Goal: Complete application form

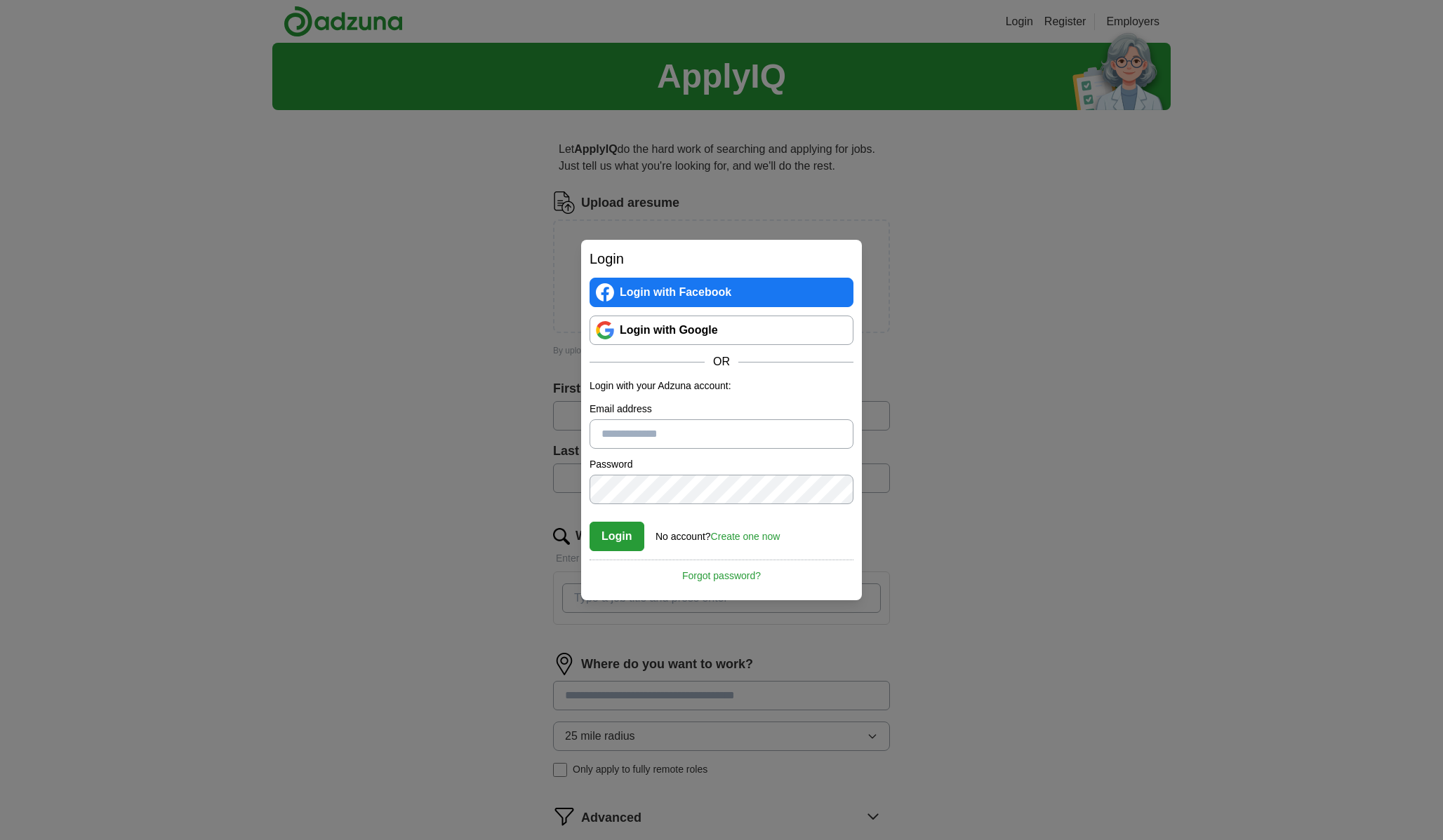
click at [883, 471] on div "Login Login with Facebook Login with Google OR Login with your Adzuna account: …" at bounding box center [722, 420] width 1443 height 840
click at [749, 539] on link "Create one now" at bounding box center [745, 537] width 70 height 11
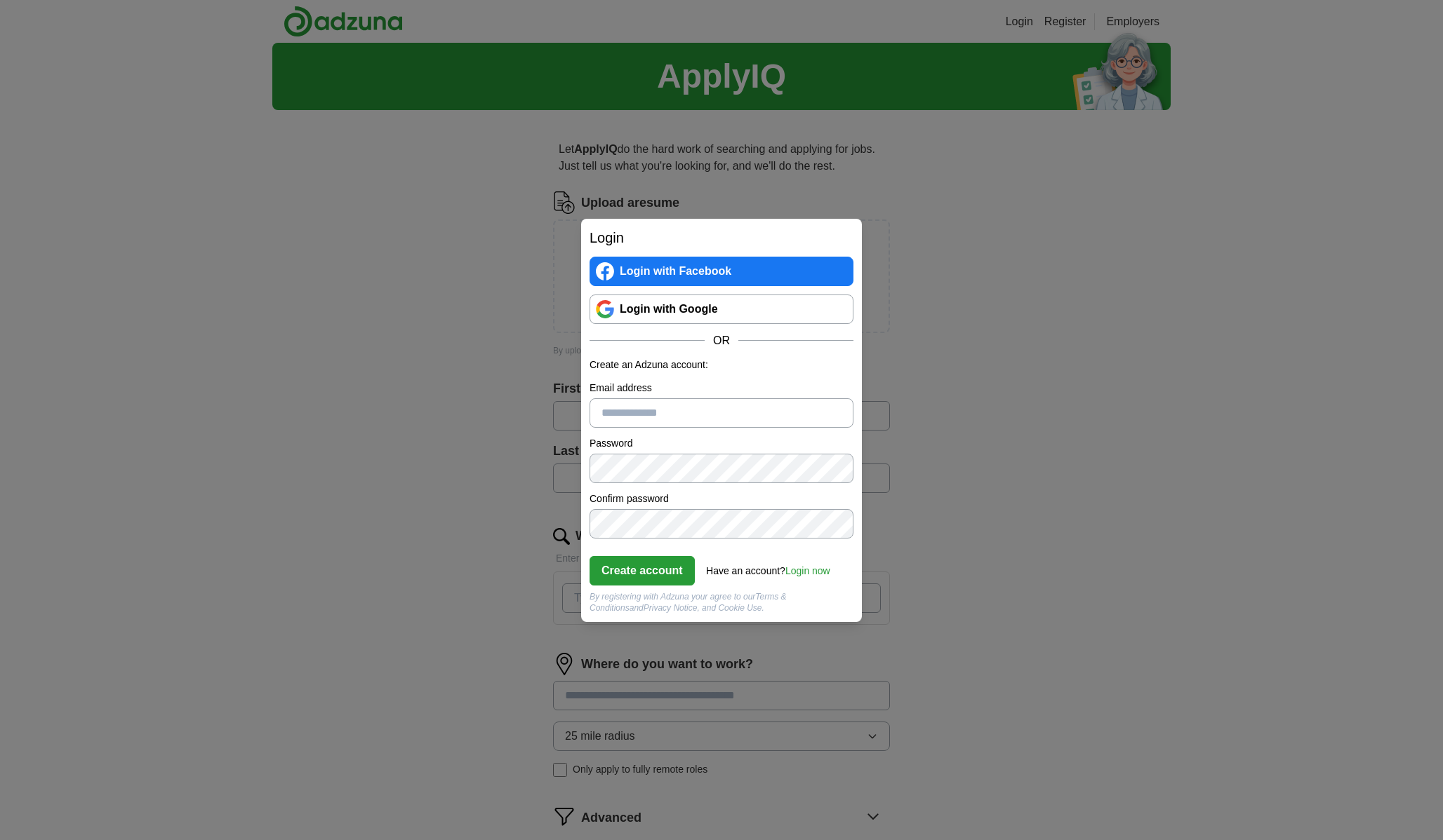
click at [682, 415] on input "Email address" at bounding box center [722, 413] width 264 height 30
type input "**********"
click at [662, 575] on button "Create account" at bounding box center [642, 571] width 106 height 30
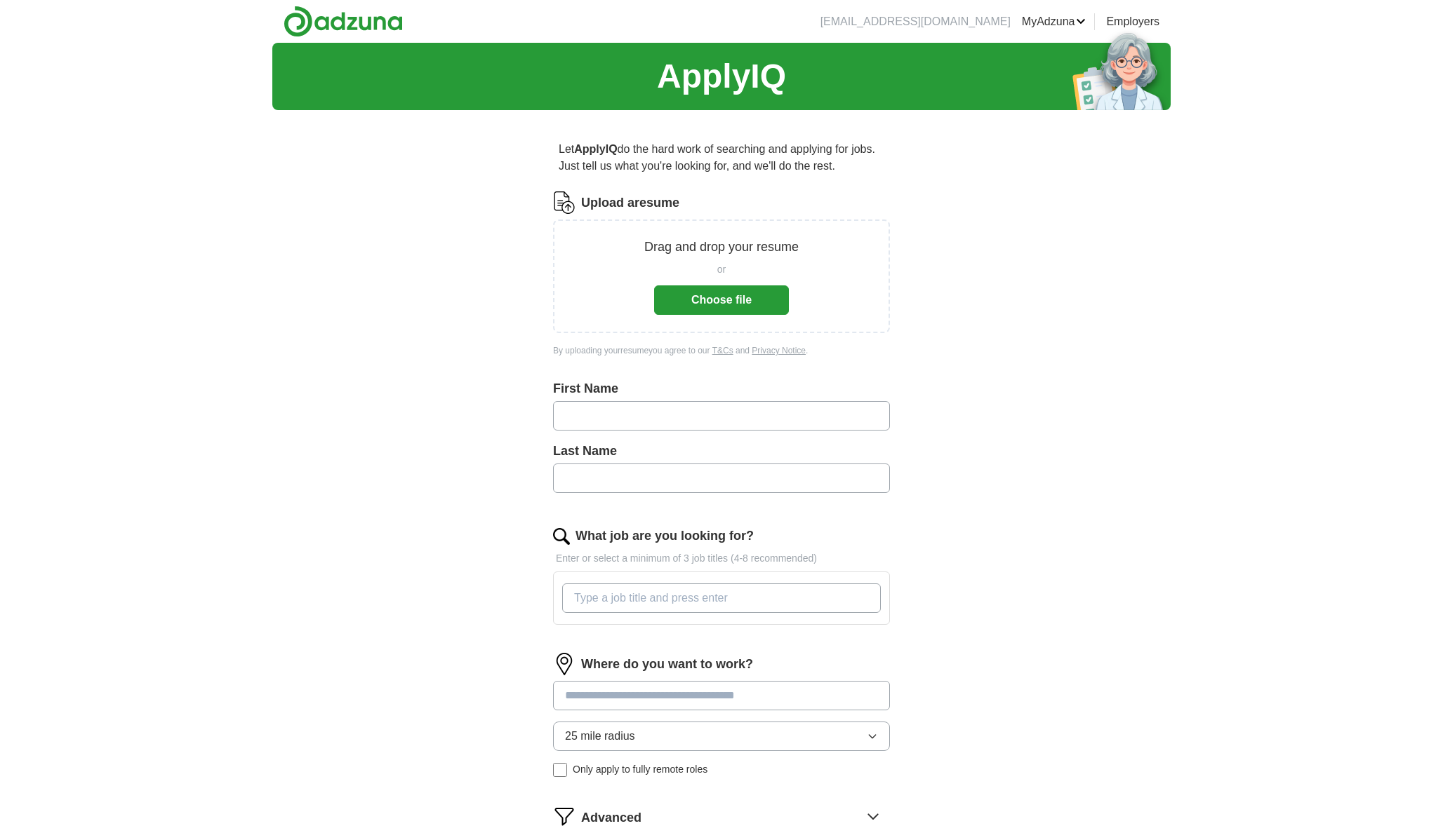
click at [754, 266] on div "or" at bounding box center [722, 270] width 134 height 15
click at [744, 290] on button "Choose file" at bounding box center [722, 300] width 134 height 30
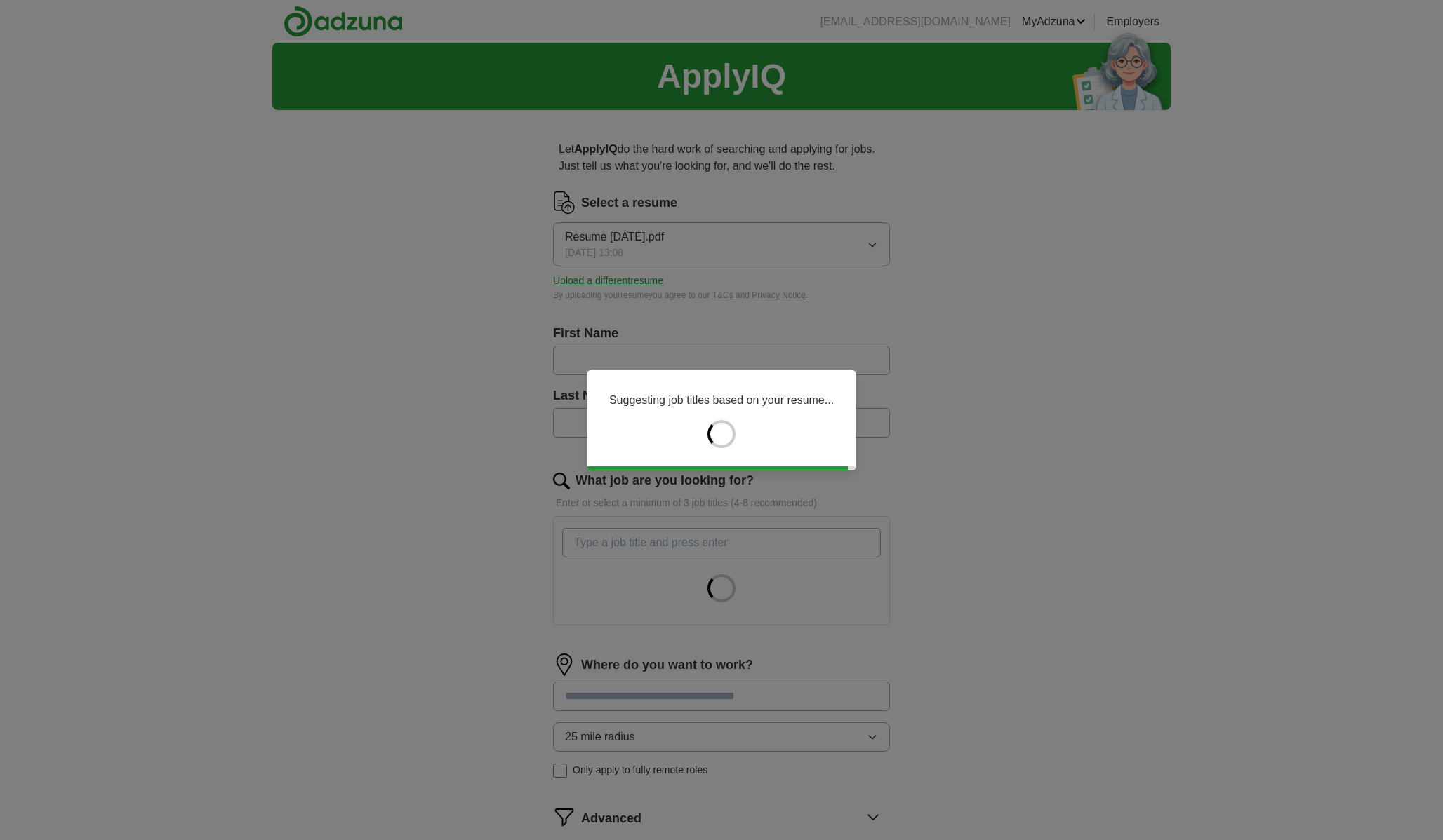
type input "********"
type input "******"
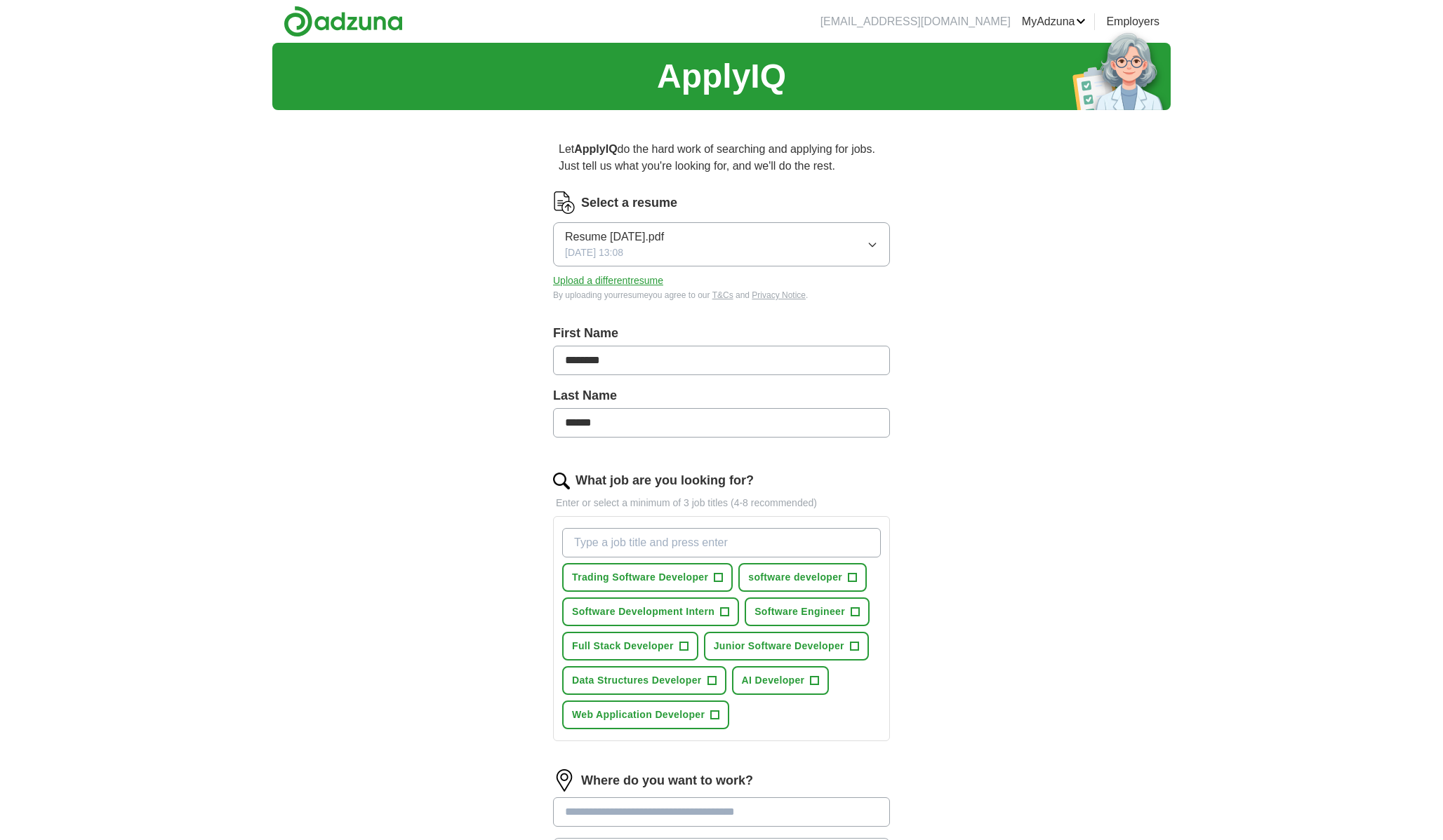
click at [814, 528] on input "What job are you looking for?" at bounding box center [722, 543] width 319 height 30
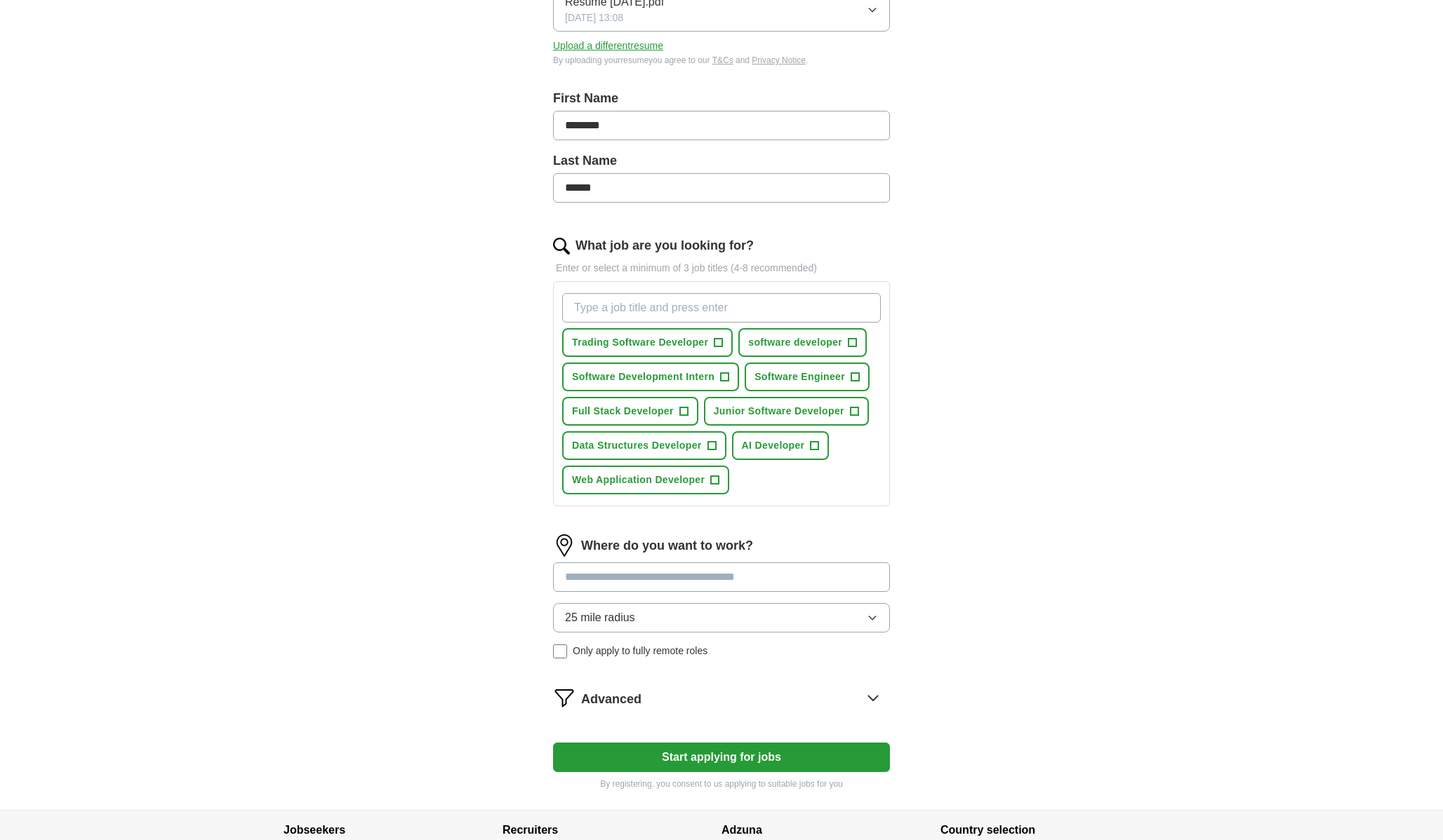
scroll to position [232, 0]
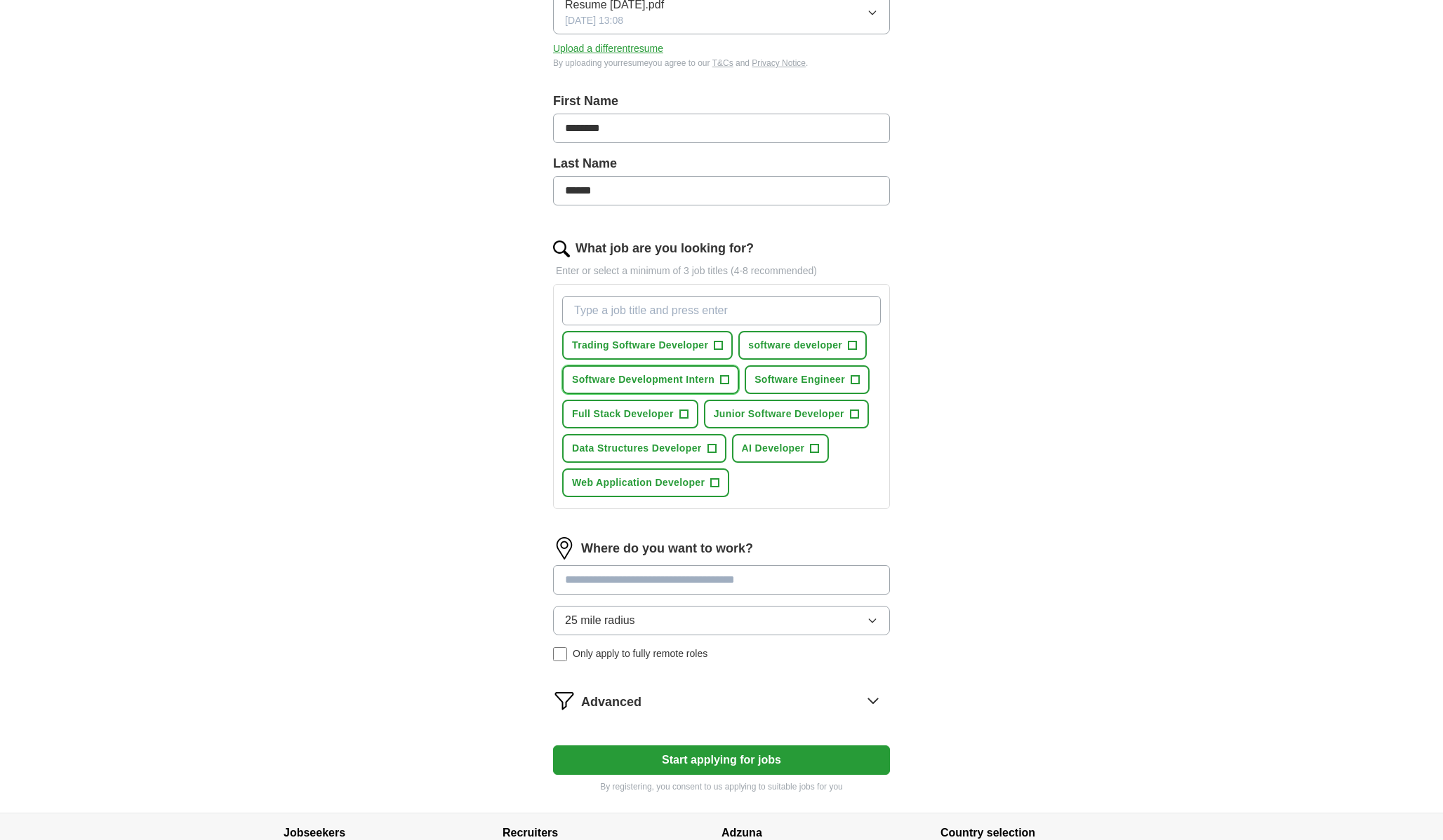
click at [724, 381] on span "+" at bounding box center [725, 380] width 9 height 11
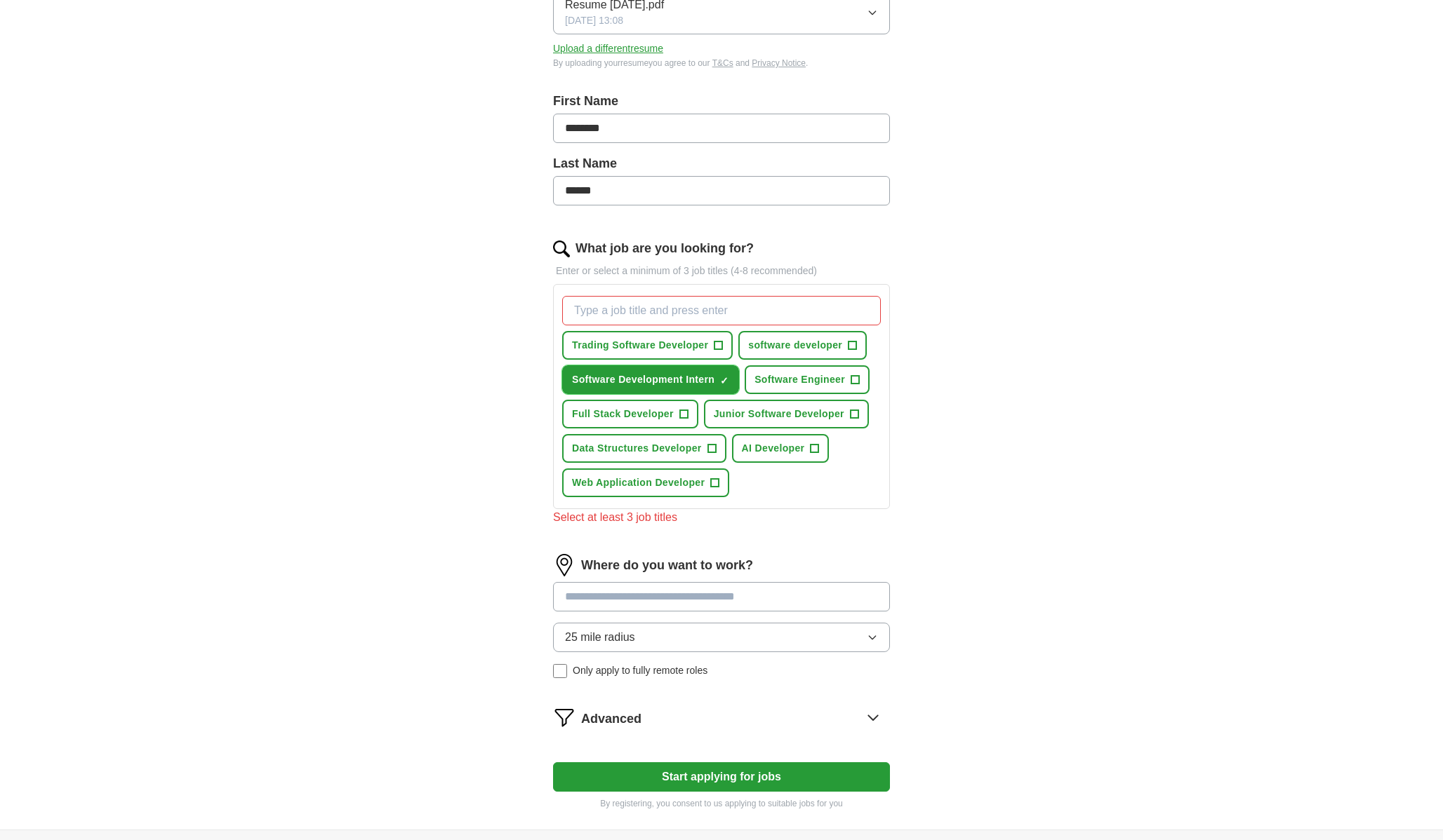
click at [0, 0] on span "×" at bounding box center [0, 0] width 0 height 0
click at [853, 379] on span "+" at bounding box center [855, 380] width 9 height 11
click at [826, 305] on input "What job are you looking for?" at bounding box center [722, 311] width 319 height 30
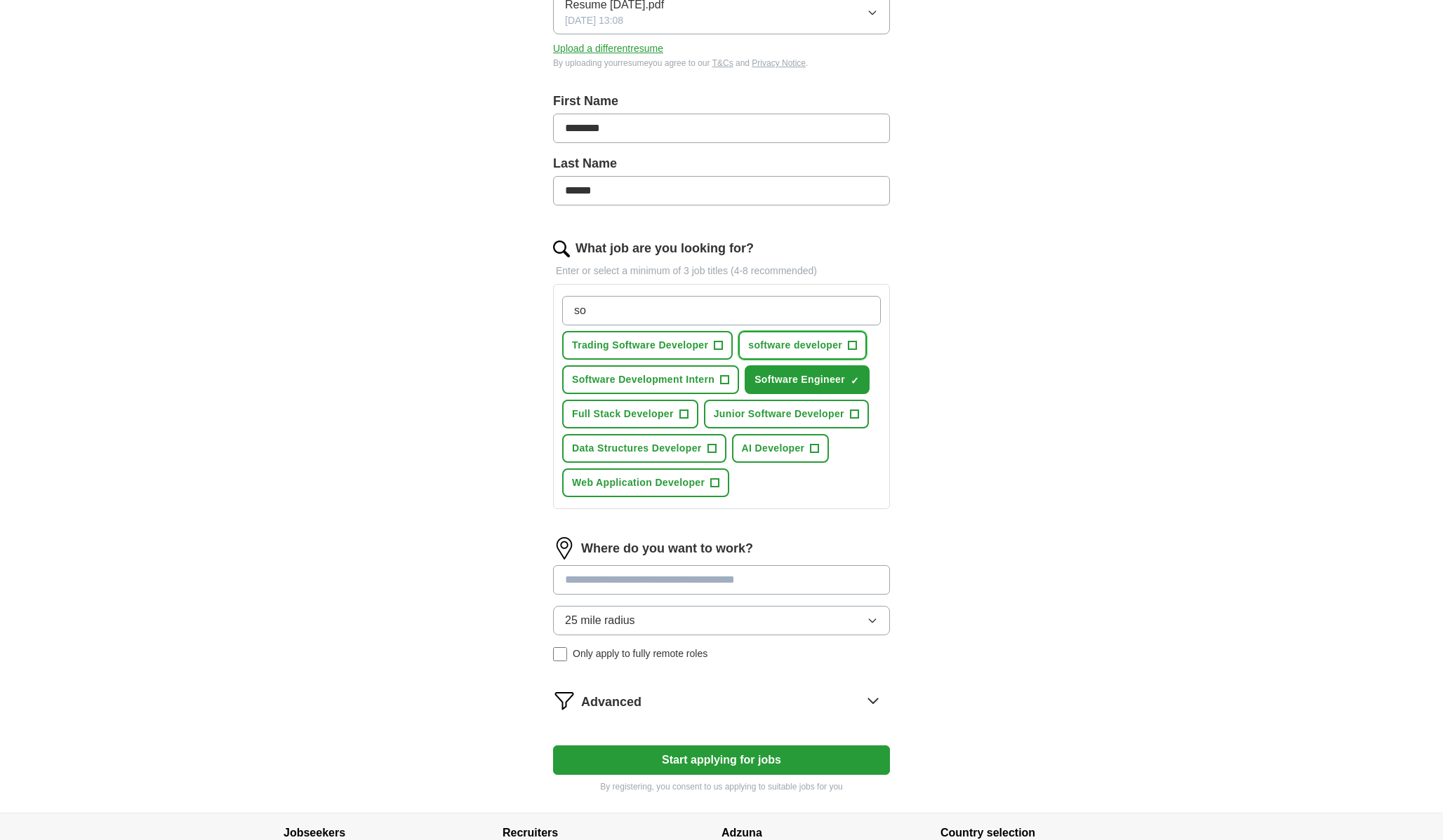
click at [840, 345] on span "software developer" at bounding box center [795, 345] width 94 height 15
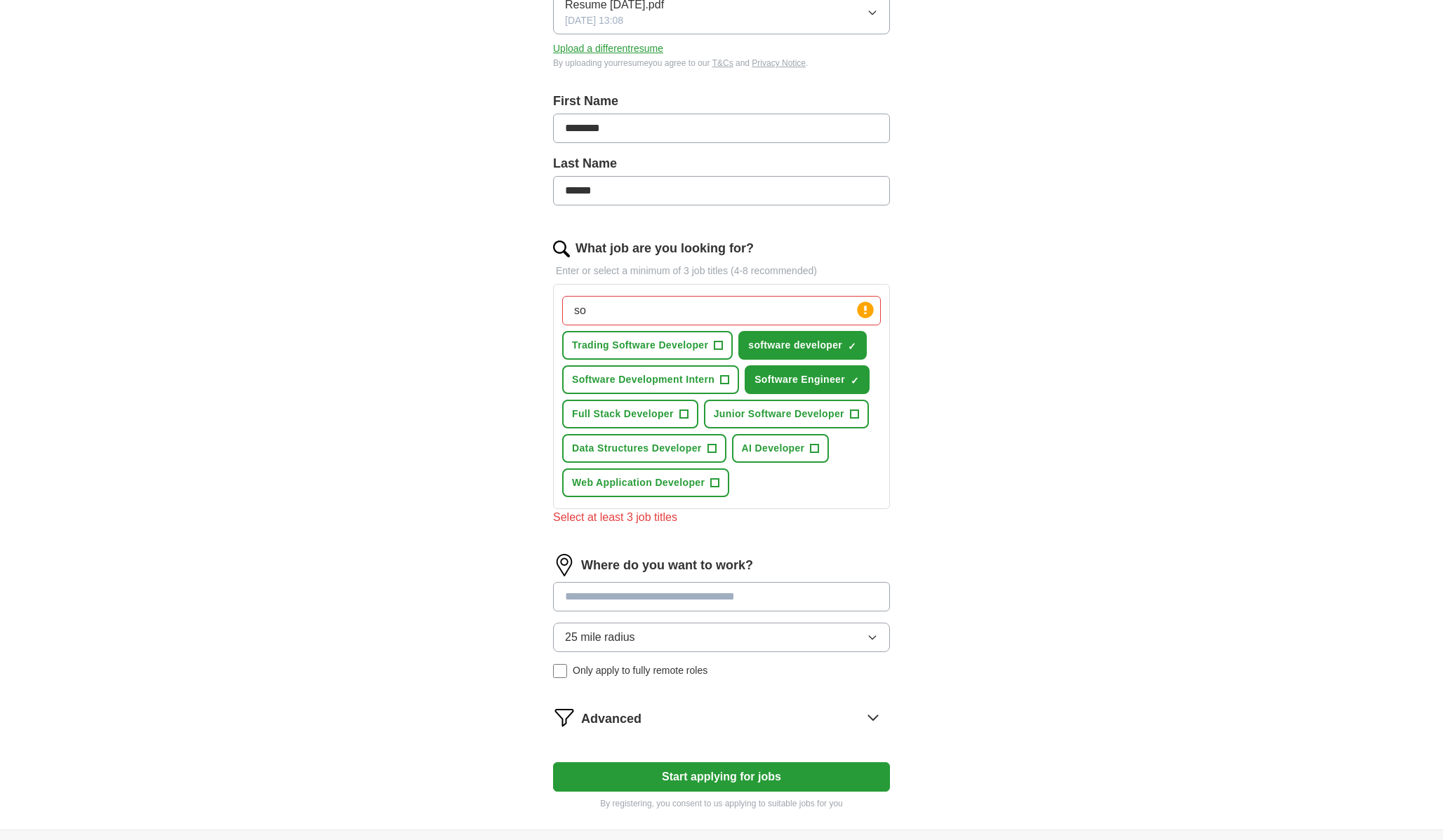
click at [610, 320] on input "so" at bounding box center [722, 311] width 319 height 30
type input "s"
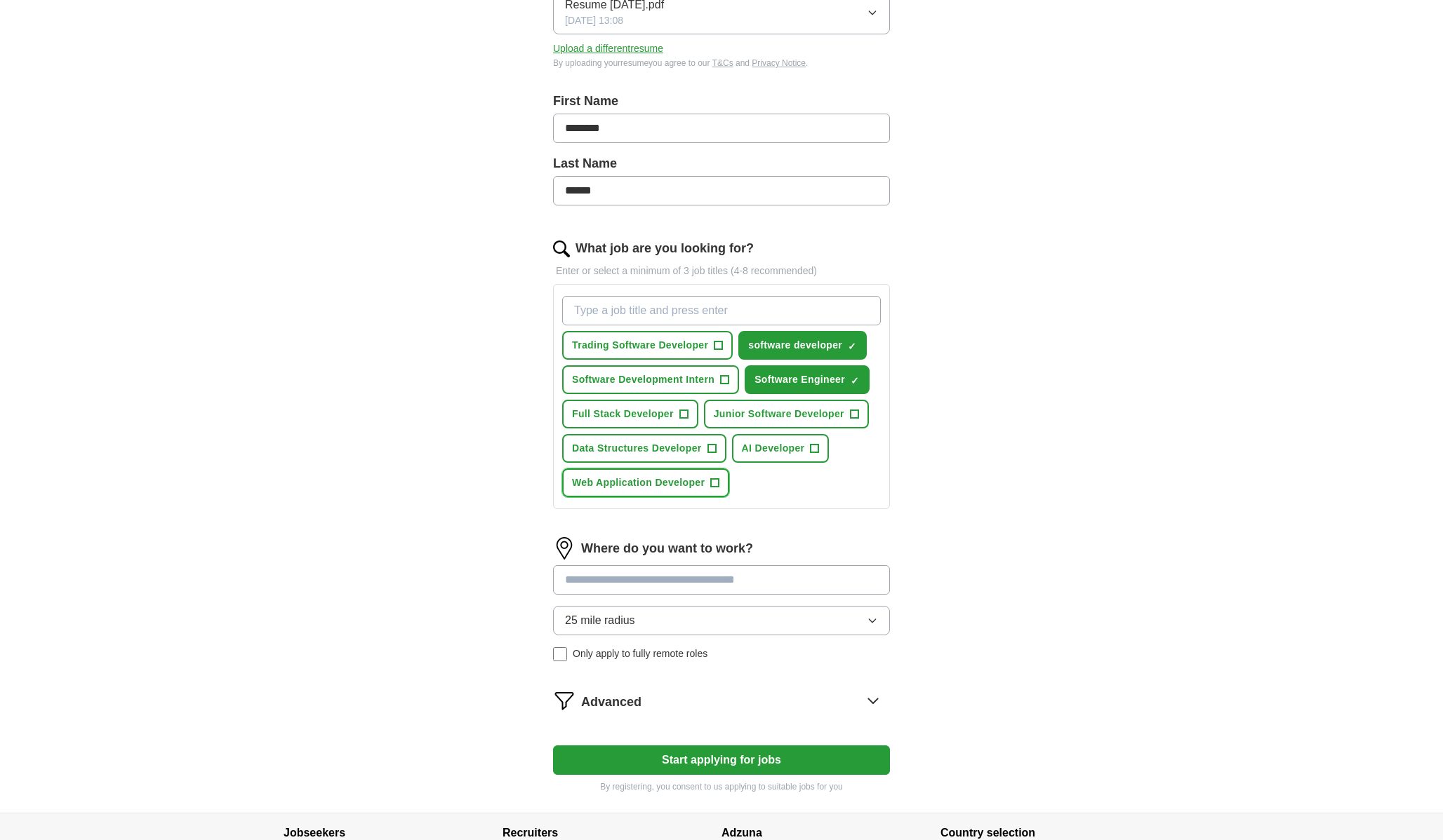
click at [699, 483] on span "Web Application Developer" at bounding box center [639, 483] width 133 height 15
click at [797, 422] on button "Junior Software Developer +" at bounding box center [786, 414] width 165 height 29
click at [761, 313] on input "What job are you looking for?" at bounding box center [722, 311] width 319 height 30
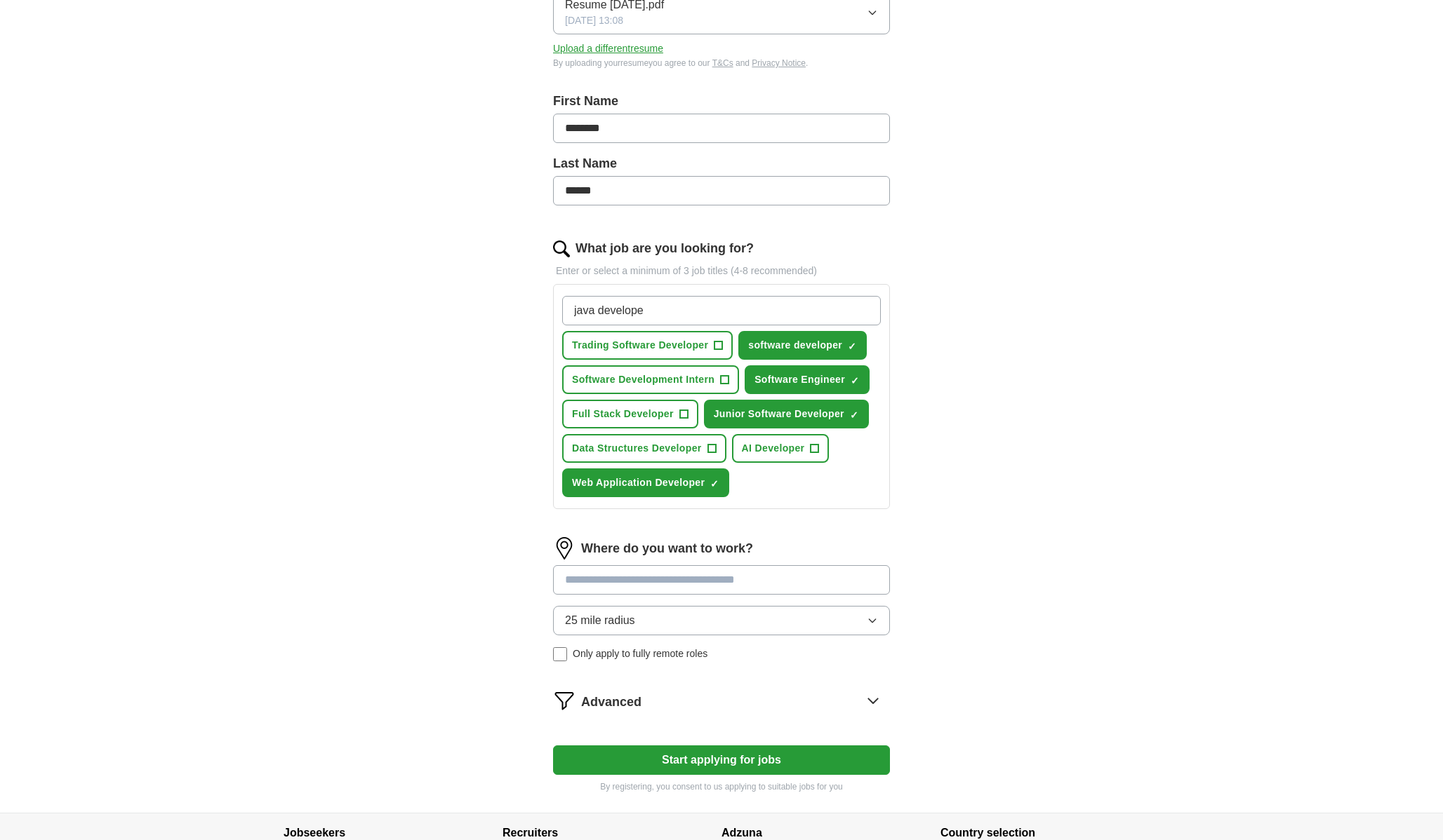
type input "java developer"
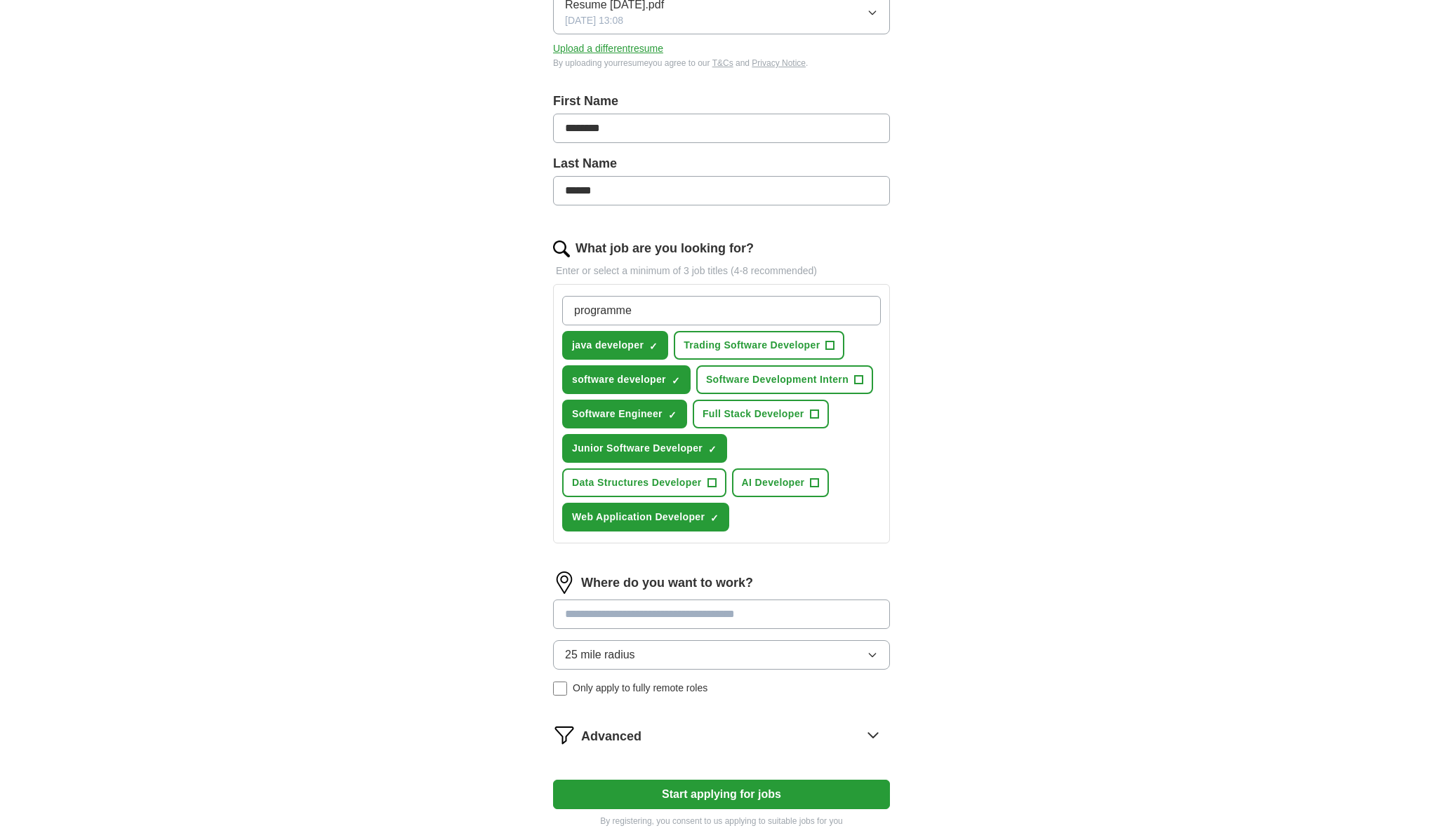
type input "programmer"
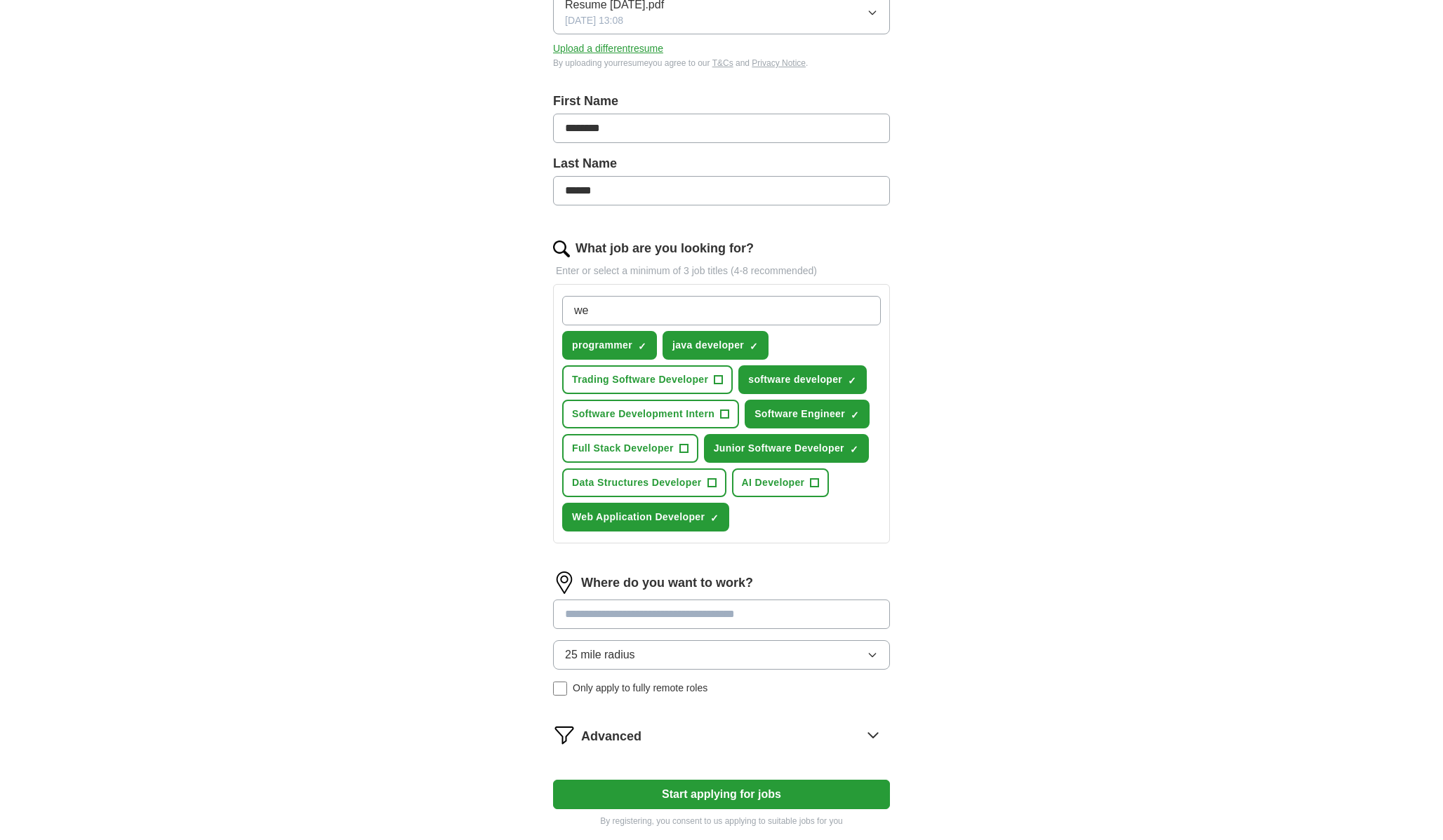
type input "w"
type input "web dev"
type input "IT"
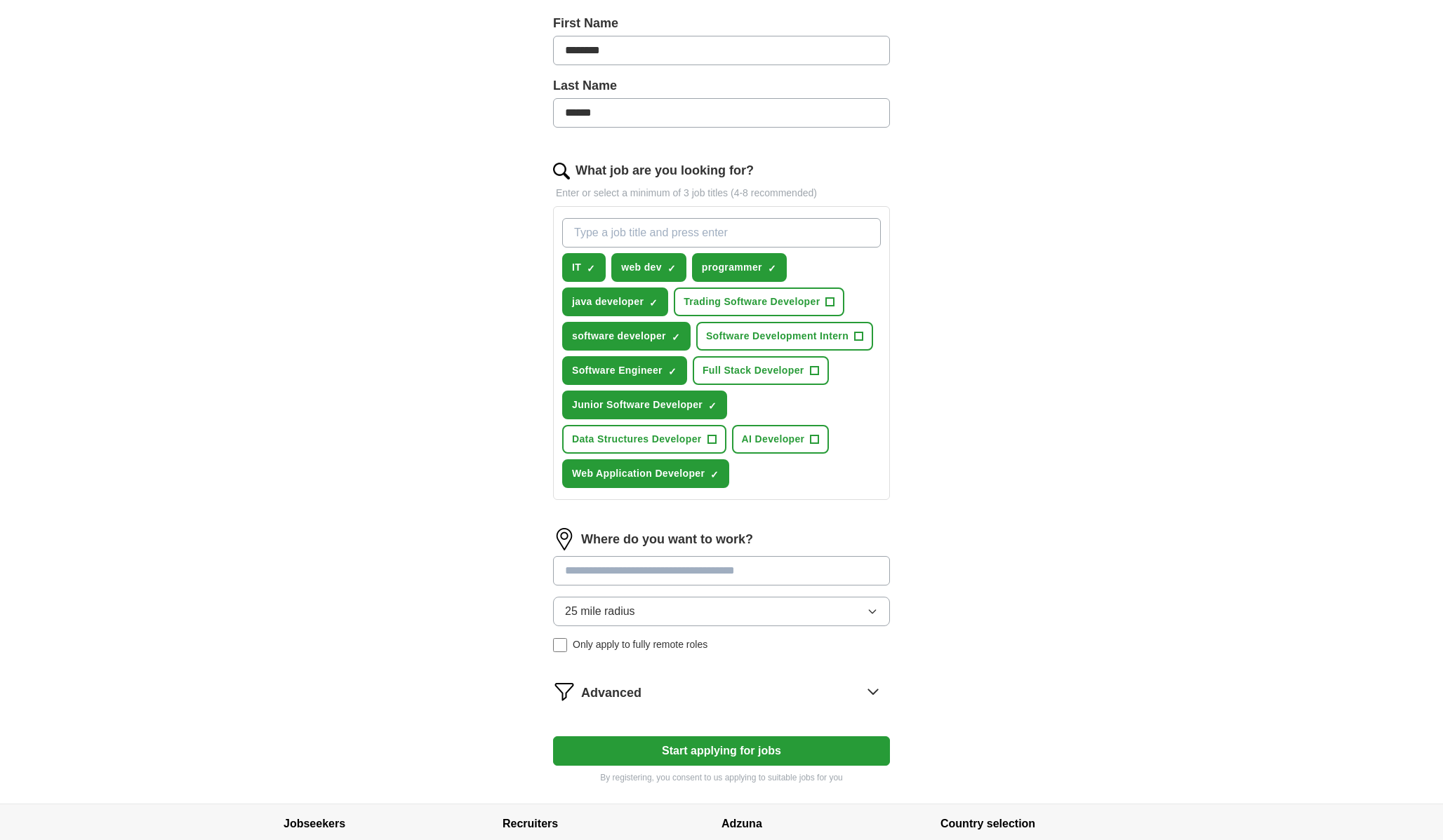
scroll to position [317, 0]
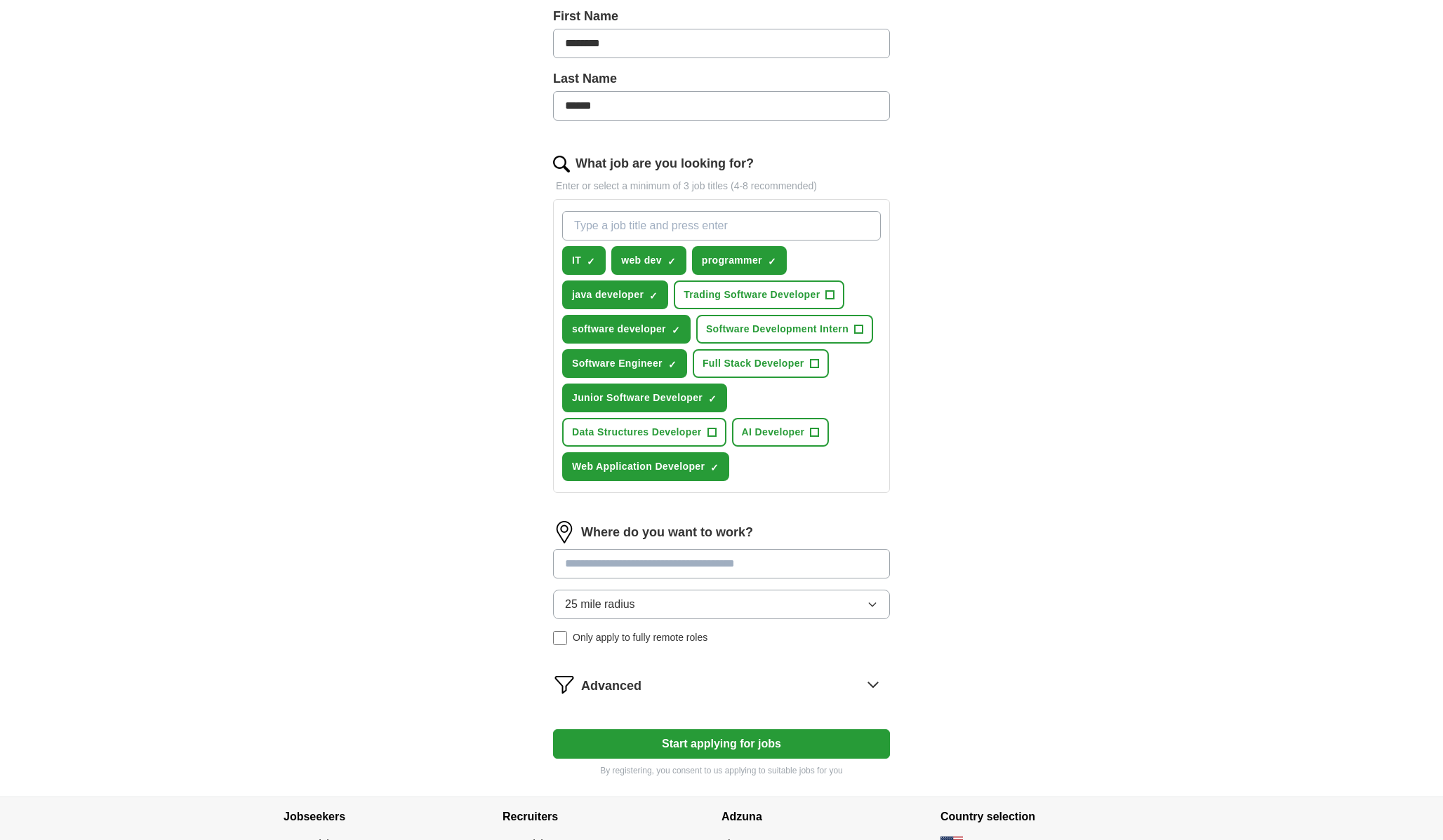
click at [682, 603] on button "25 mile radius" at bounding box center [721, 605] width 337 height 30
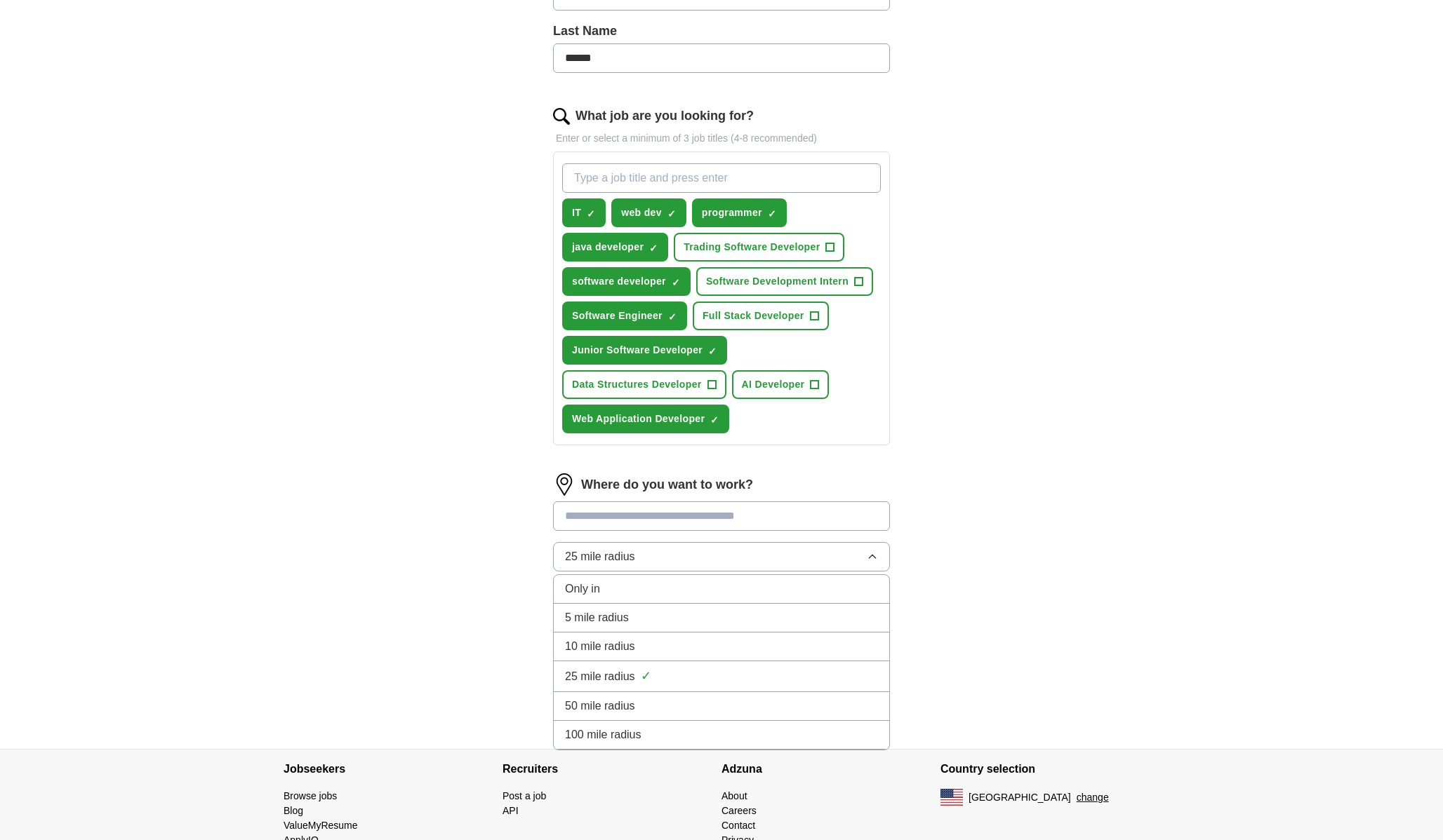
scroll to position [374, 0]
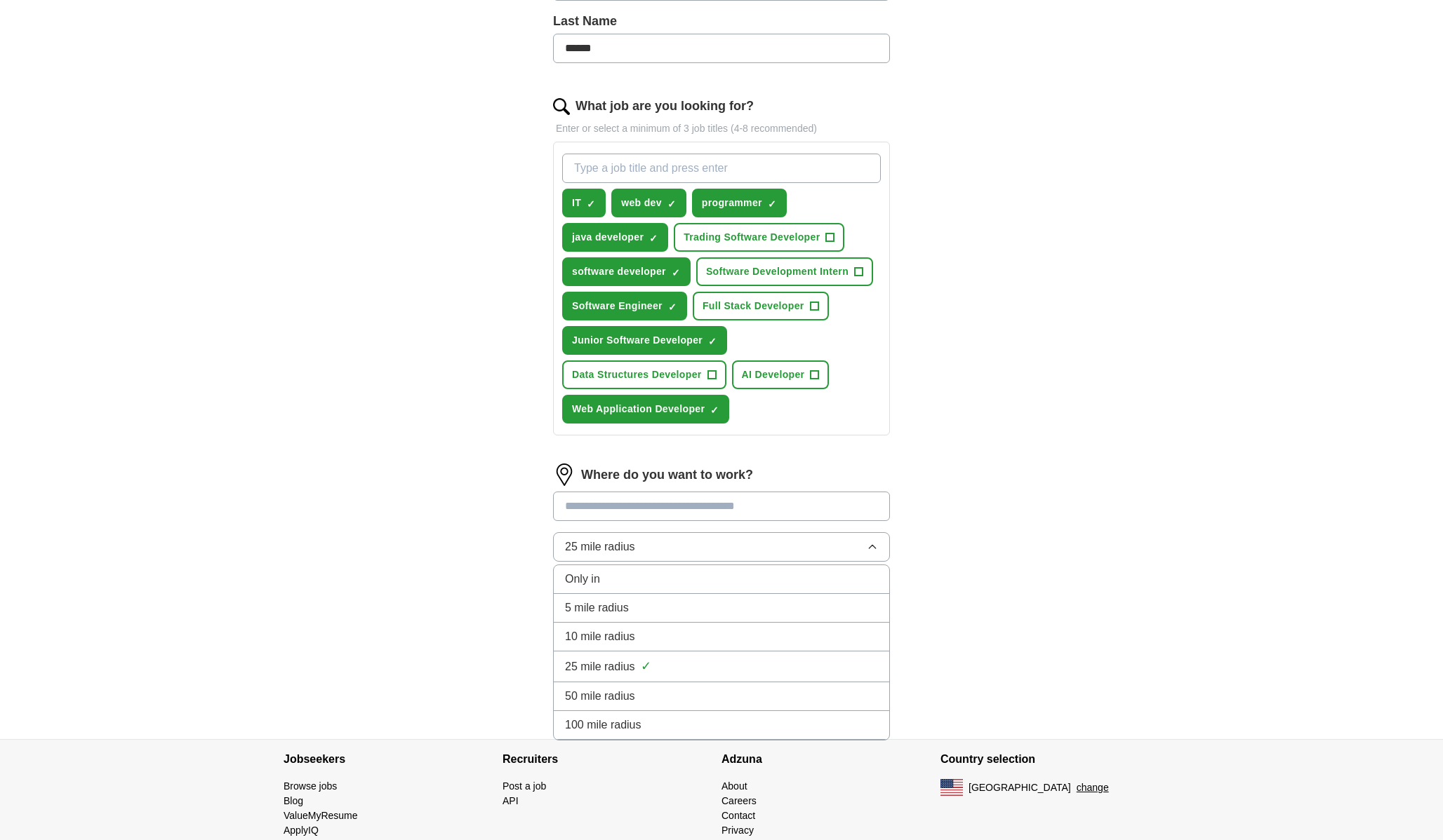
click at [671, 712] on li "100 mile radius" at bounding box center [721, 725] width 335 height 29
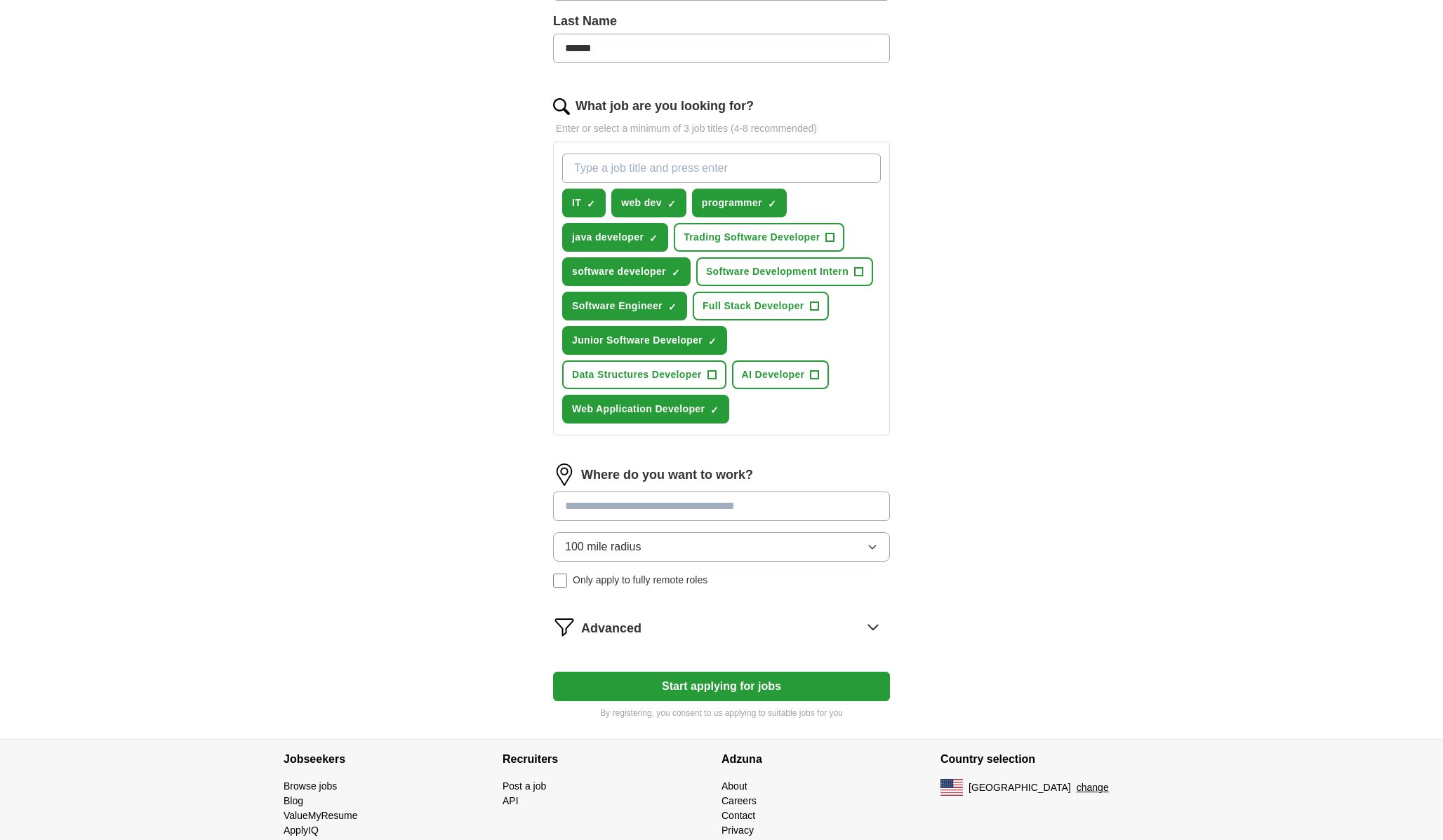
click at [750, 521] on input at bounding box center [721, 506] width 337 height 30
click at [755, 504] on input at bounding box center [721, 506] width 337 height 30
click at [778, 523] on div "Where do you want to work? ***** 100 mile radius Only apply to fully remote rol…" at bounding box center [721, 531] width 337 height 135
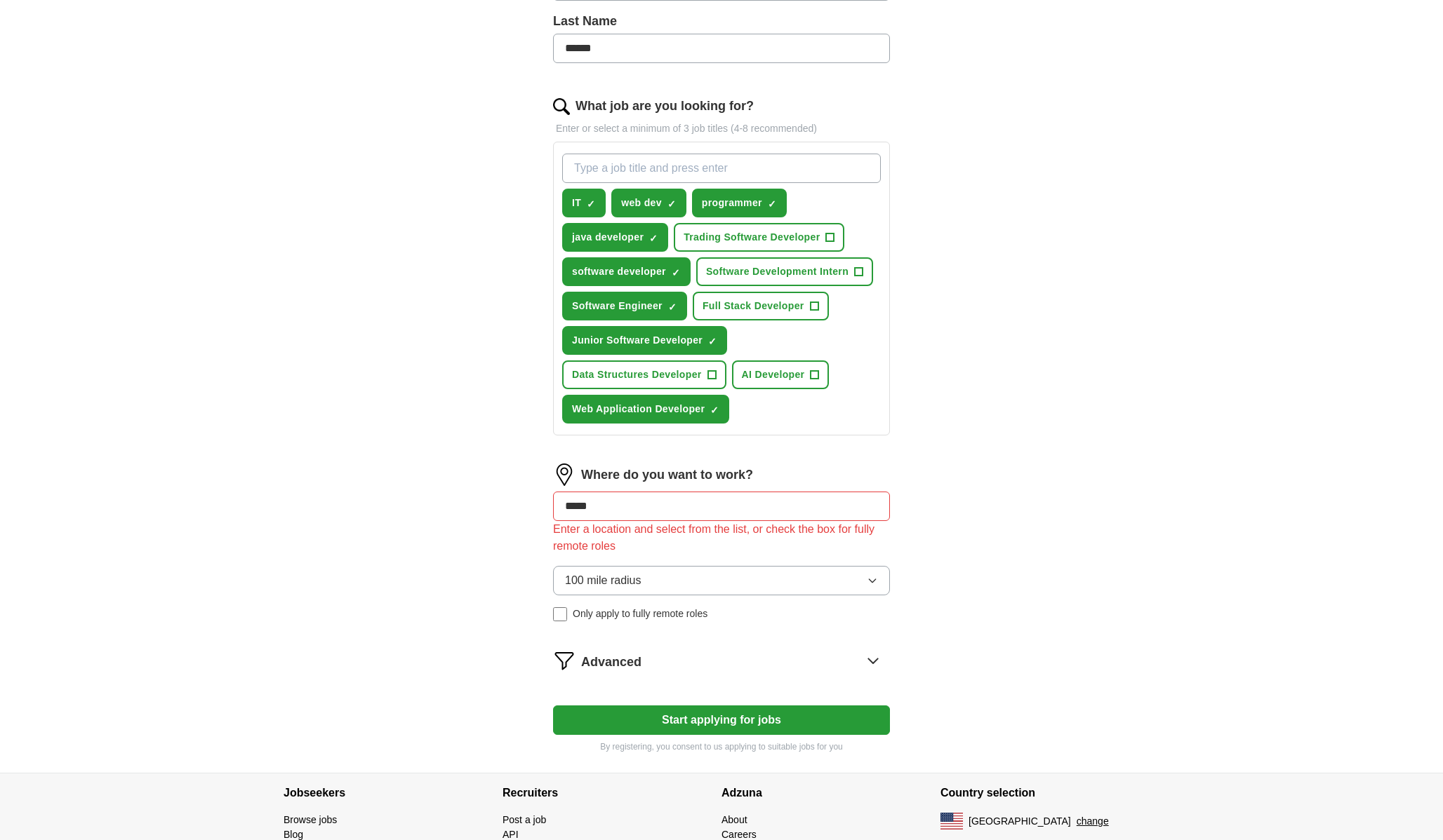
click at [776, 518] on input "*****" at bounding box center [721, 506] width 337 height 30
type input "*******"
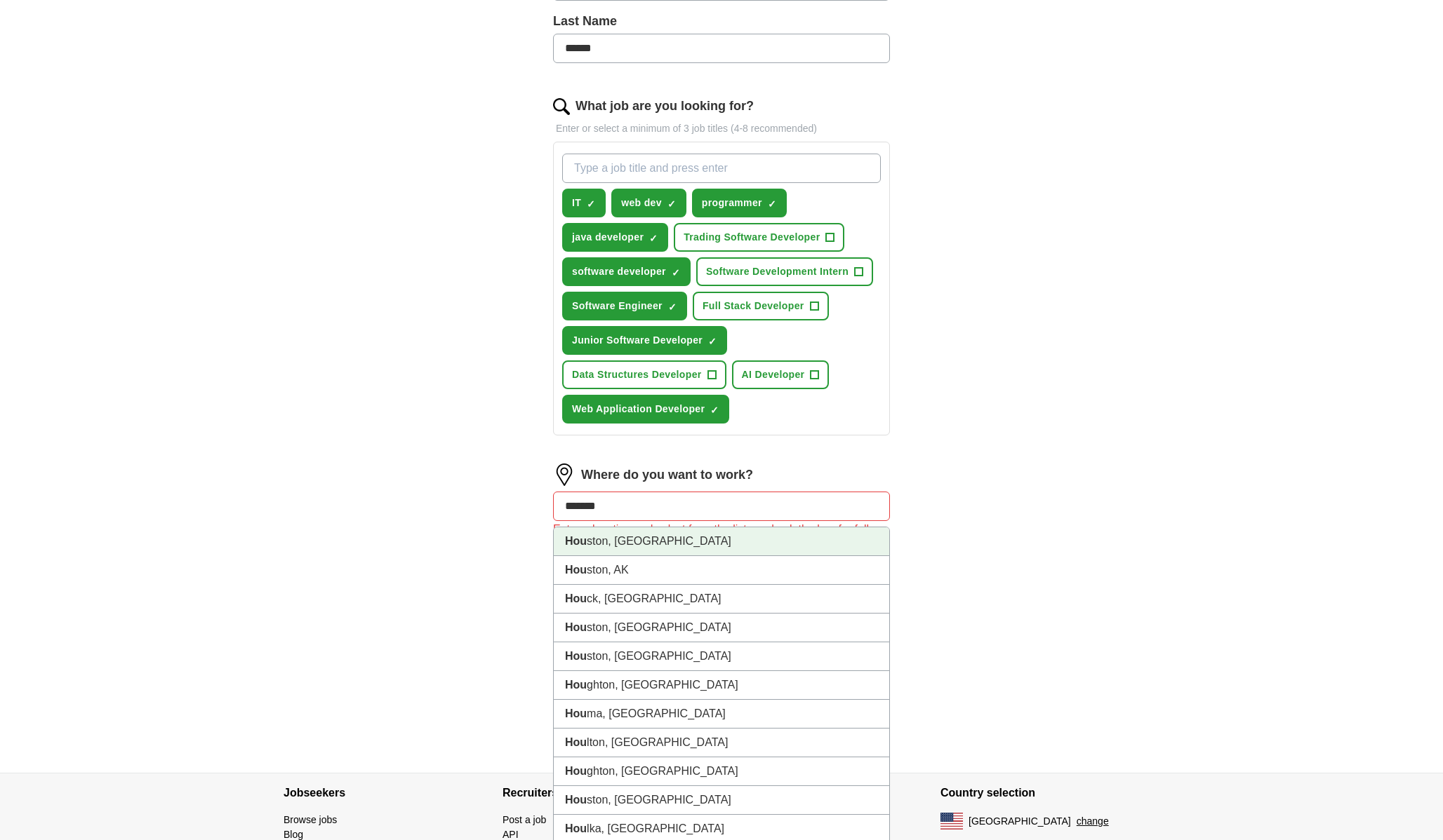
click at [816, 542] on li "Hou ston, TX" at bounding box center [721, 542] width 335 height 29
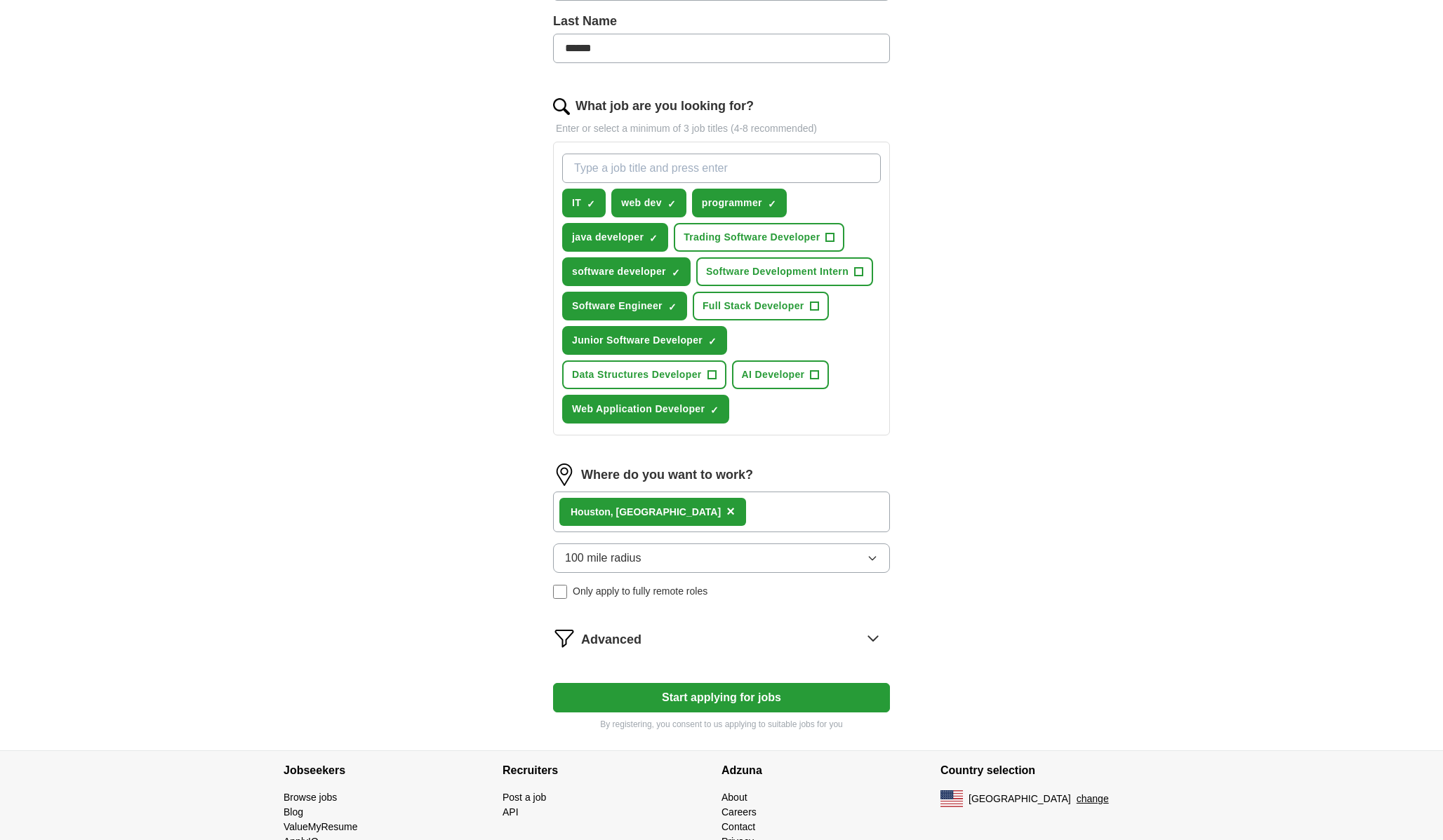
click at [815, 517] on div "Hou ston, TX ×" at bounding box center [721, 512] width 337 height 41
click at [774, 510] on div "Hou ston, TX ×" at bounding box center [721, 512] width 337 height 41
click at [732, 520] on div "Hou ston, TX ×" at bounding box center [721, 512] width 337 height 41
click at [786, 529] on div "Hou ston, TX ×" at bounding box center [721, 512] width 337 height 41
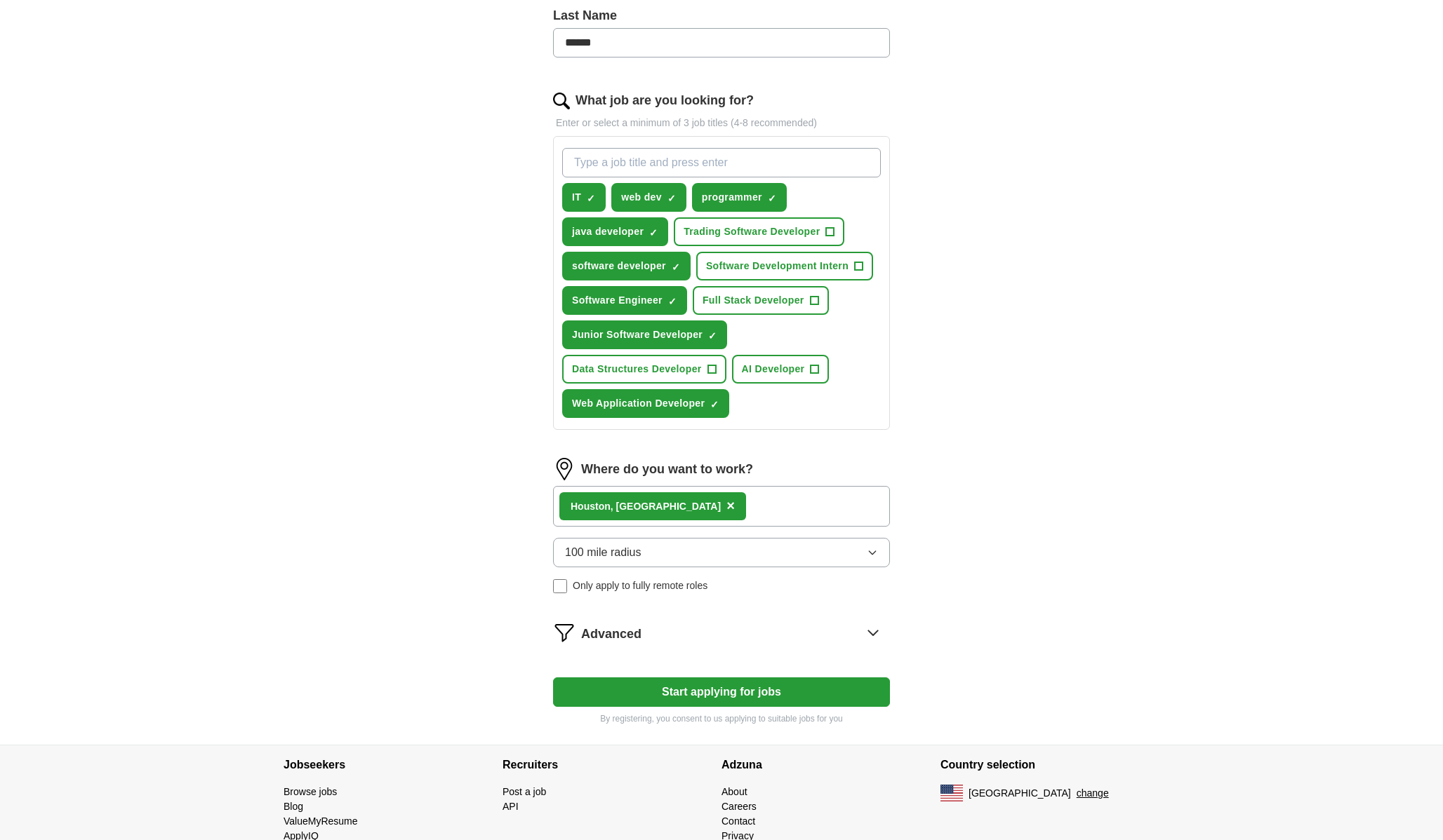
scroll to position [265, 0]
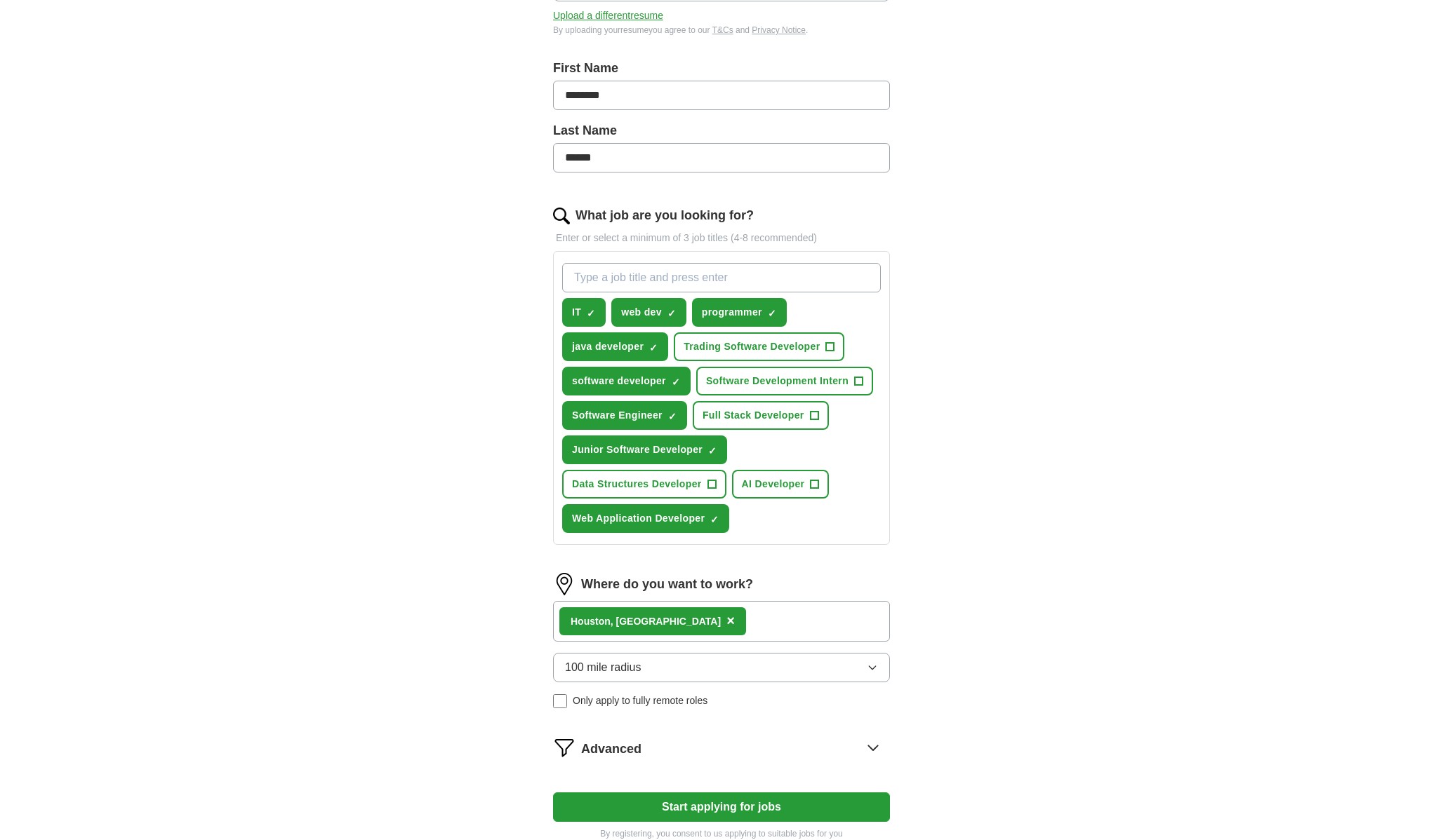
click at [696, 615] on div "Hou ston, TX ×" at bounding box center [721, 621] width 337 height 41
click at [647, 620] on div "Hou ston, TX ×" at bounding box center [652, 621] width 187 height 28
click at [726, 620] on span "×" at bounding box center [730, 621] width 9 height 16
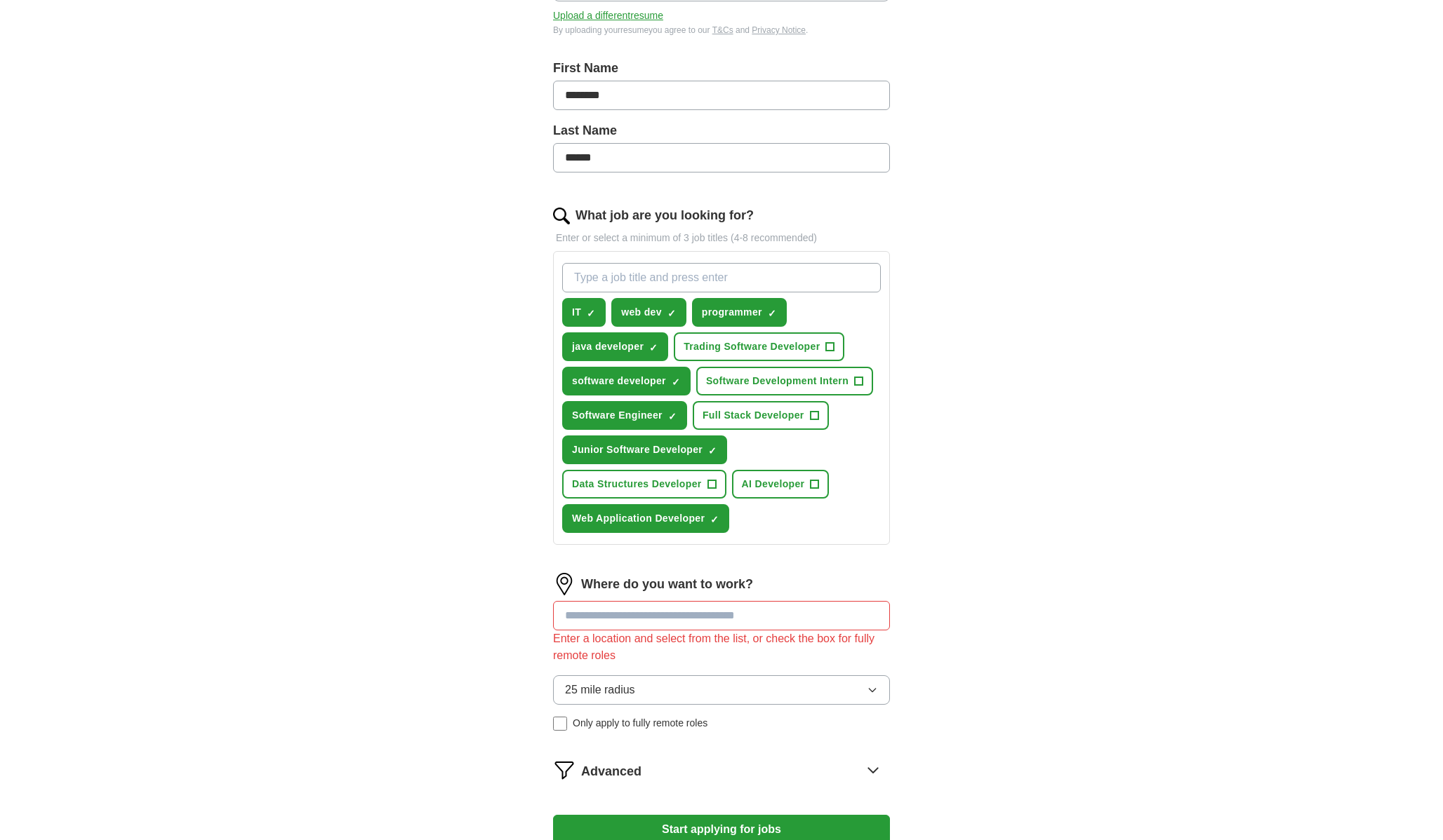
click at [644, 623] on input at bounding box center [721, 616] width 337 height 30
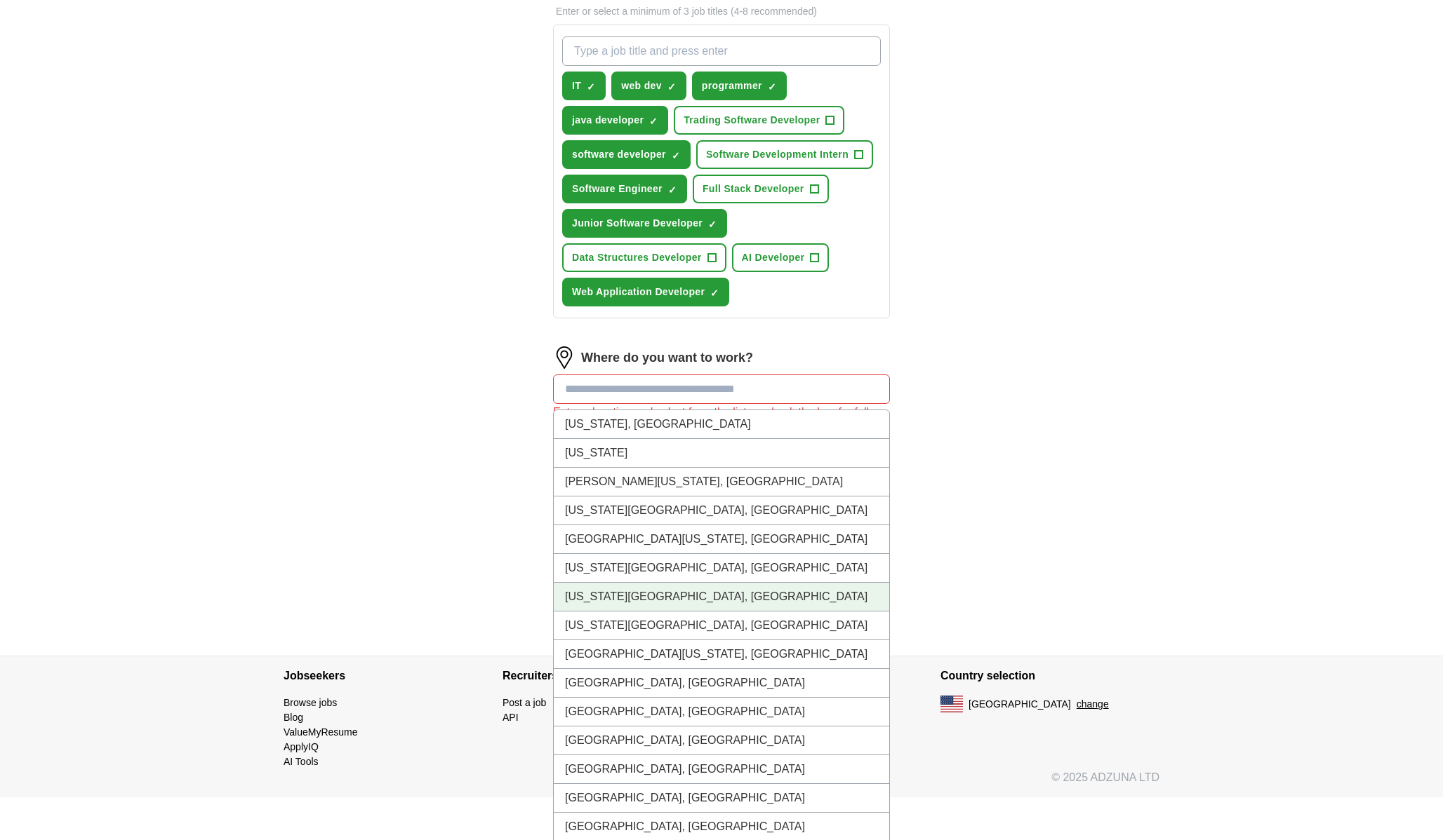
scroll to position [484, 0]
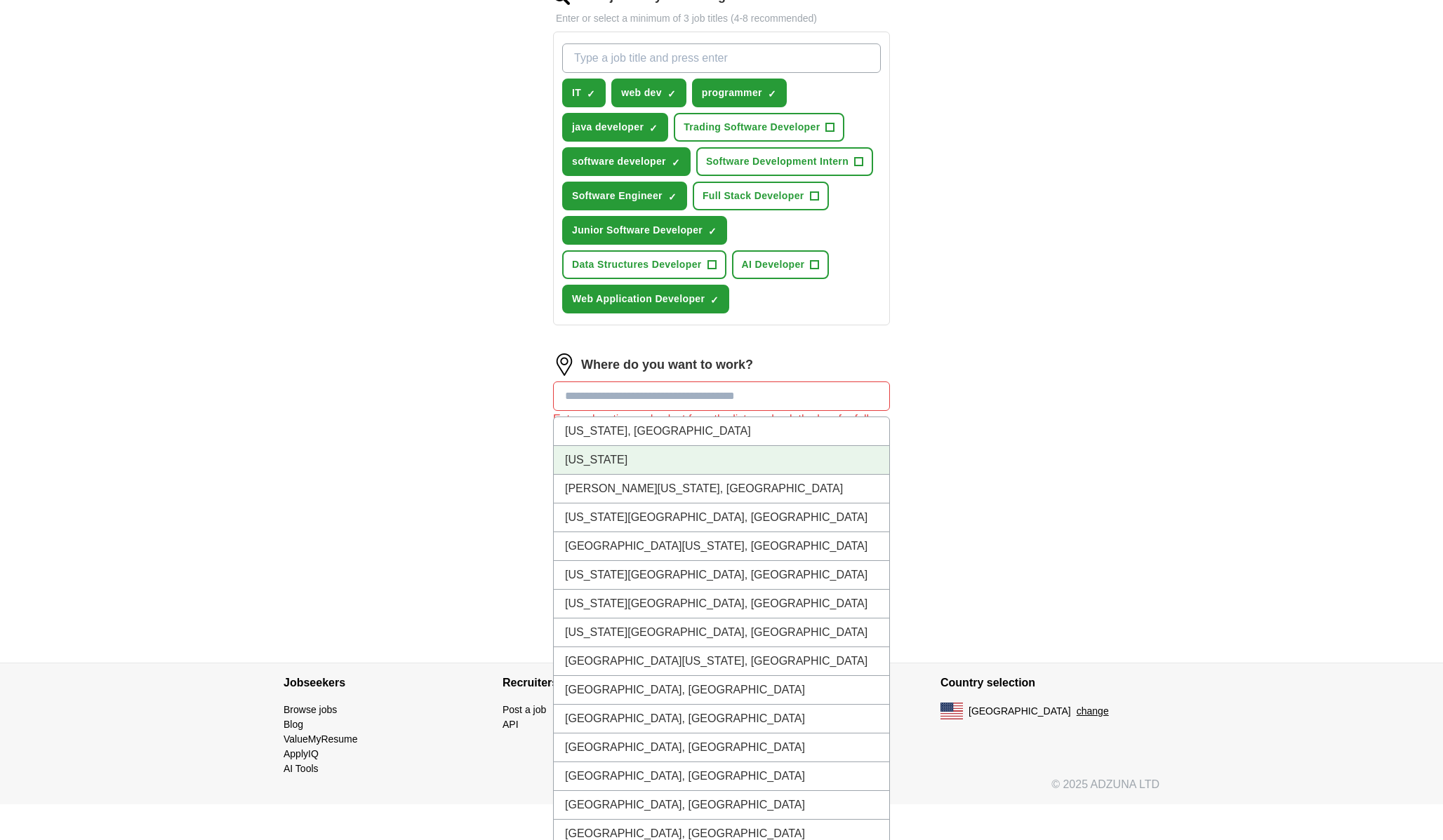
click at [628, 450] on li "[US_STATE]" at bounding box center [721, 460] width 335 height 29
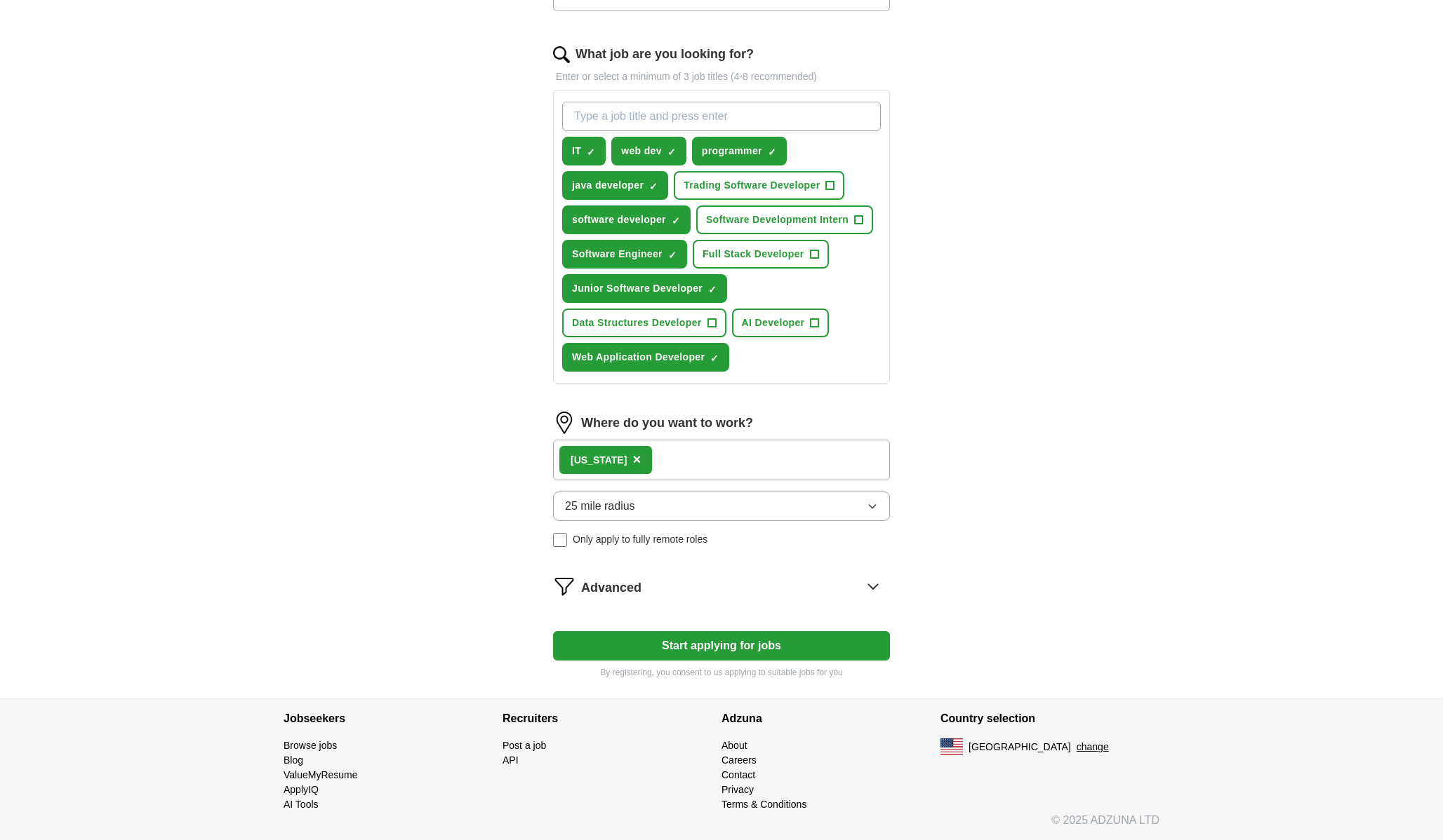
click at [620, 509] on span "25 mile radius" at bounding box center [600, 506] width 70 height 17
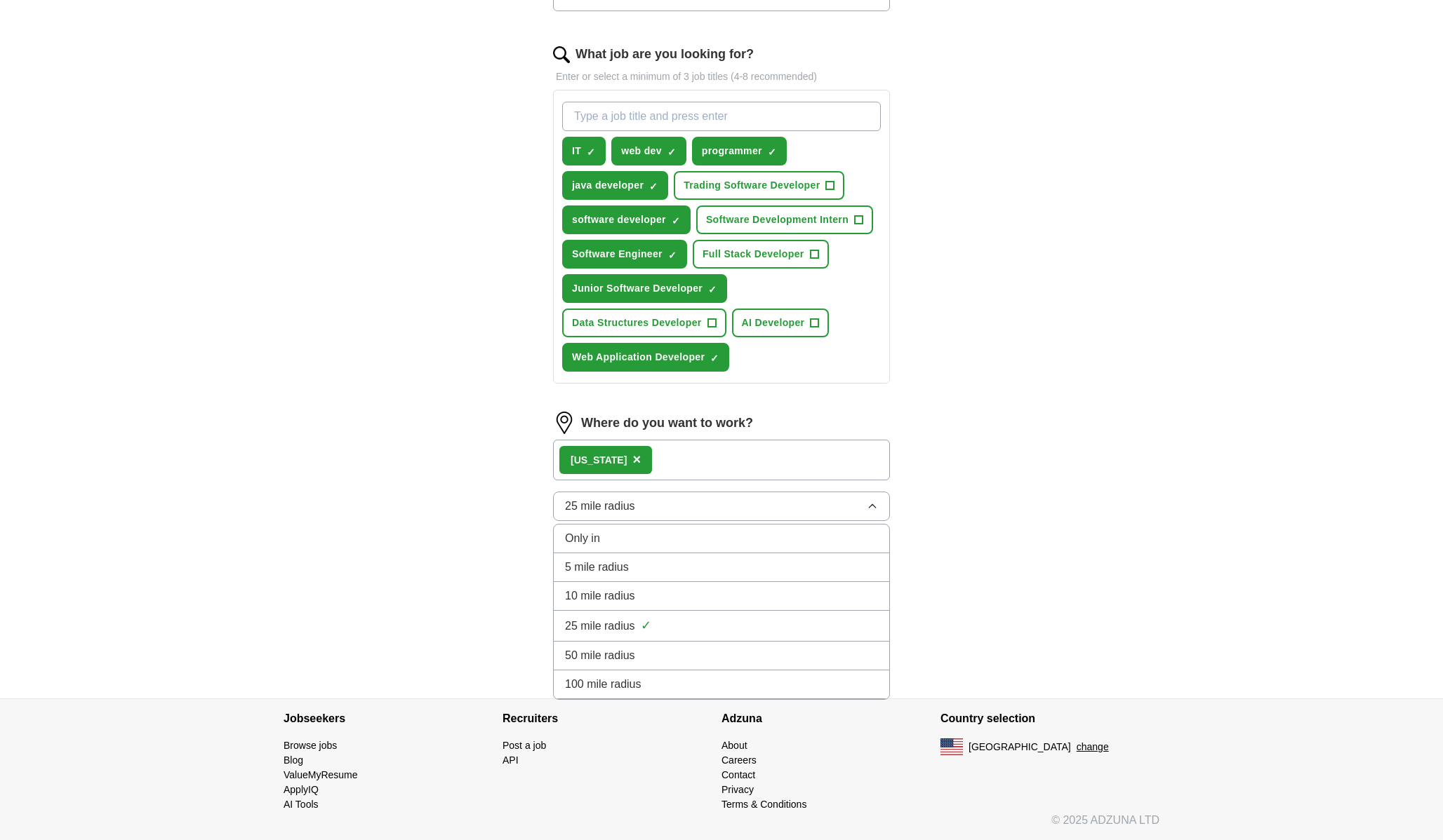
click at [625, 670] on li "100 mile radius" at bounding box center [721, 685] width 335 height 29
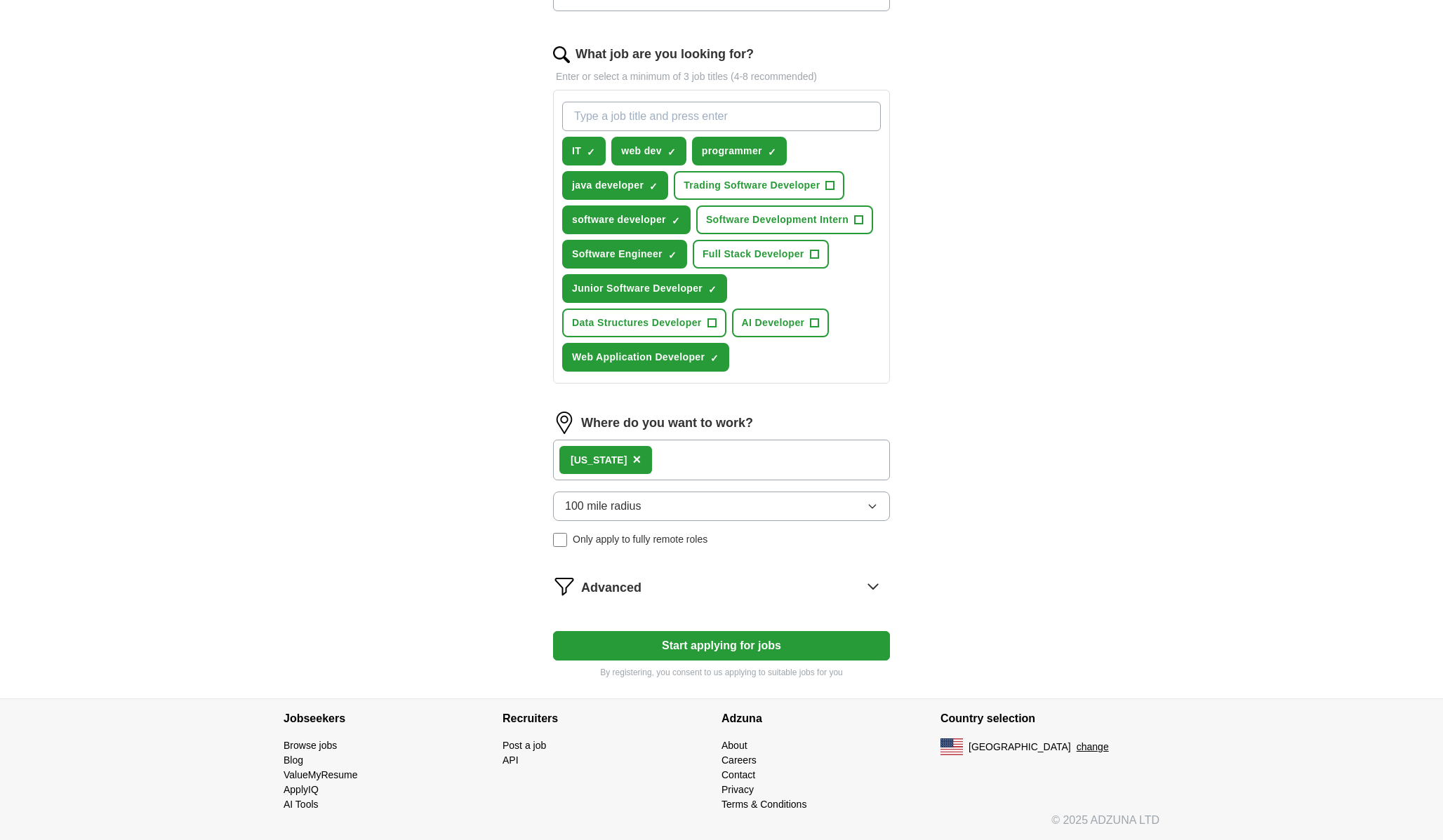
click at [653, 445] on div "[US_STATE] ×" at bounding box center [721, 460] width 337 height 41
click at [630, 463] on div "[US_STATE] ×" at bounding box center [721, 460] width 337 height 41
click at [666, 463] on div "[US_STATE] ×" at bounding box center [721, 460] width 337 height 41
click at [704, 596] on div "Advanced" at bounding box center [735, 586] width 309 height 23
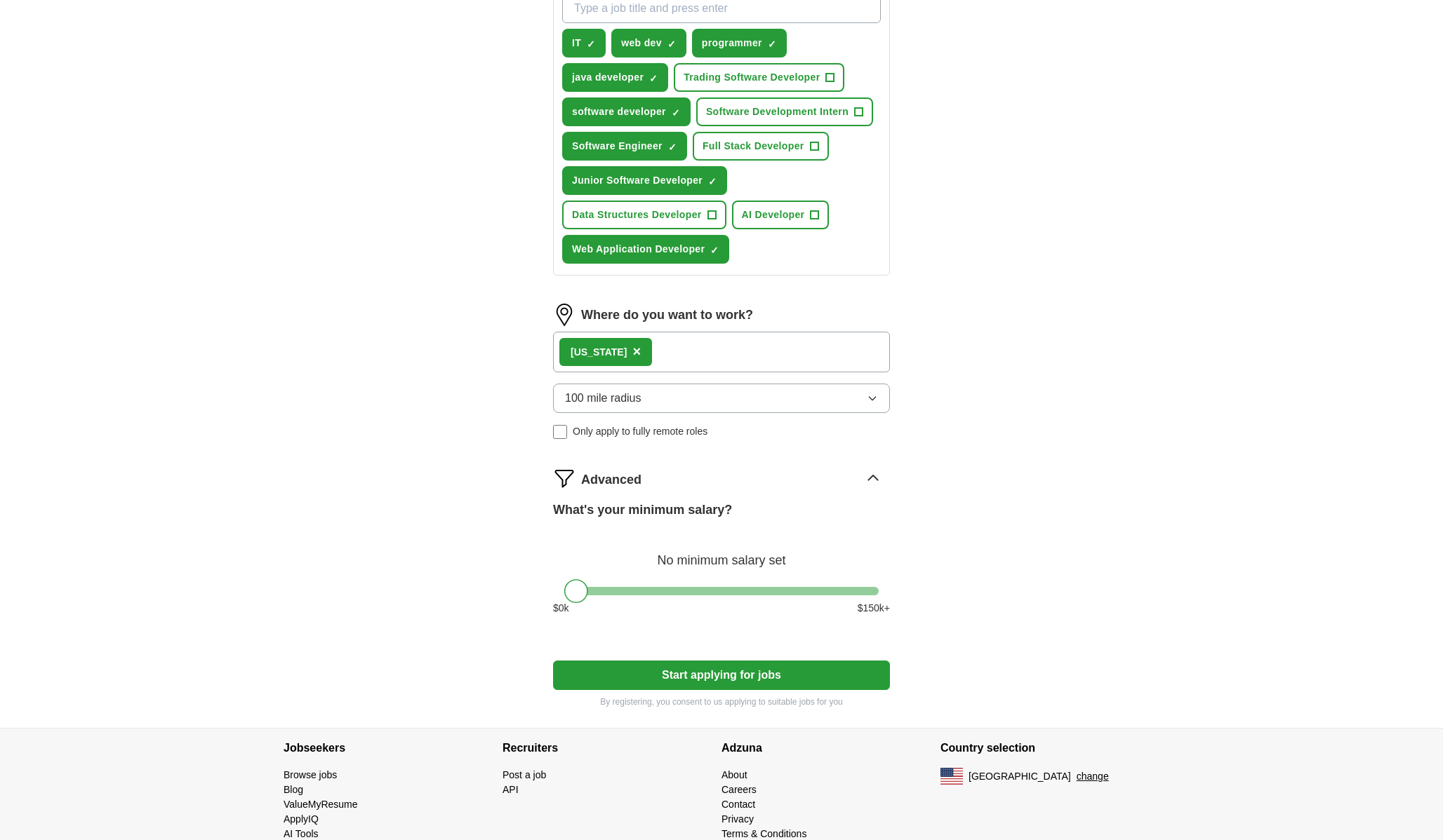
scroll to position [535, 0]
drag, startPoint x: 574, startPoint y: 597, endPoint x: 671, endPoint y: 601, distance: 97.1
click at [671, 601] on div at bounding box center [674, 591] width 24 height 24
click at [749, 671] on button "Start applying for jobs" at bounding box center [721, 675] width 337 height 30
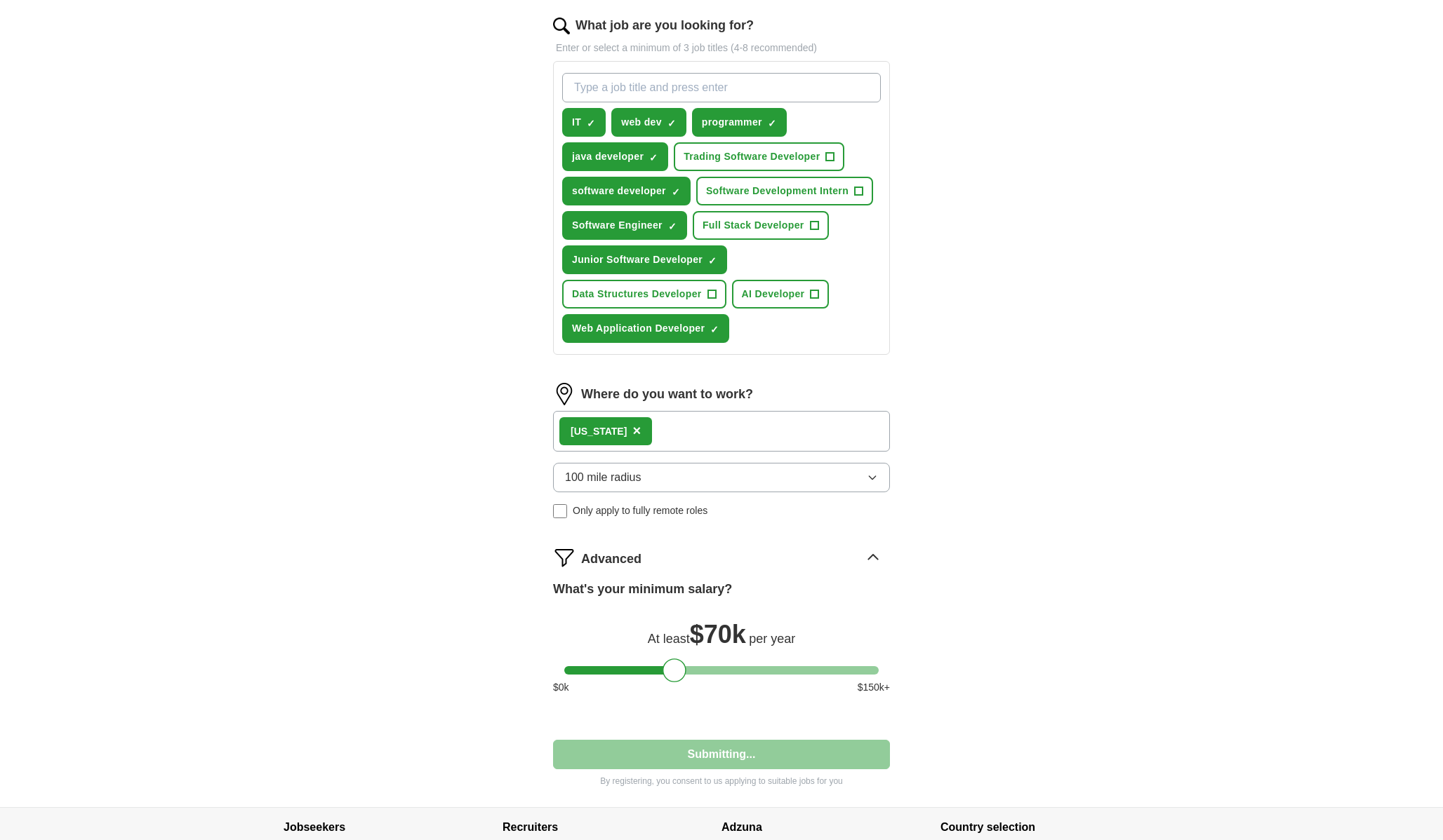
select select "**"
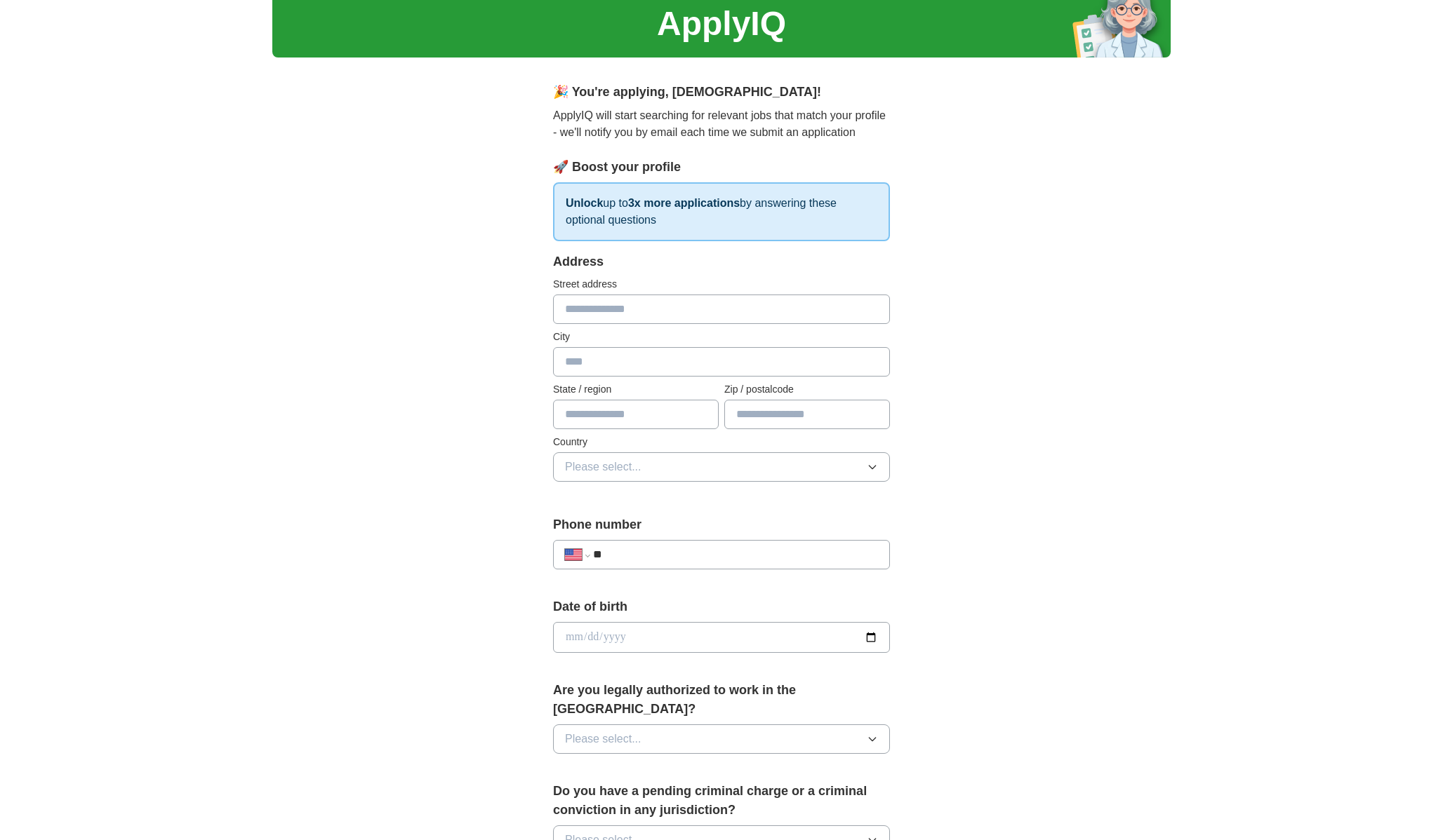
scroll to position [0, 0]
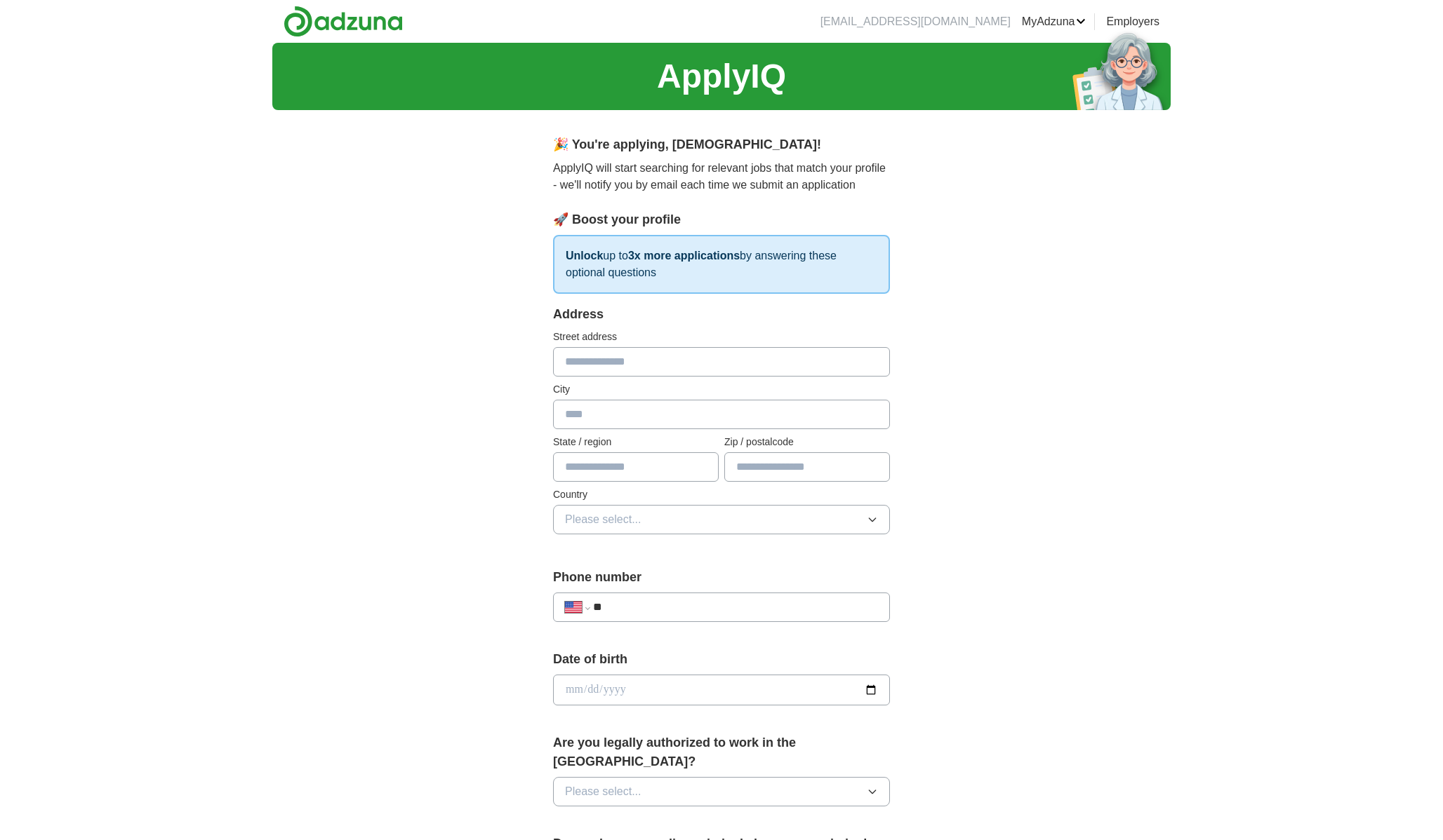
click at [728, 373] on input "text" at bounding box center [721, 362] width 337 height 30
click at [731, 366] on input "text" at bounding box center [721, 362] width 337 height 30
type input "**********"
click at [710, 410] on input "text" at bounding box center [721, 415] width 337 height 30
type input "****"
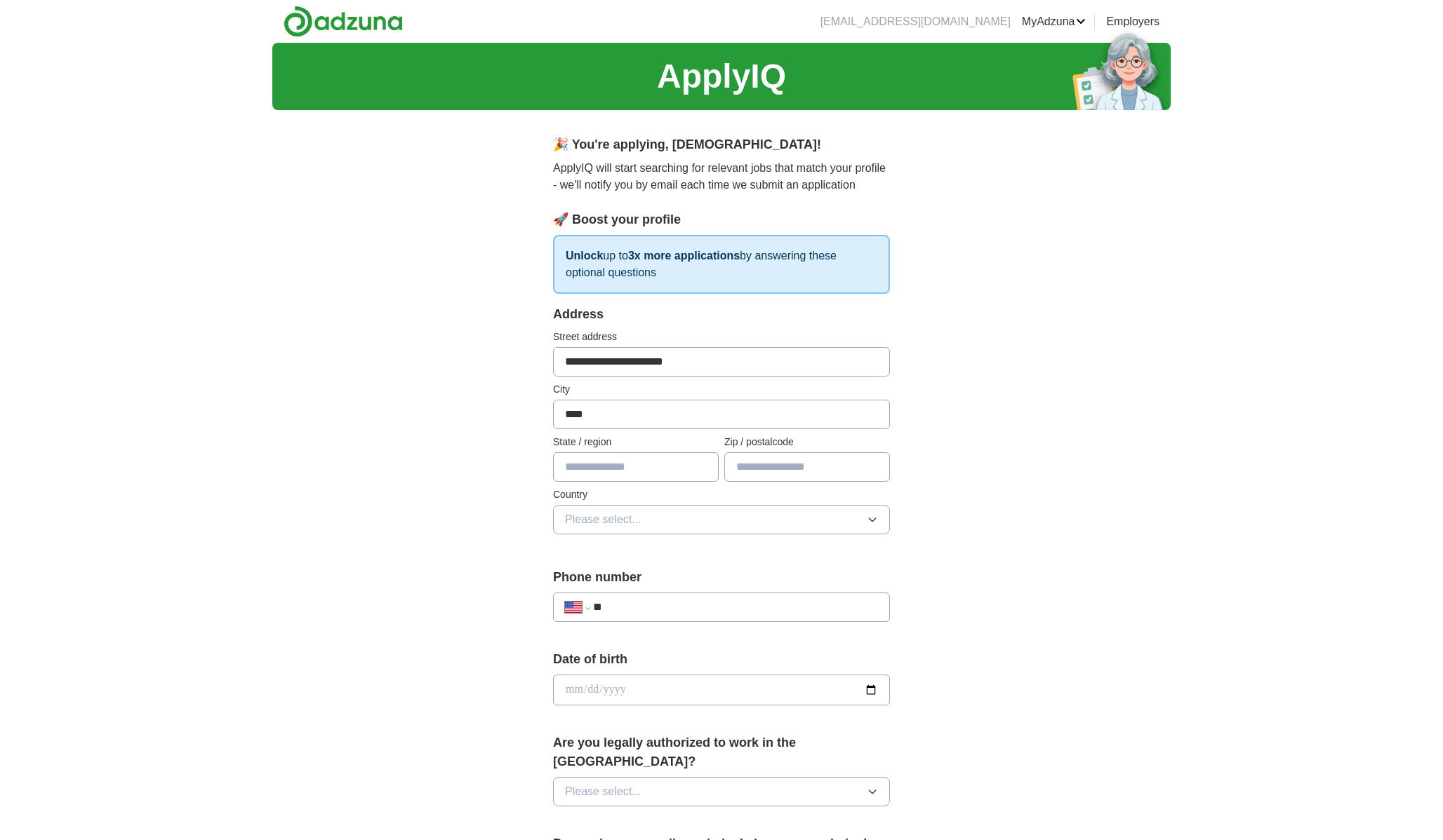
click at [700, 459] on input "text" at bounding box center [636, 467] width 166 height 30
type input "**"
click at [793, 463] on input "text" at bounding box center [807, 467] width 166 height 30
type input "*****"
click at [756, 516] on button "Please select..." at bounding box center [721, 520] width 337 height 30
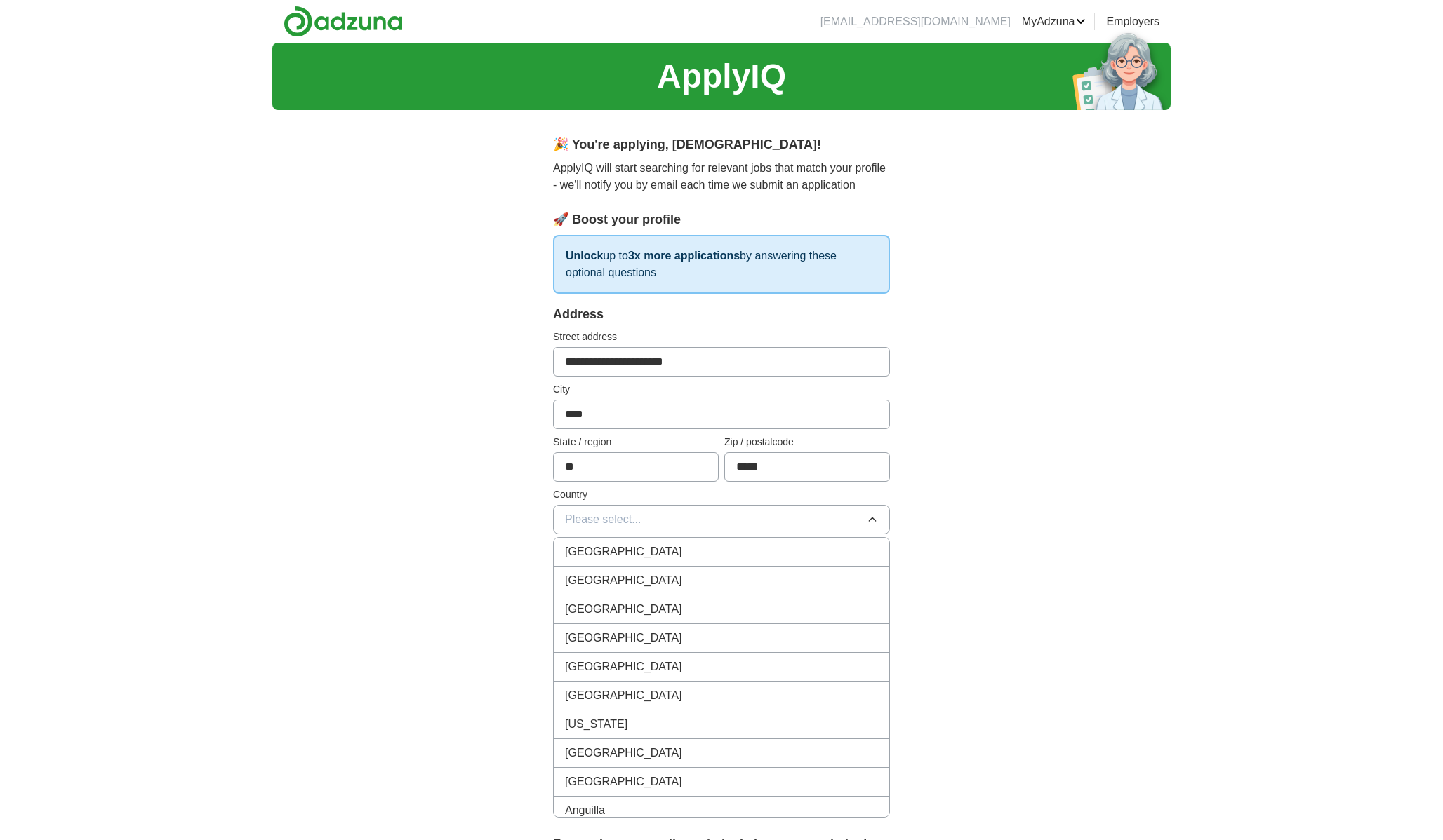
click at [706, 584] on div "United States" at bounding box center [722, 581] width 313 height 17
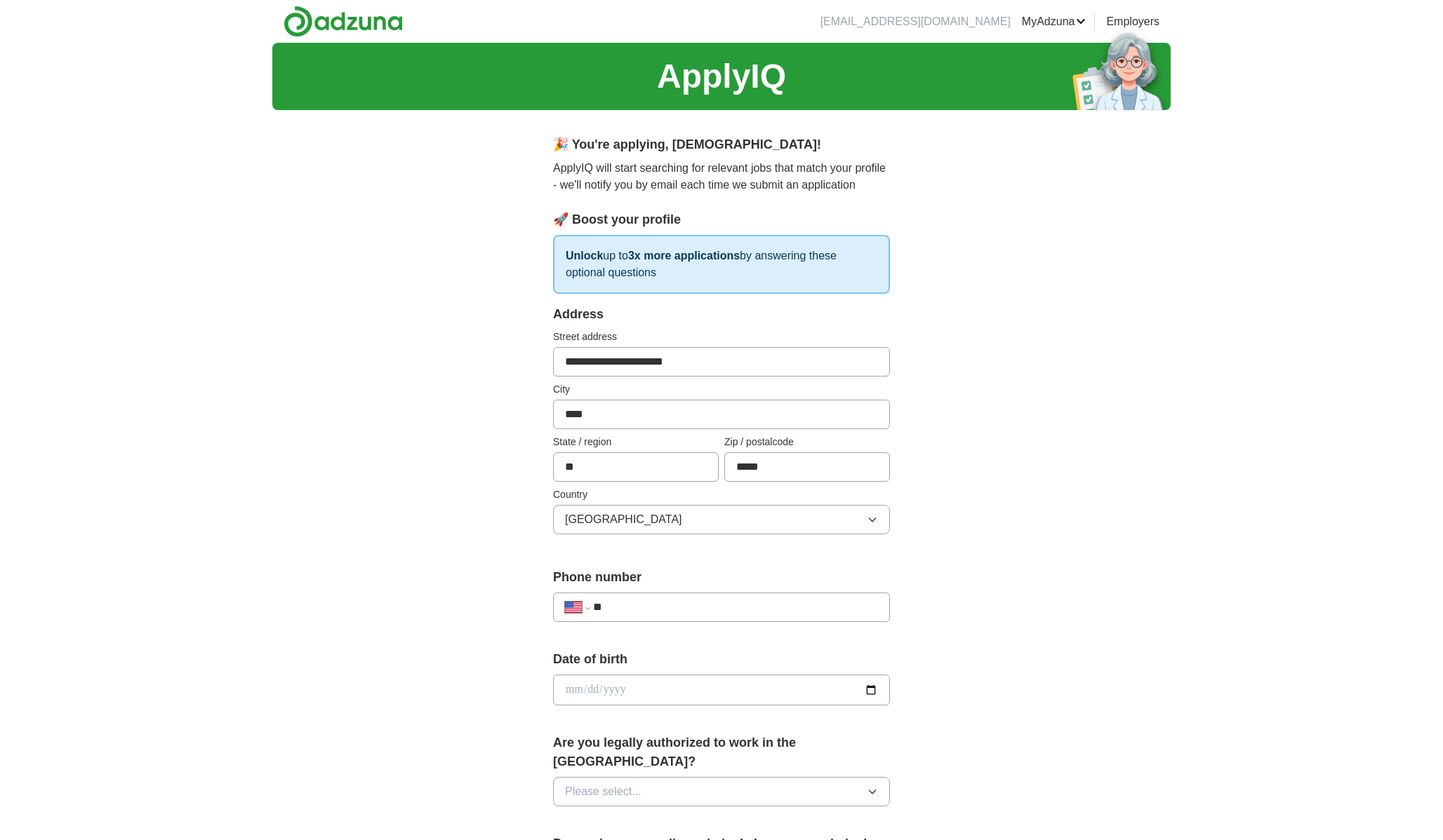
click at [696, 601] on input "**" at bounding box center [736, 608] width 285 height 17
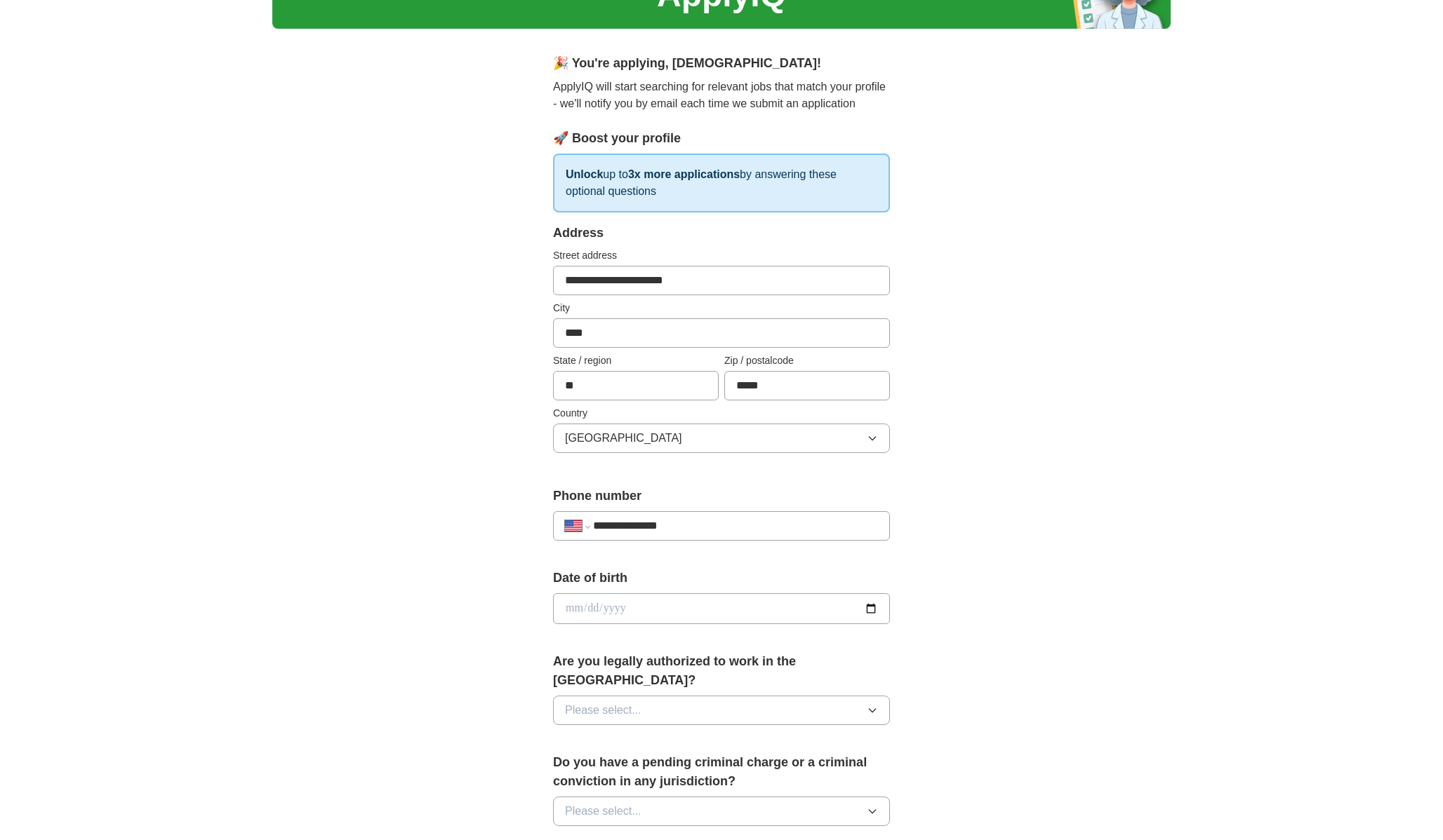
scroll to position [86, 0]
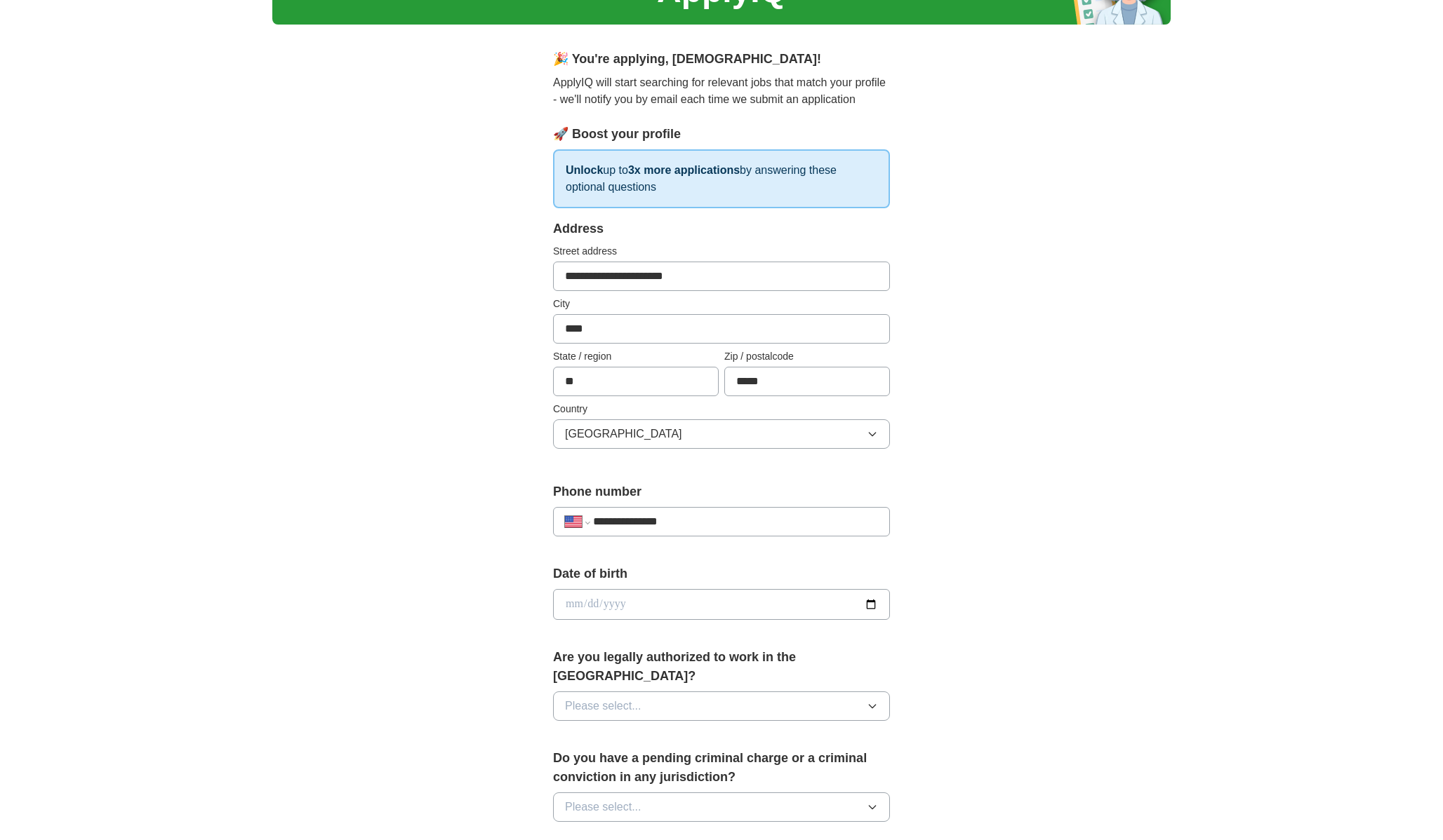
type input "**********"
click at [706, 616] on input "date" at bounding box center [721, 604] width 337 height 30
type input "**********"
click at [689, 692] on button "Please select..." at bounding box center [721, 706] width 337 height 30
click at [659, 734] on li "Yes" at bounding box center [721, 738] width 335 height 29
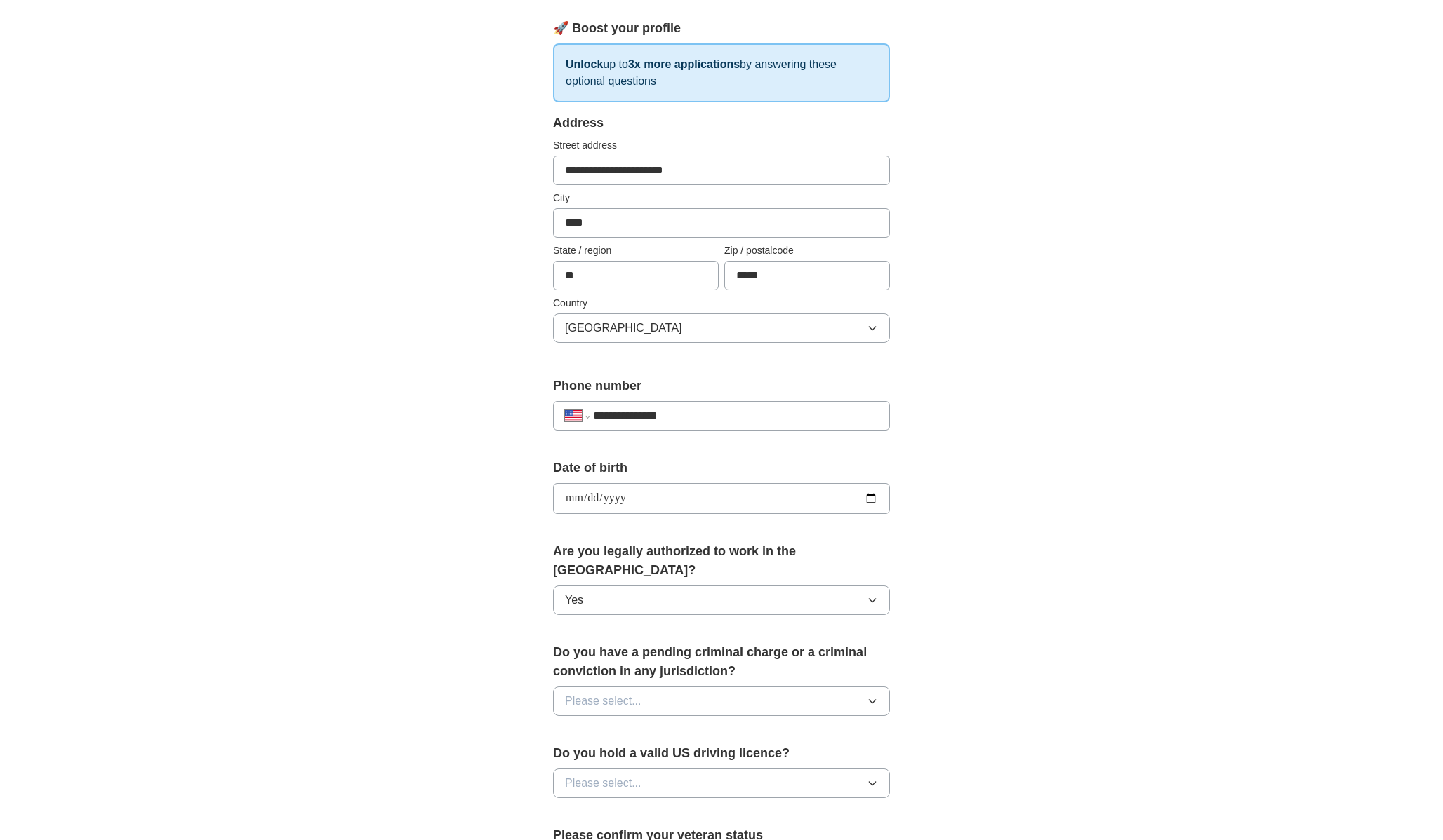
scroll to position [265, 0]
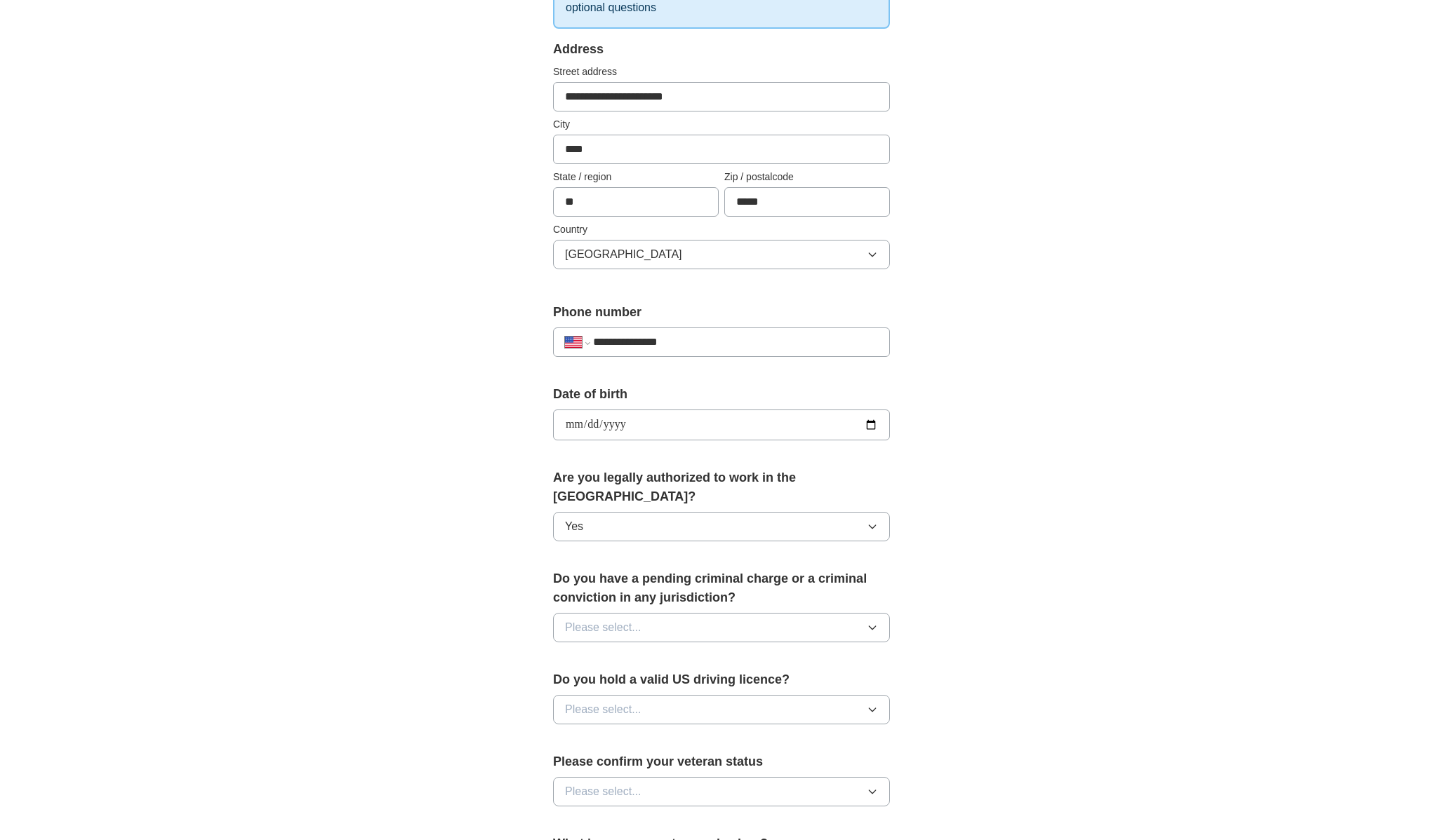
click at [664, 613] on button "Please select..." at bounding box center [721, 628] width 337 height 30
click at [655, 681] on div "No" at bounding box center [722, 689] width 313 height 17
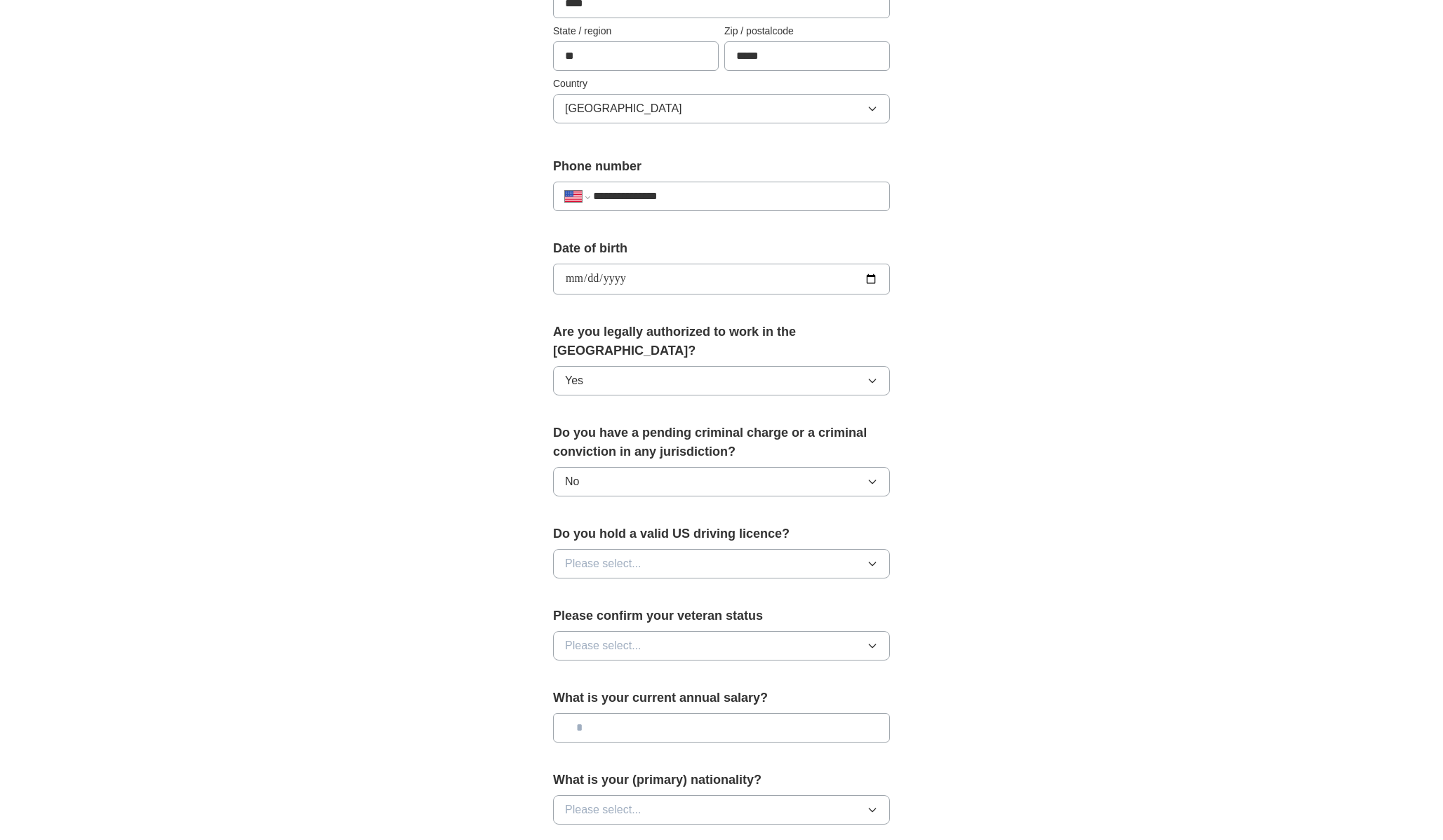
scroll to position [495, 0]
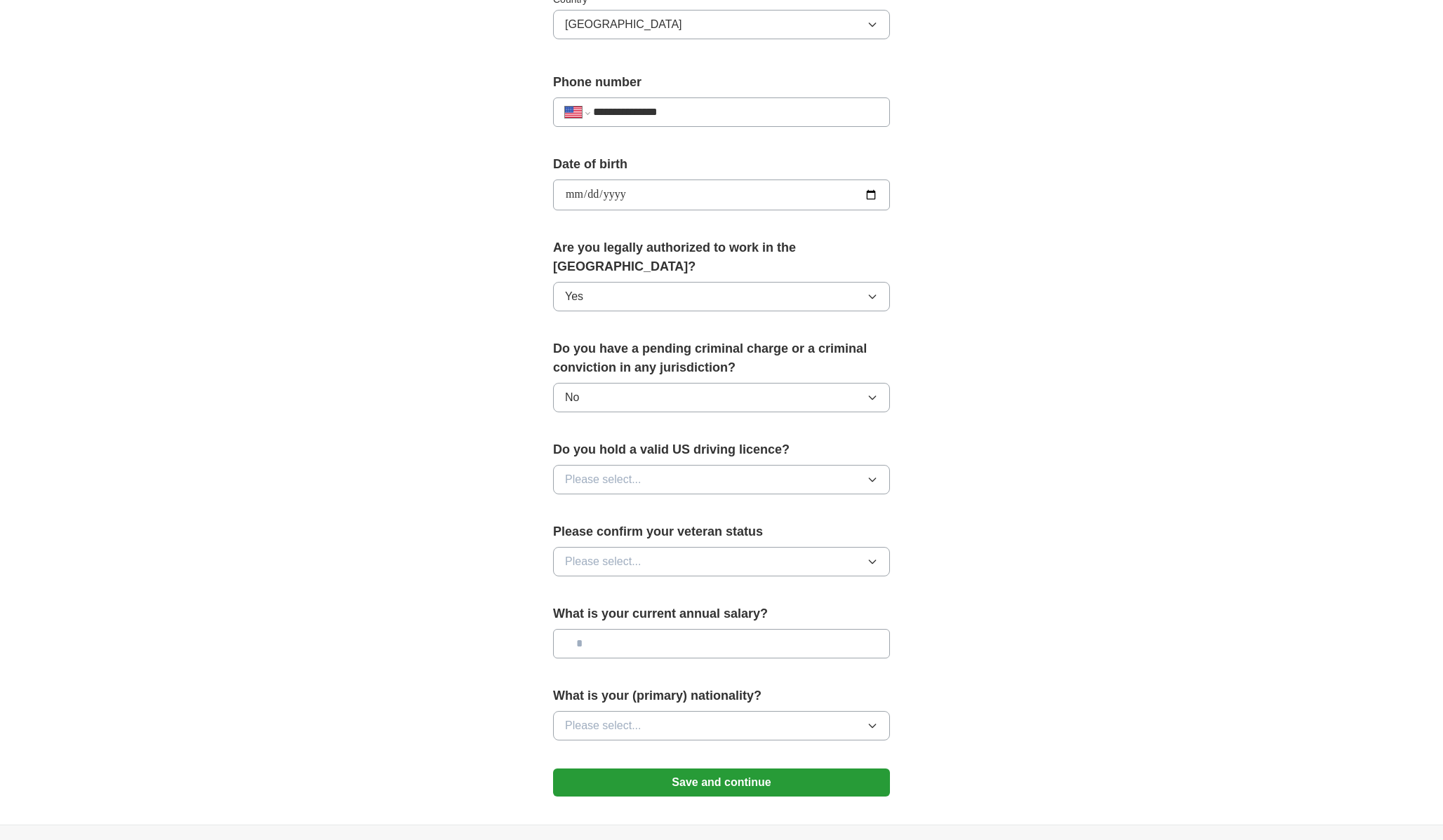
click at [687, 465] on button "Please select..." at bounding box center [721, 480] width 337 height 30
click at [670, 504] on div "Yes" at bounding box center [722, 513] width 313 height 17
click at [668, 553] on button "Please select..." at bounding box center [721, 562] width 337 height 30
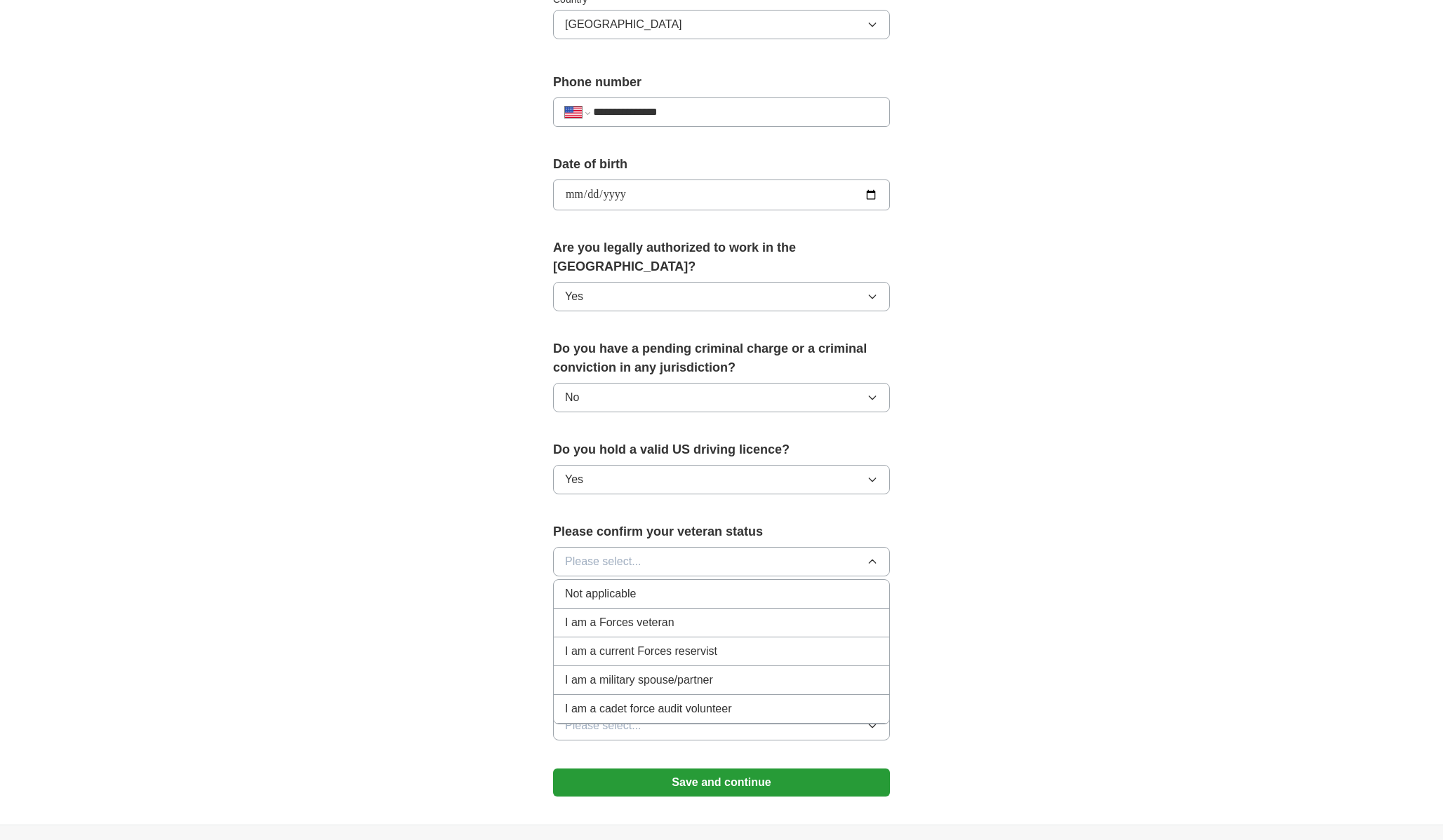
click at [706, 586] on div "Not applicable" at bounding box center [722, 595] width 313 height 17
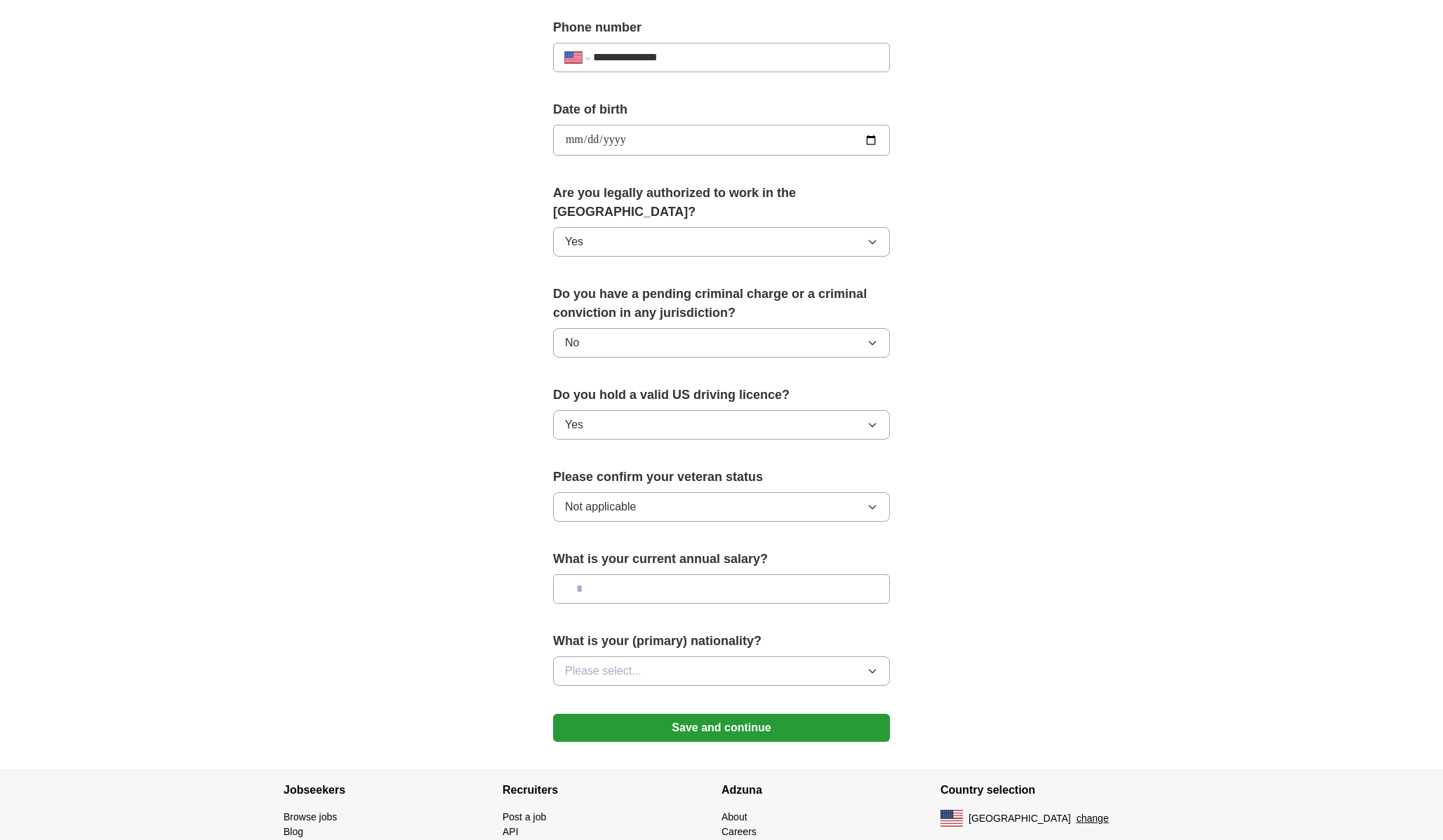
scroll to position [555, 0]
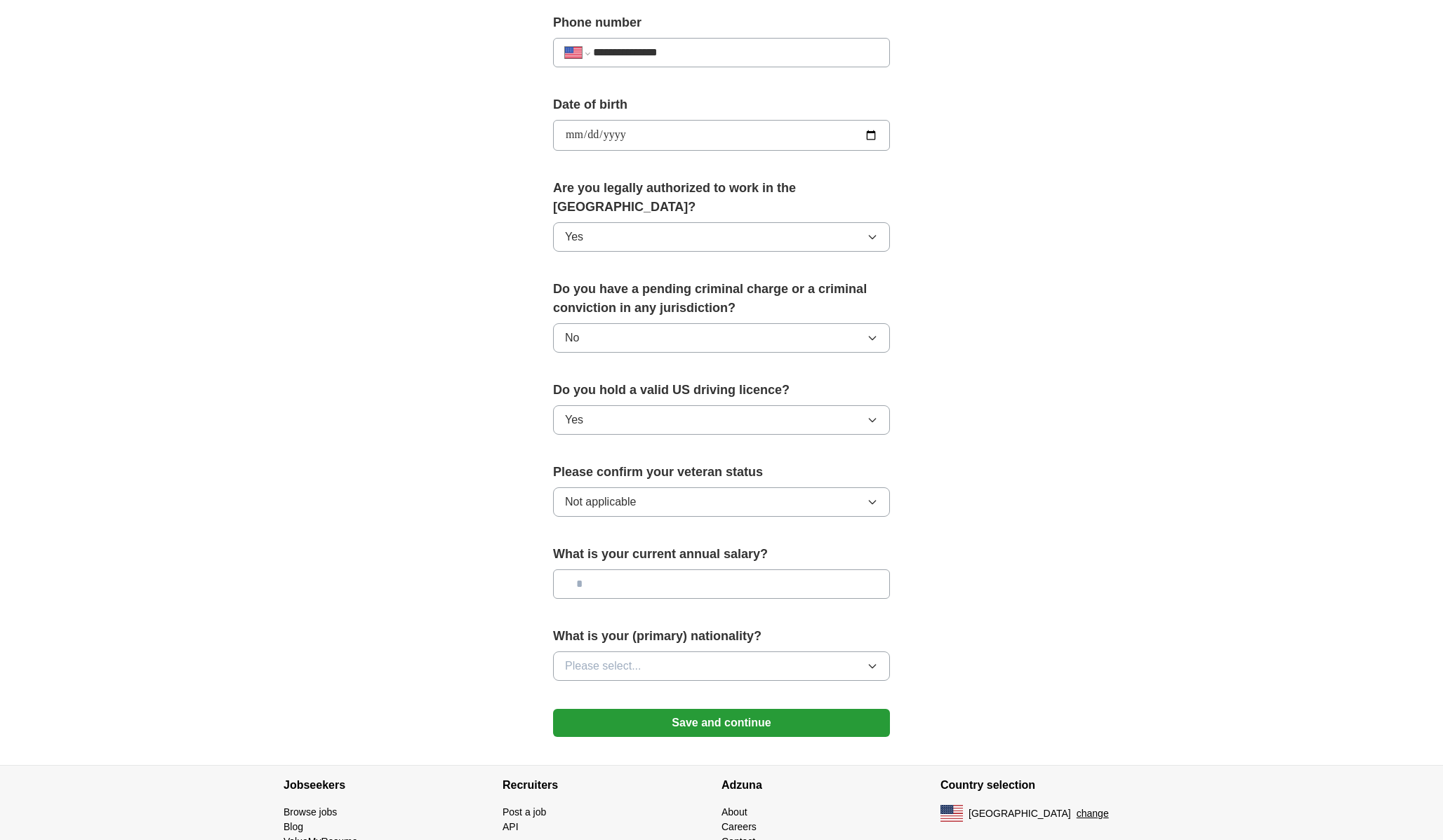
click at [719, 570] on input "text" at bounding box center [721, 584] width 337 height 30
click at [724, 570] on input "text" at bounding box center [721, 584] width 337 height 30
click at [686, 652] on button "Please select..." at bounding box center [721, 667] width 337 height 30
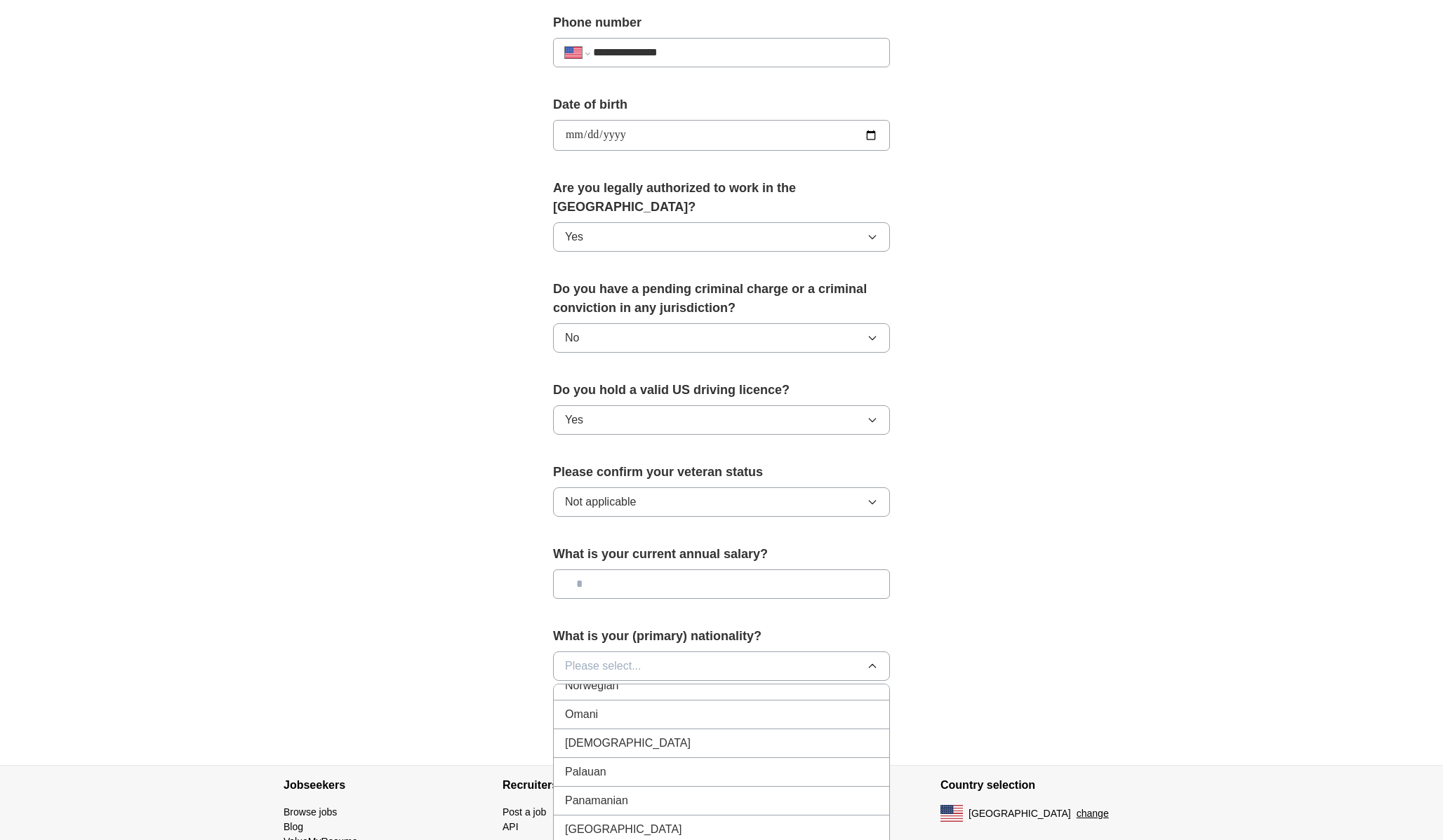
scroll to position [3814, 0]
click at [657, 758] on div "Pakistani" at bounding box center [722, 767] width 313 height 17
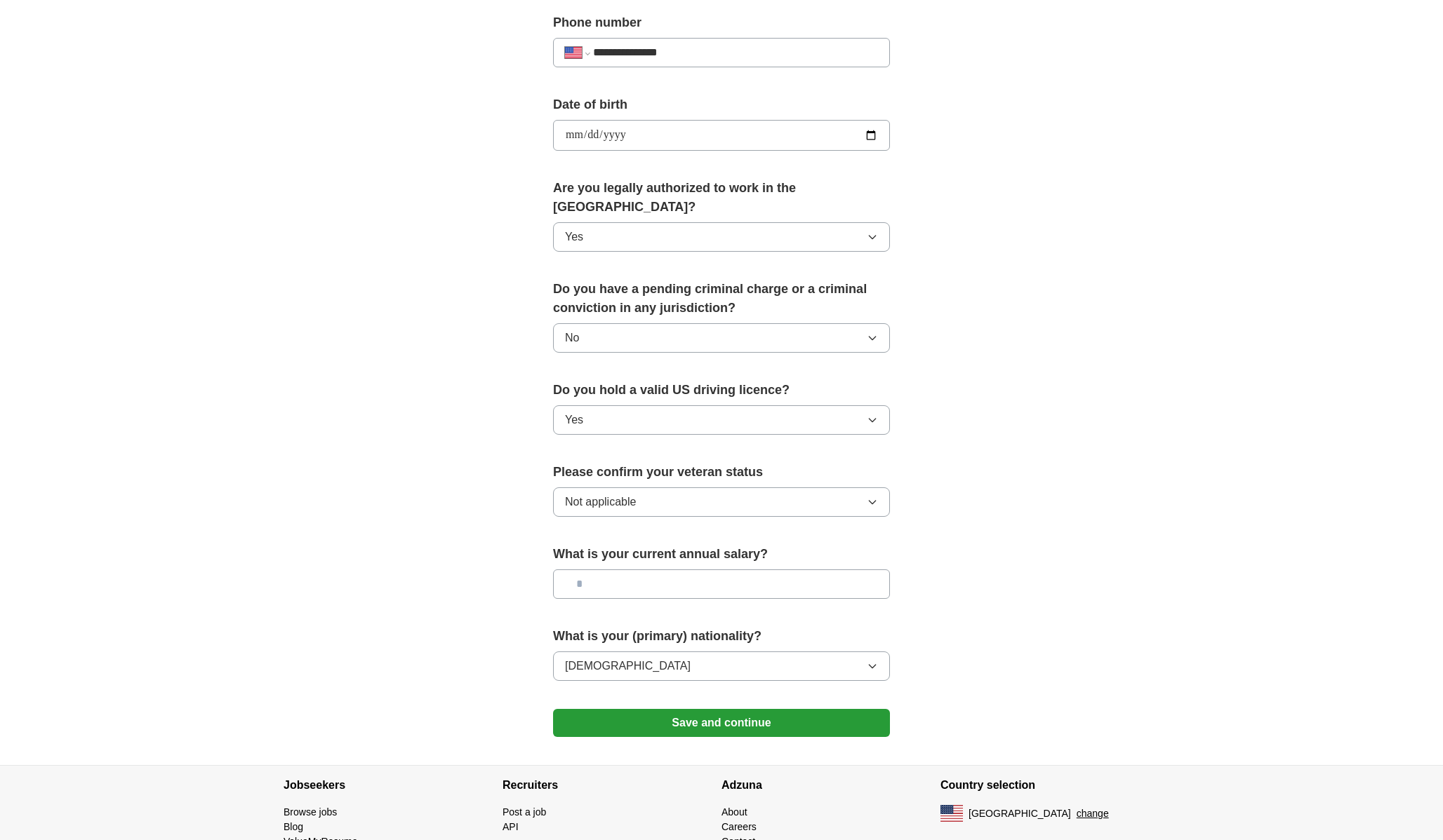
click at [750, 710] on button "Save and continue" at bounding box center [721, 724] width 337 height 28
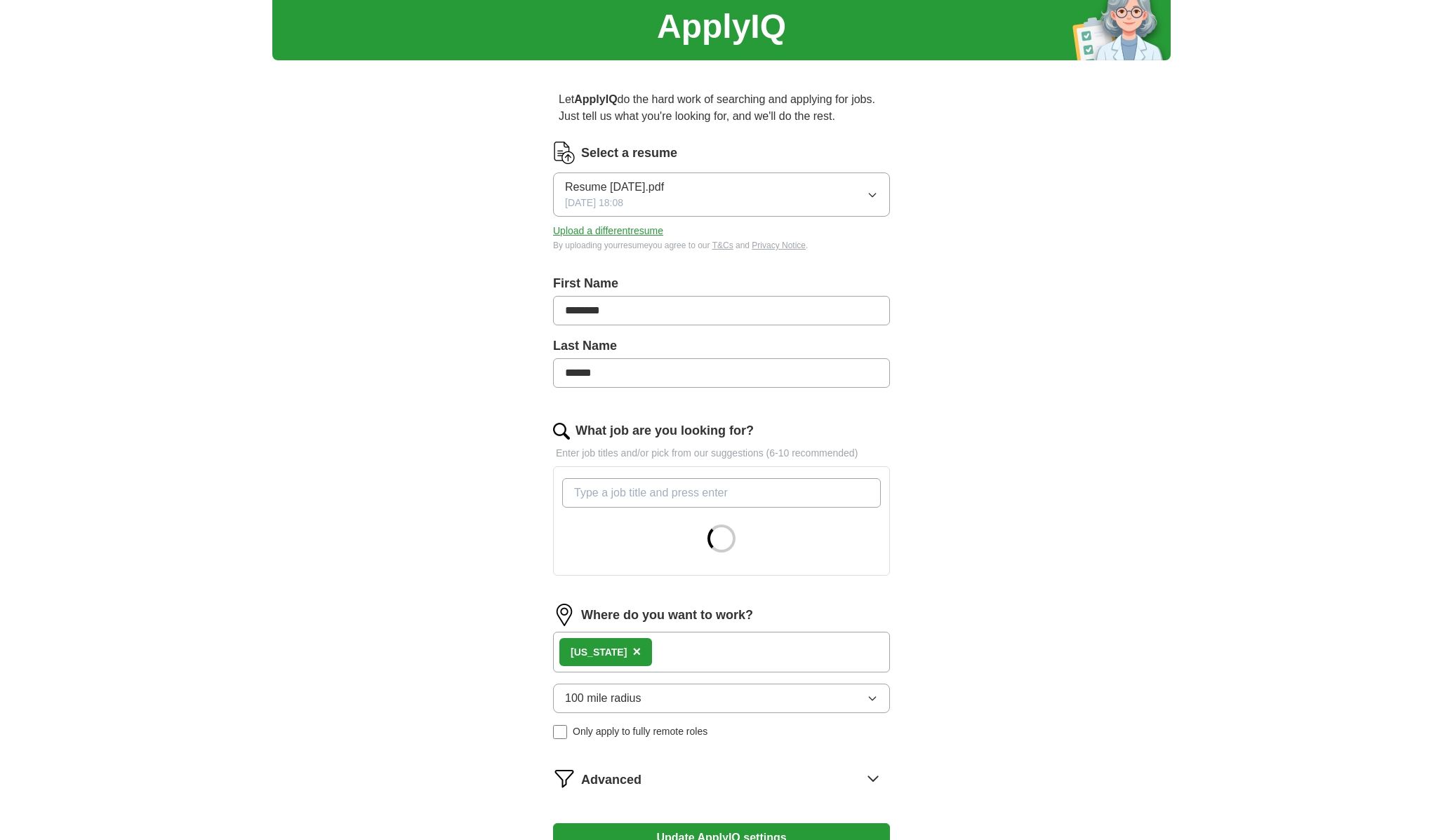
scroll to position [69, 0]
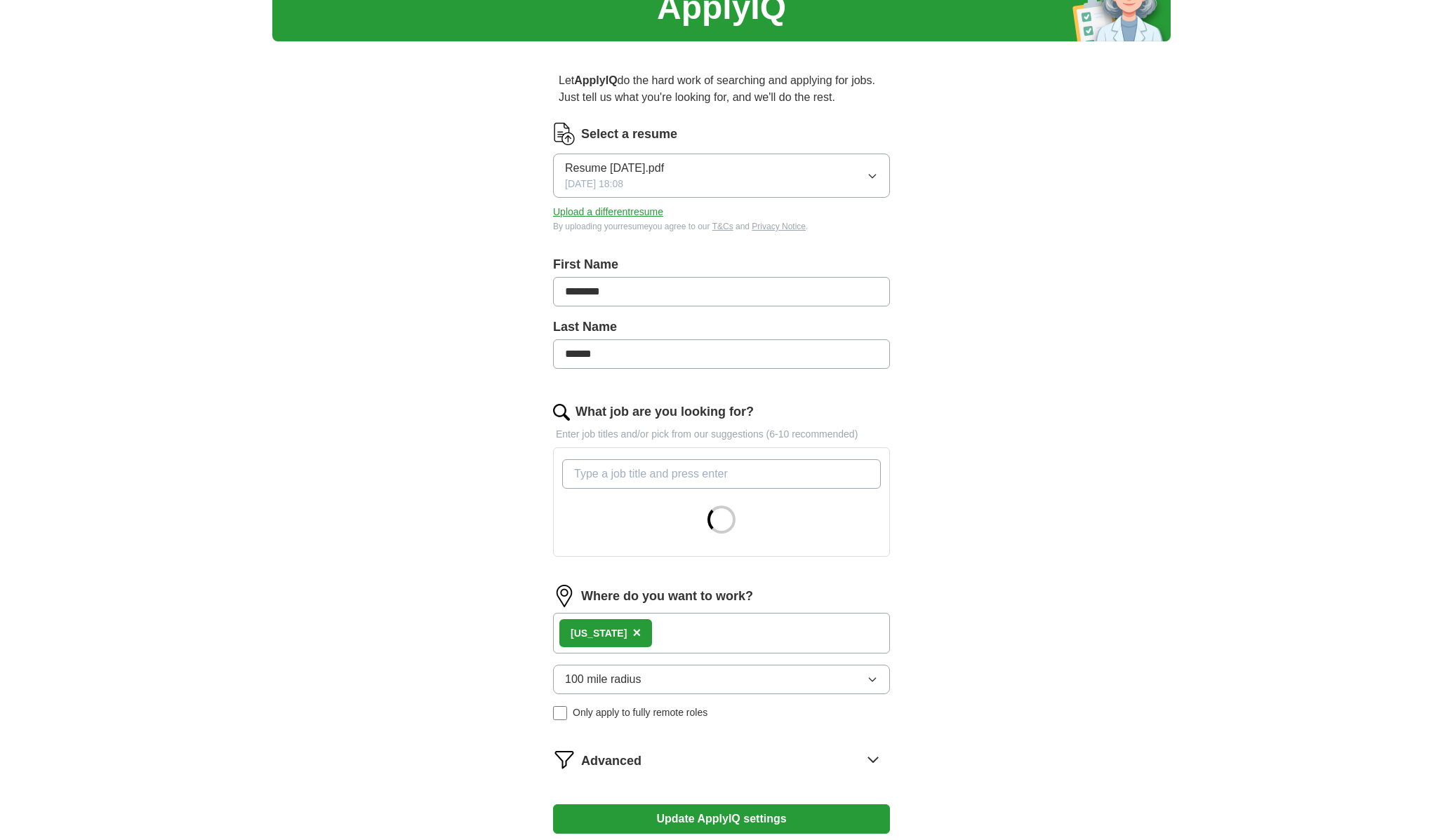
click at [614, 634] on div "[US_STATE] ×" at bounding box center [605, 634] width 92 height 28
click at [632, 636] on span "×" at bounding box center [636, 633] width 9 height 16
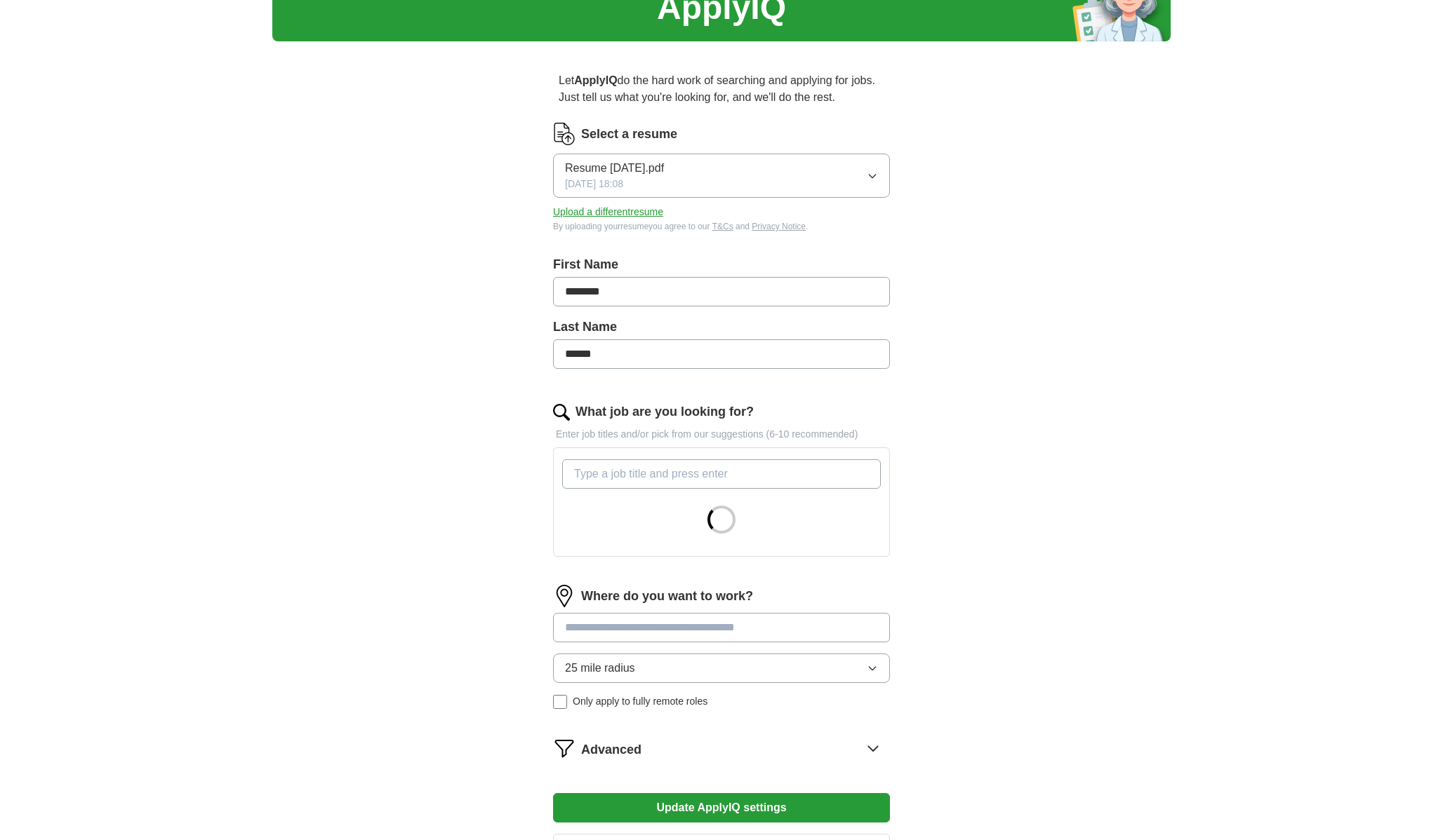
click at [623, 638] on input at bounding box center [721, 628] width 337 height 30
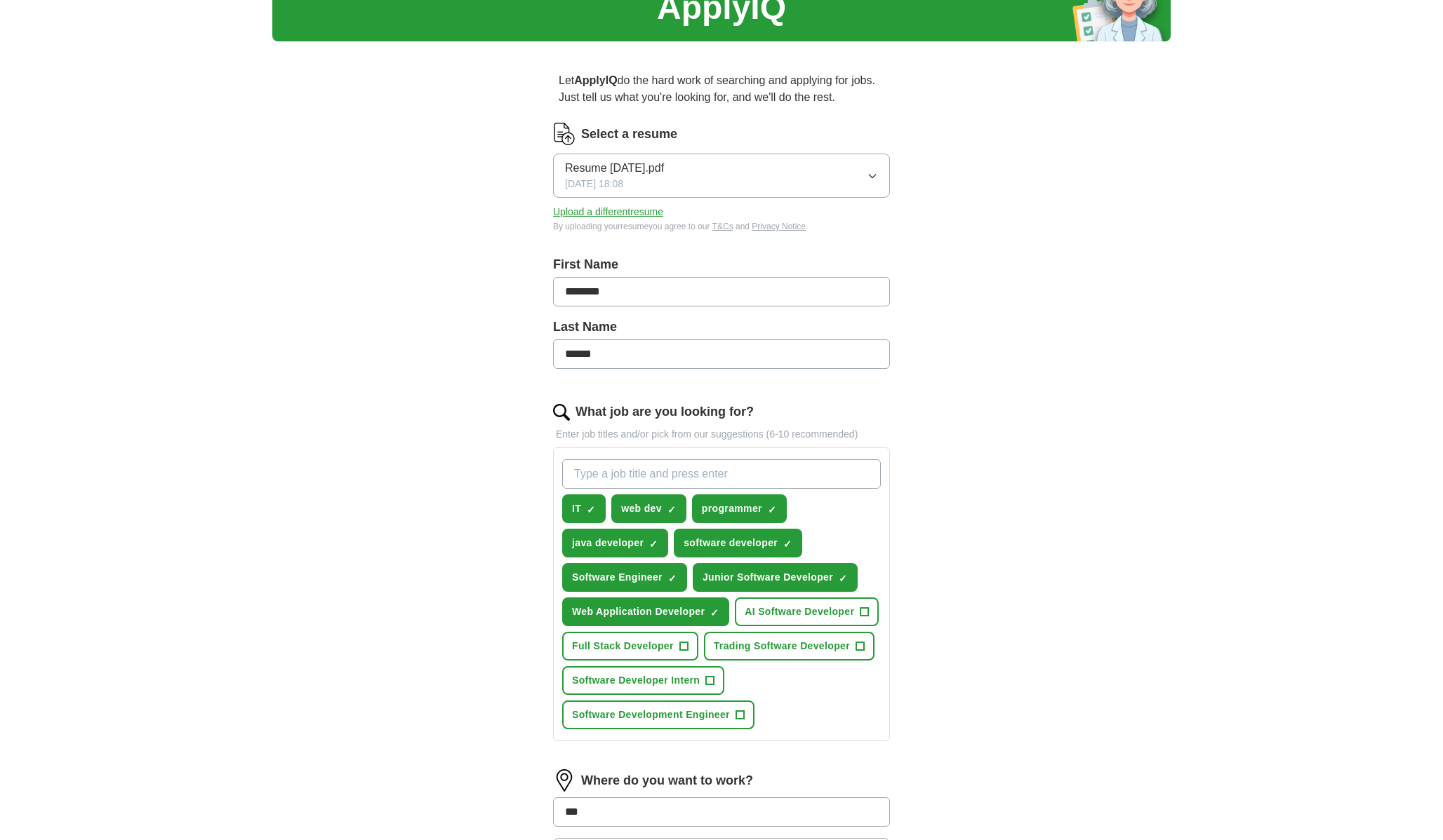
type input "****"
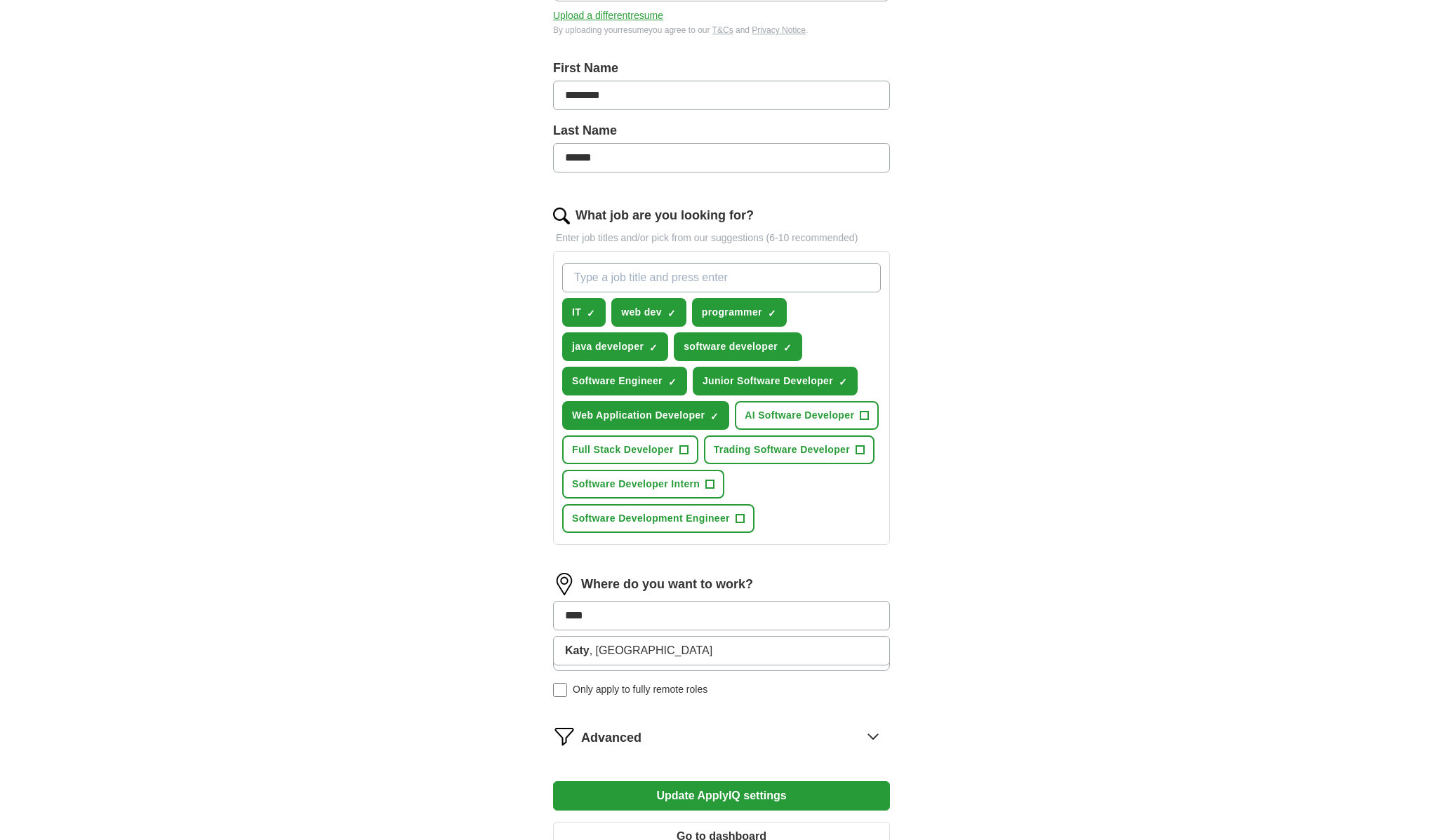
scroll to position [275, 0]
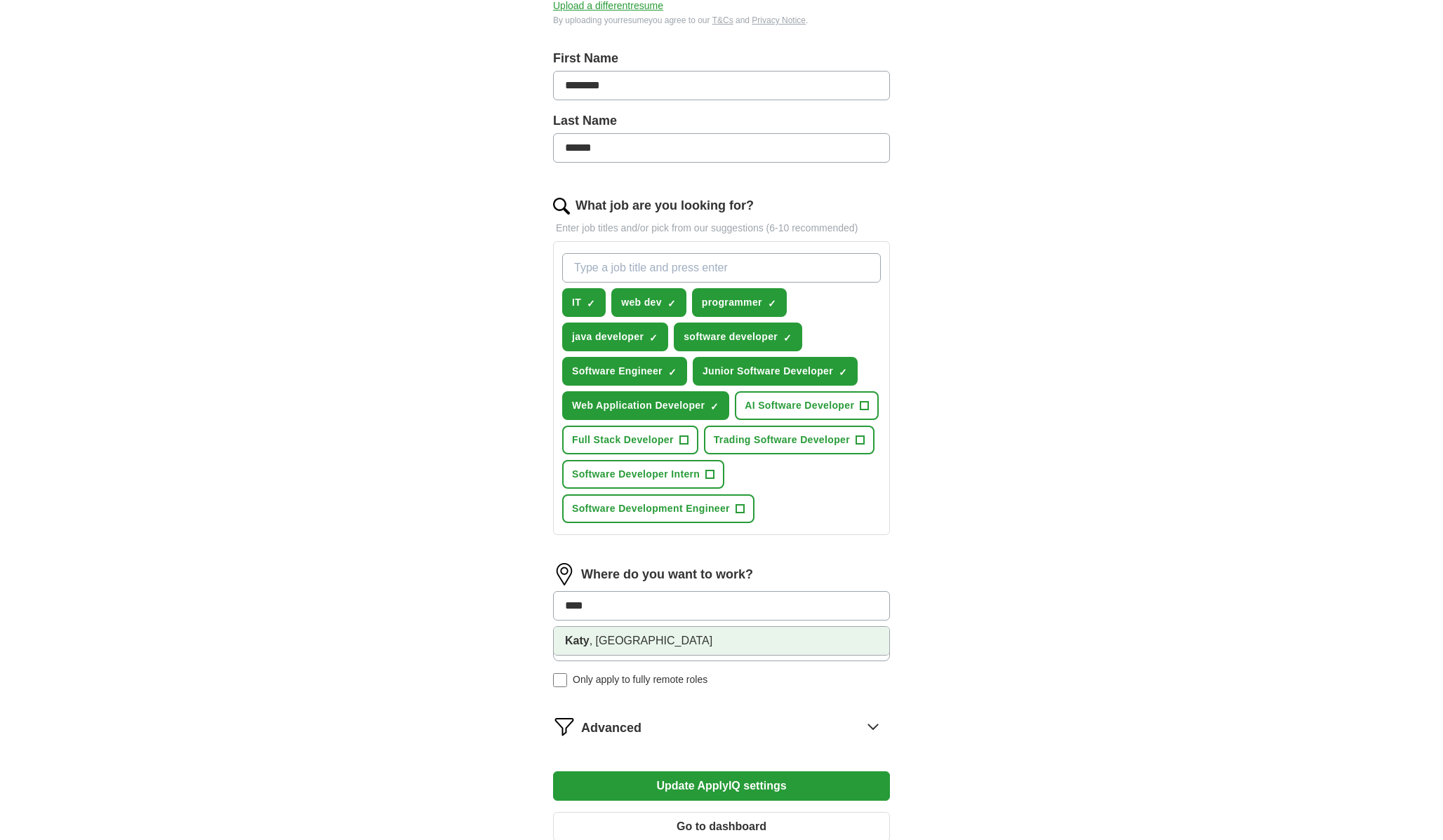
click at [624, 644] on li "[GEOGRAPHIC_DATA] , [GEOGRAPHIC_DATA]" at bounding box center [721, 641] width 335 height 28
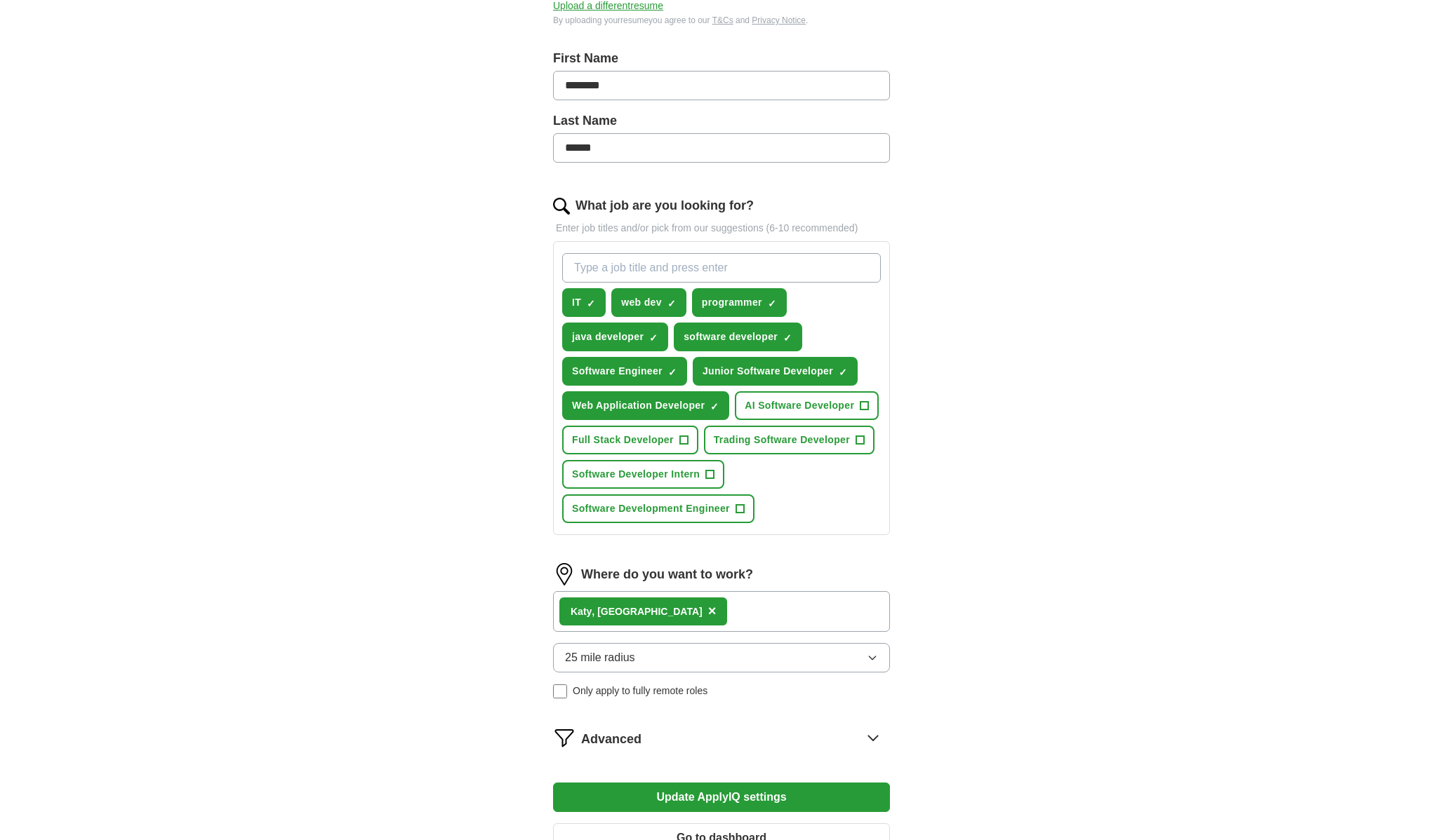
click at [637, 664] on button "25 mile radius" at bounding box center [721, 658] width 337 height 30
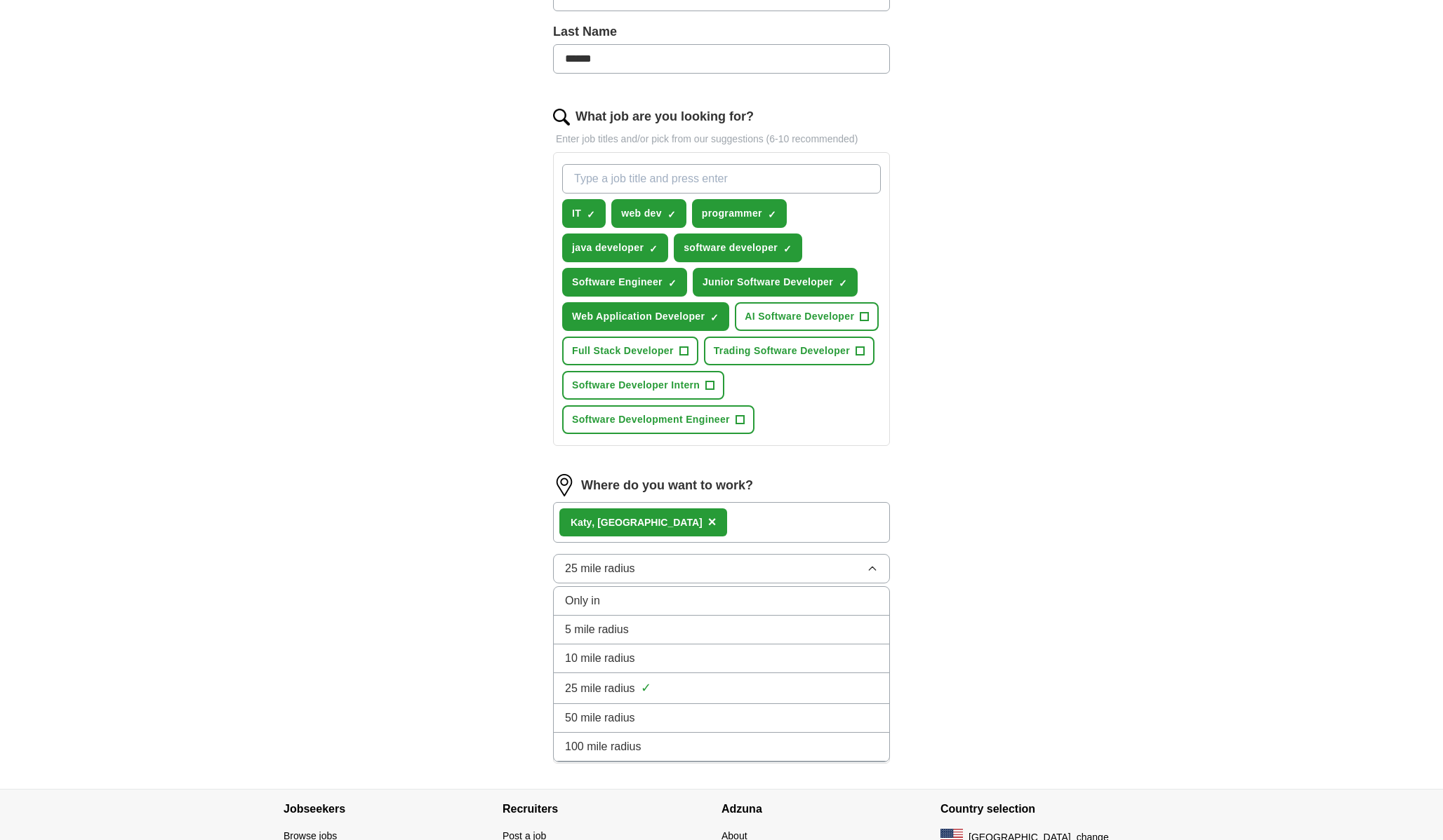
scroll to position [419, 0]
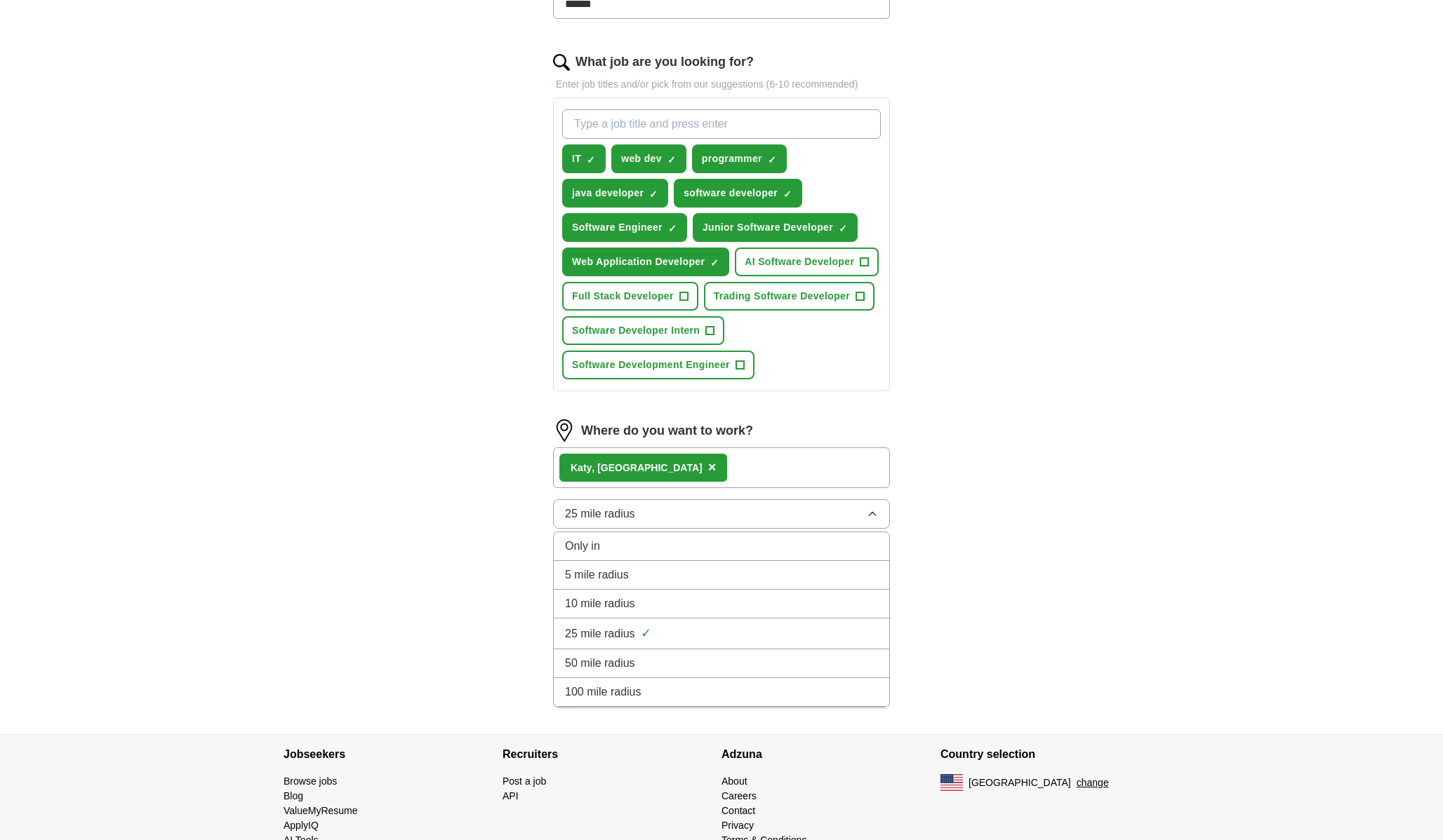
click at [644, 702] on li "100 mile radius" at bounding box center [721, 692] width 335 height 29
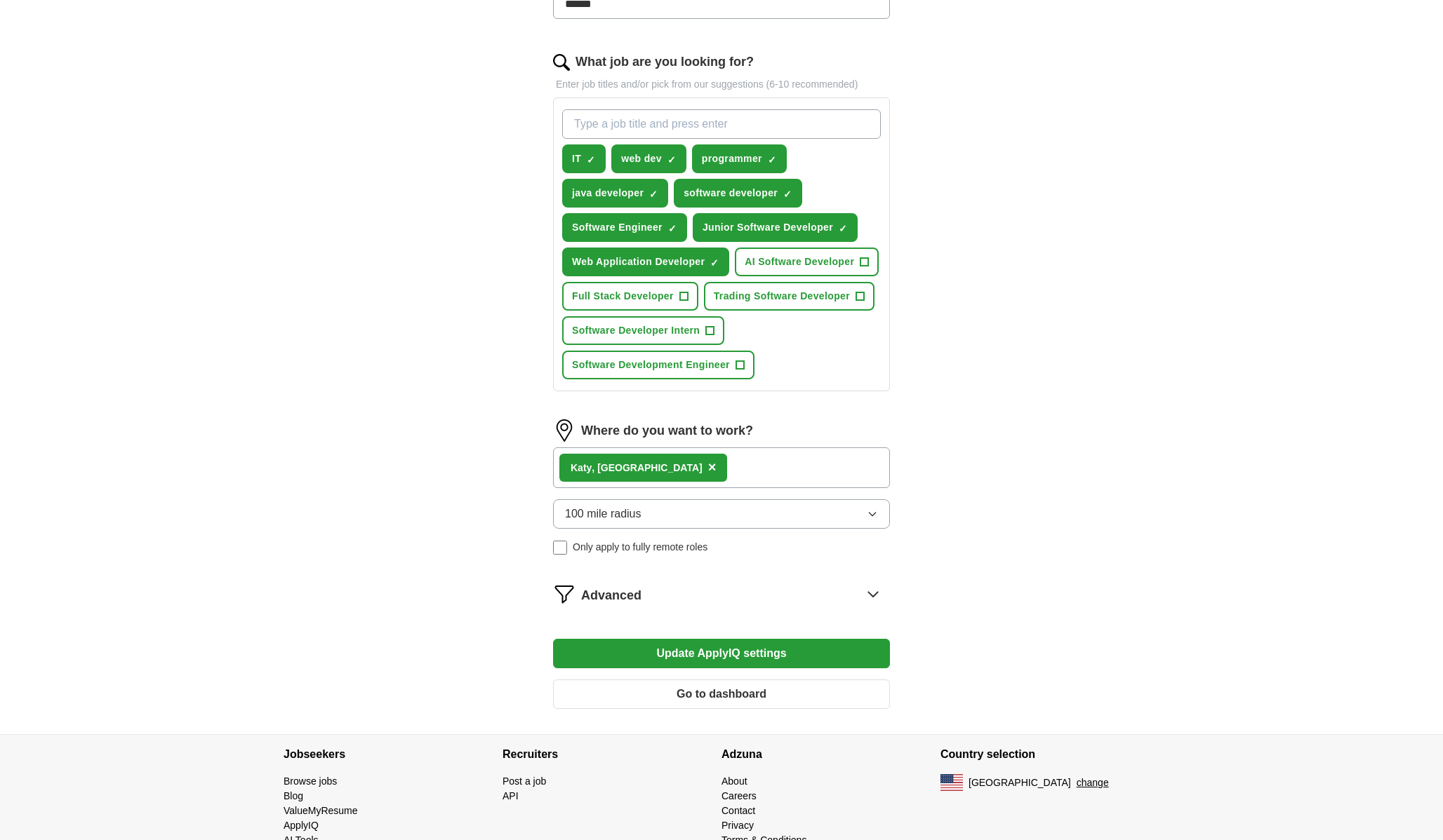
click at [684, 472] on div "[GEOGRAPHIC_DATA] , [GEOGRAPHIC_DATA] ×" at bounding box center [721, 468] width 337 height 41
